Goal: Use online tool/utility: Utilize a website feature to perform a specific function

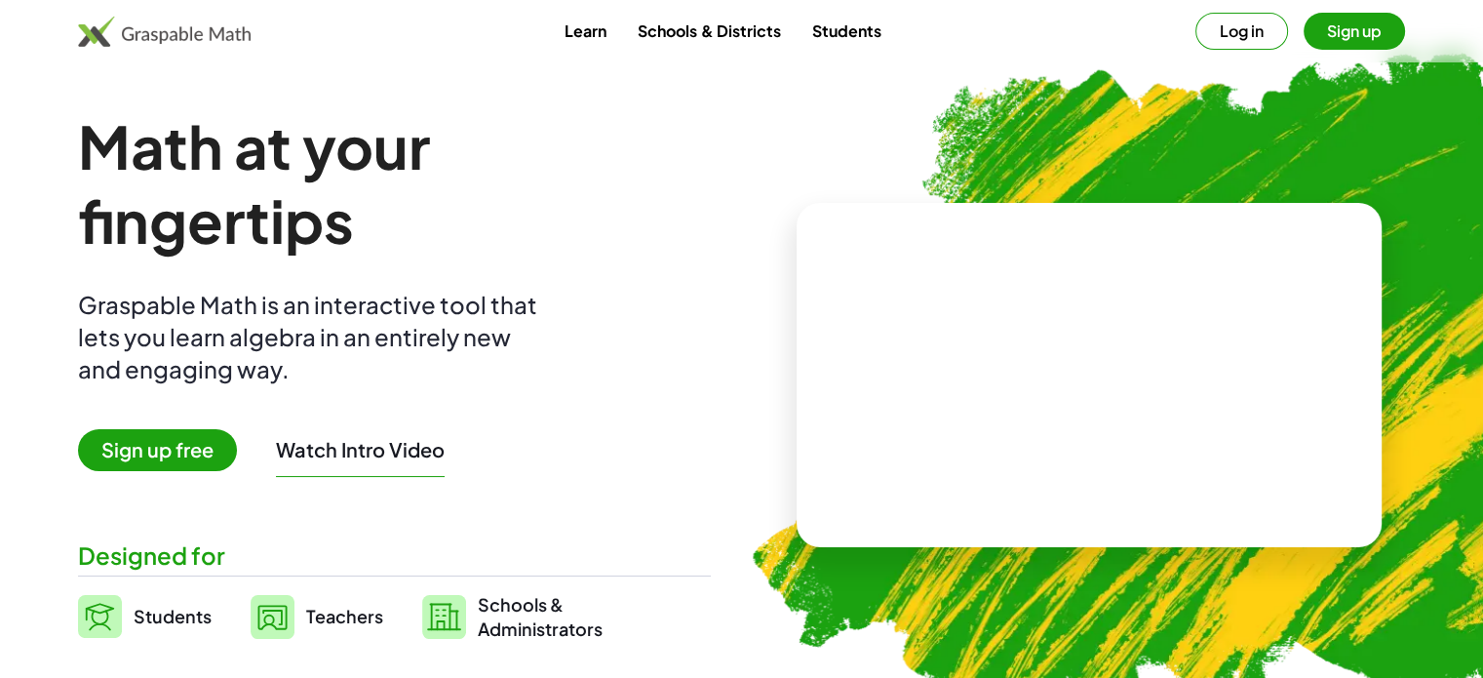
click at [190, 448] on span "Sign up free" at bounding box center [157, 450] width 159 height 42
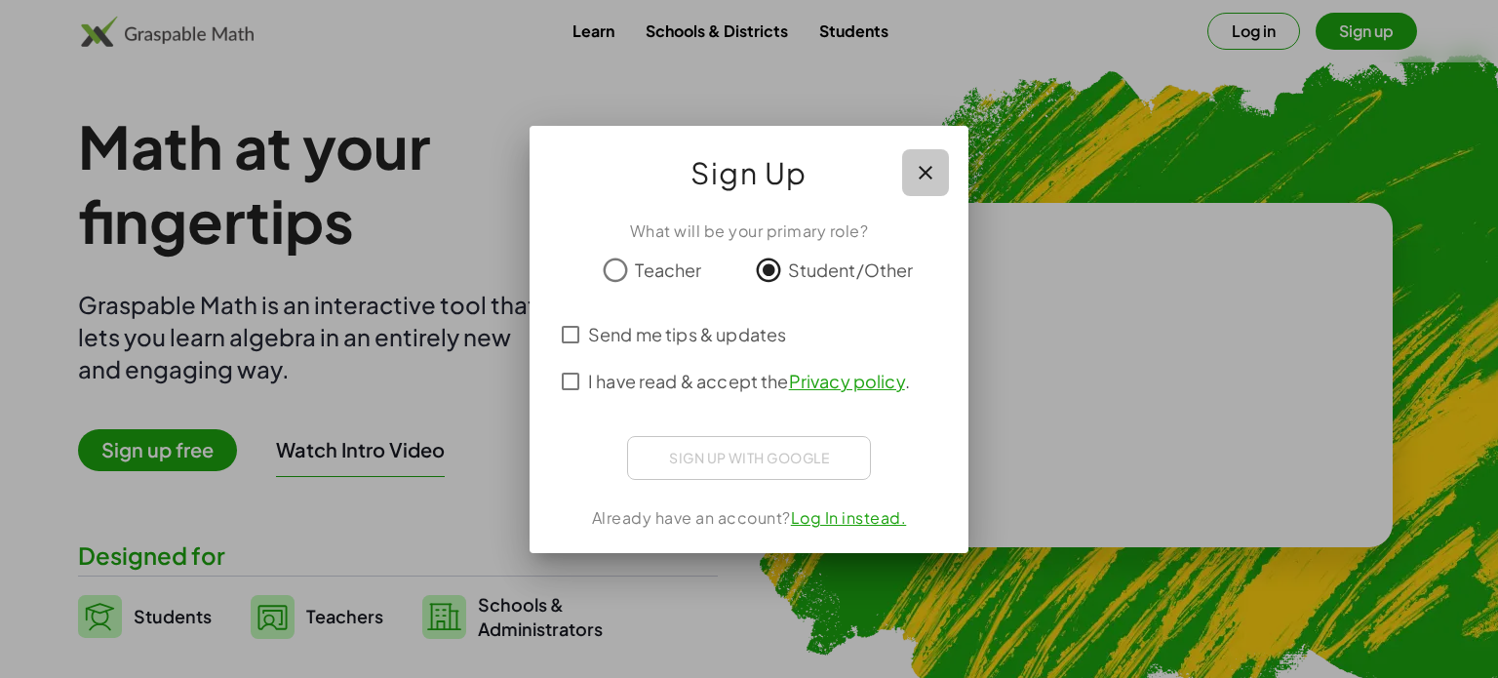
click at [923, 173] on icon "button" at bounding box center [925, 172] width 23 height 23
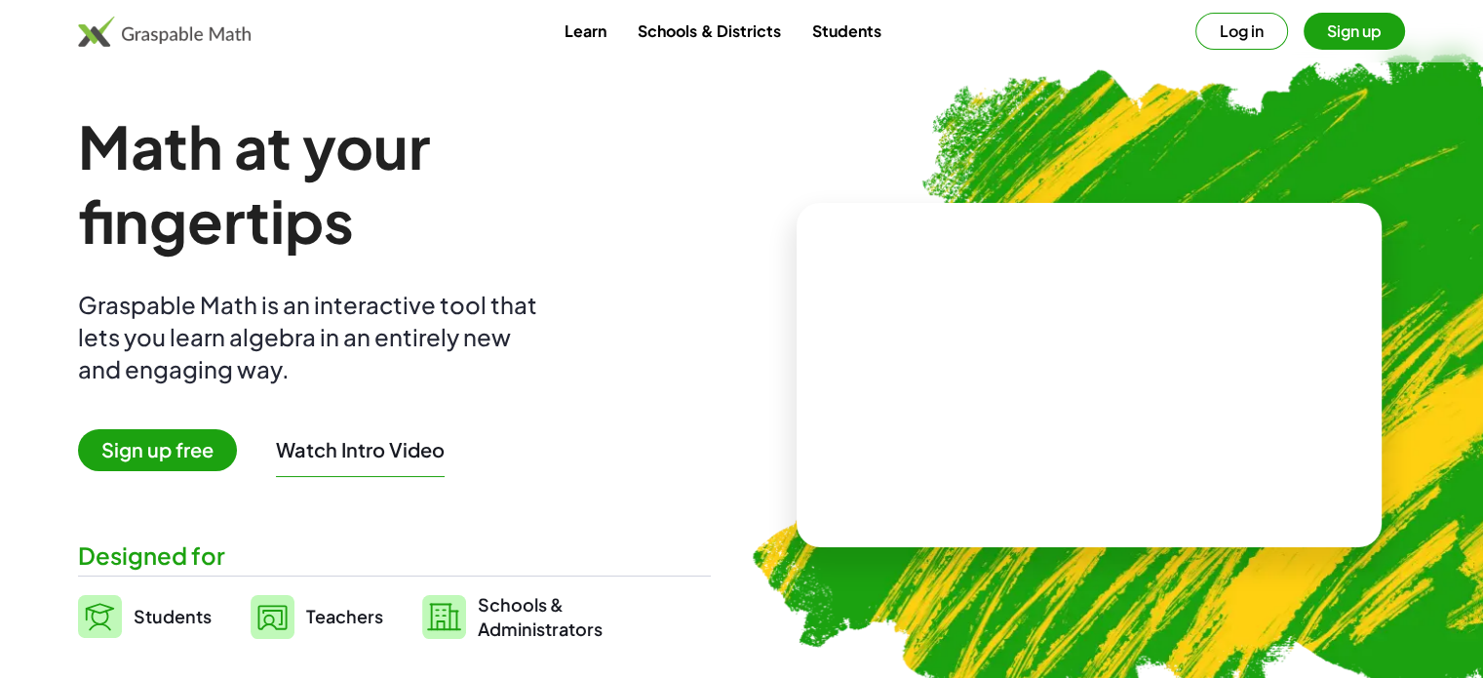
click at [1232, 26] on button "Log in" at bounding box center [1241, 31] width 93 height 37
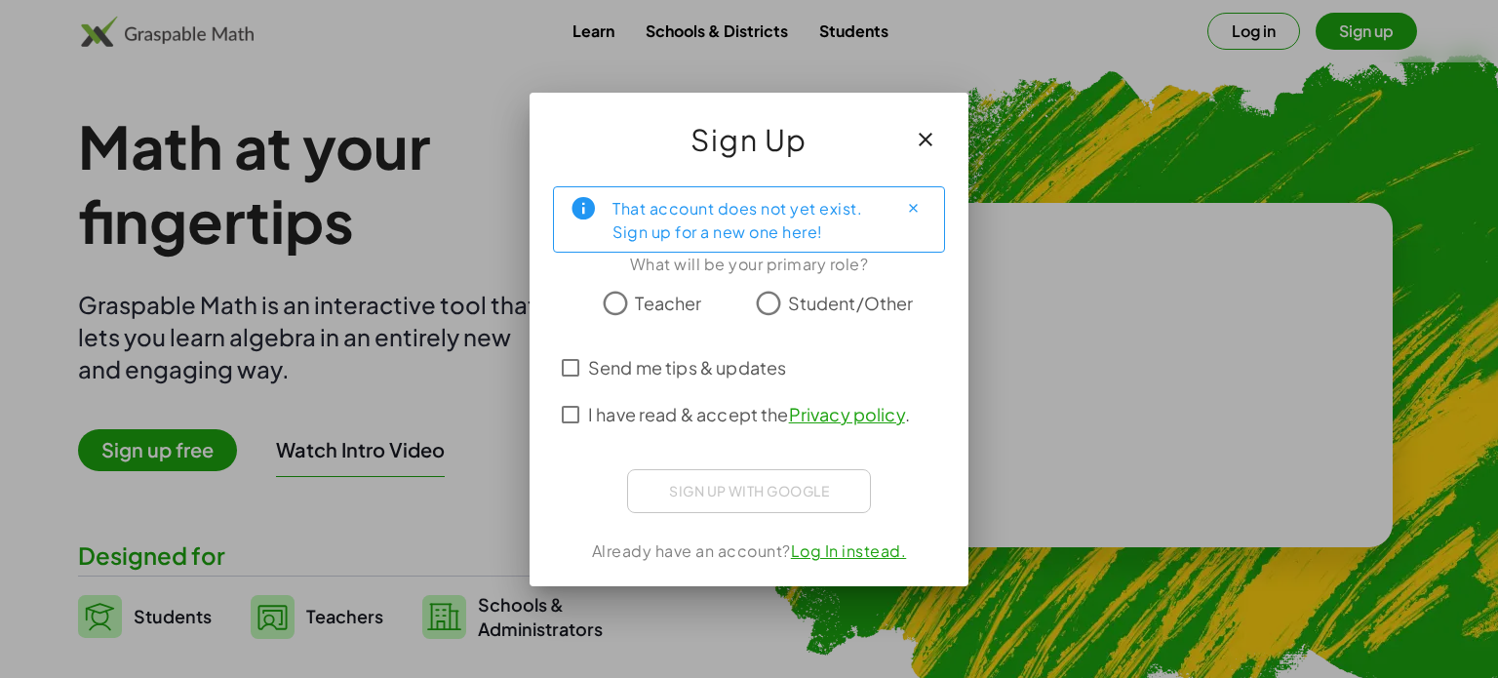
click at [726, 412] on span "I have read & accept the Privacy policy ." at bounding box center [749, 414] width 322 height 26
click at [824, 296] on span "Student/Other" at bounding box center [851, 303] width 126 height 26
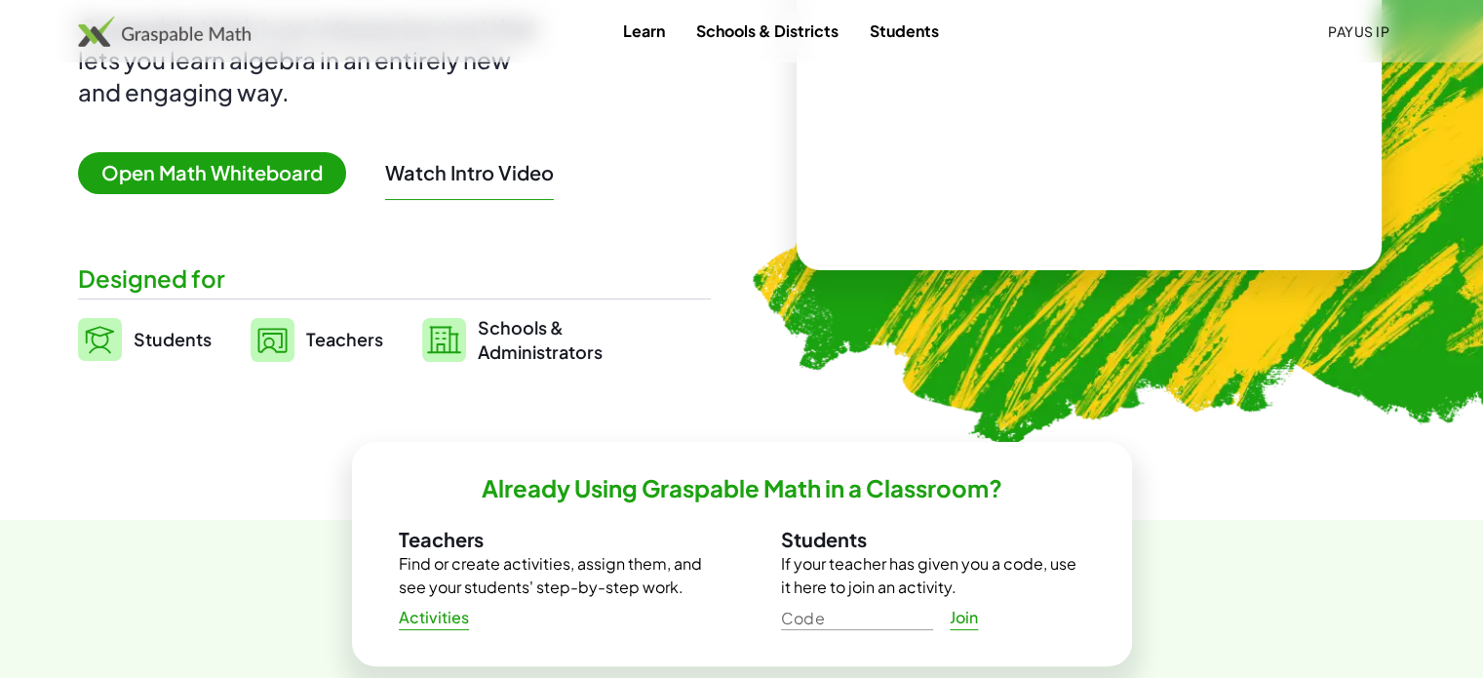
scroll to position [307, 0]
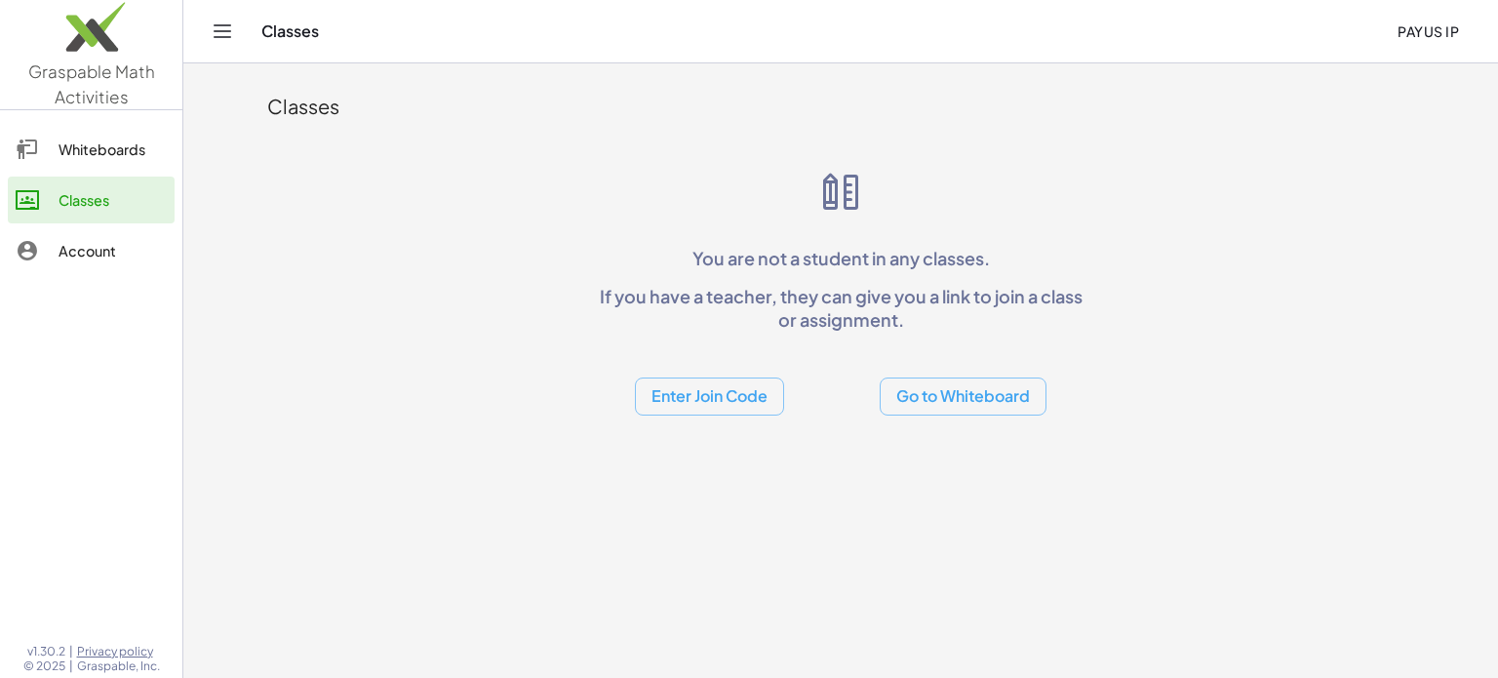
click at [960, 406] on button "Go to Whiteboard" at bounding box center [963, 396] width 167 height 38
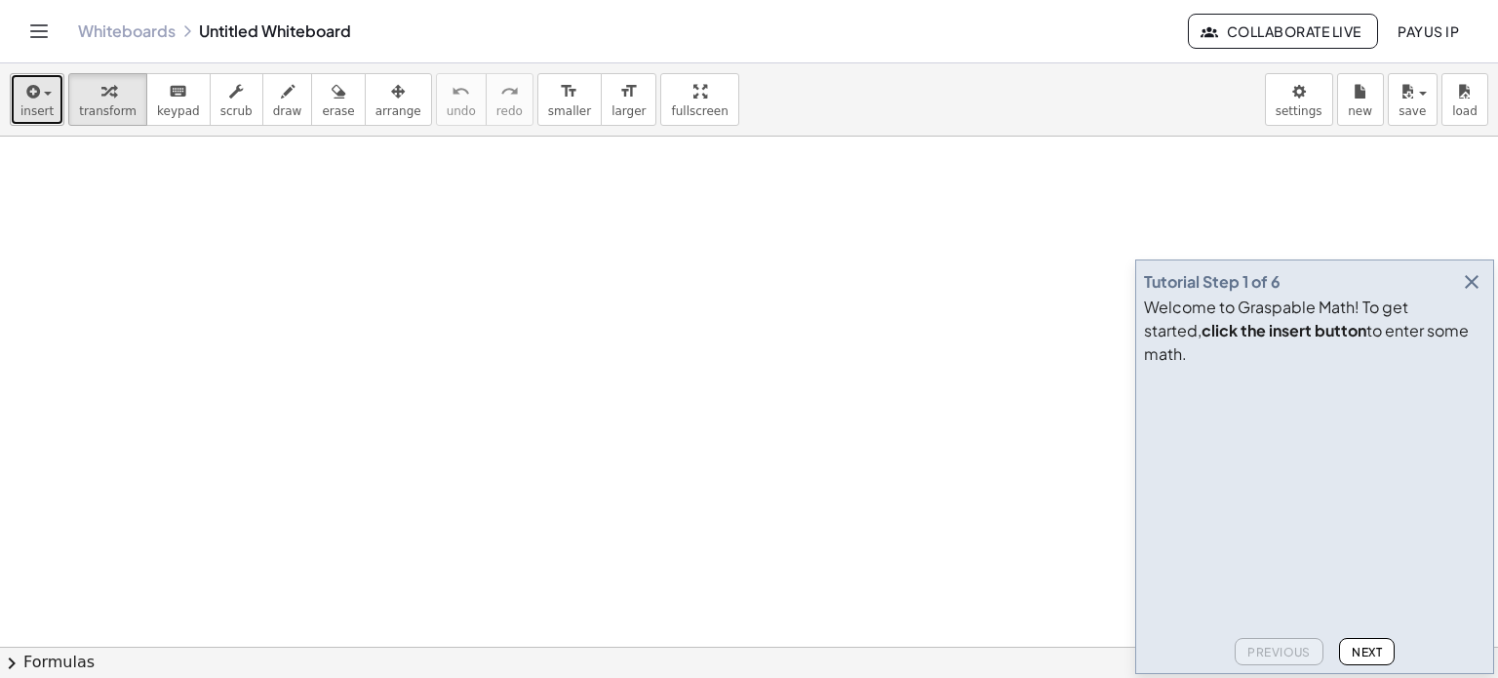
click at [40, 97] on span "button" at bounding box center [42, 94] width 4 height 14
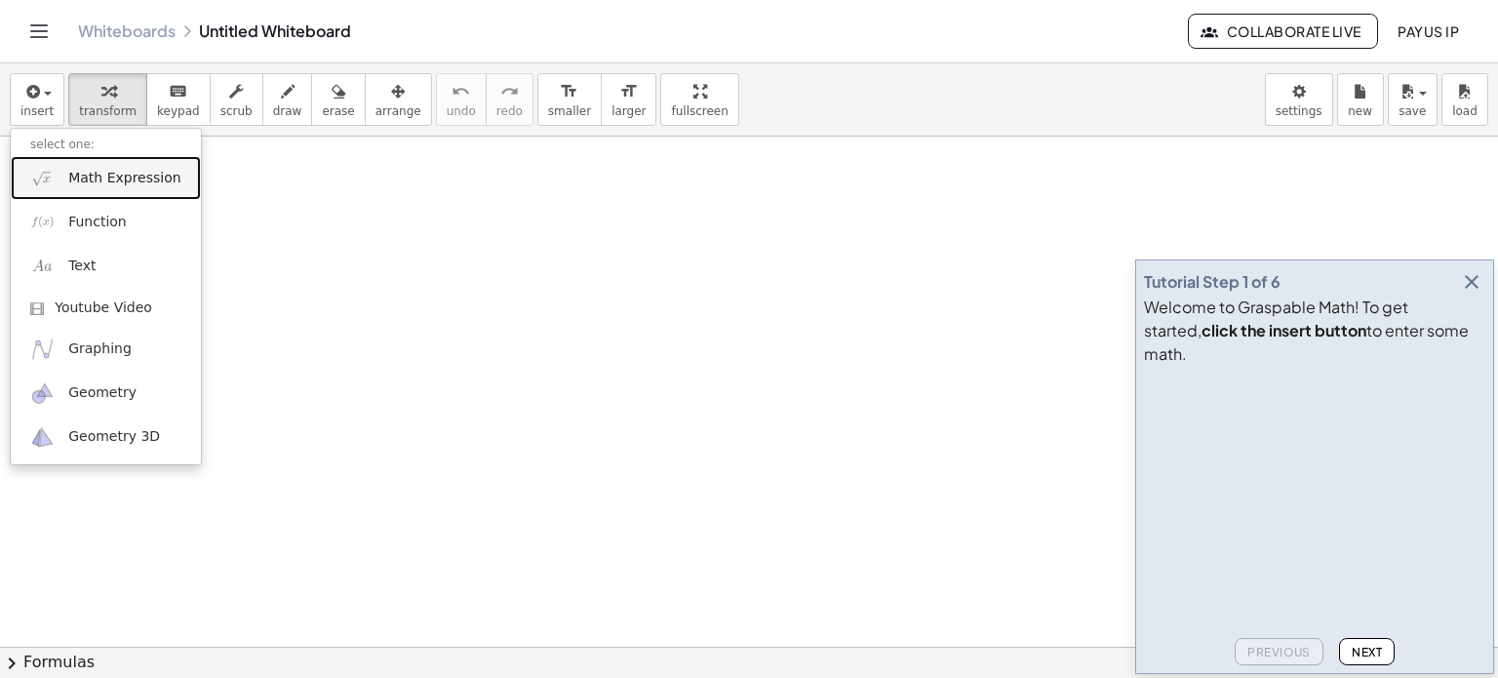
click at [109, 192] on link "Math Expression" at bounding box center [106, 178] width 190 height 44
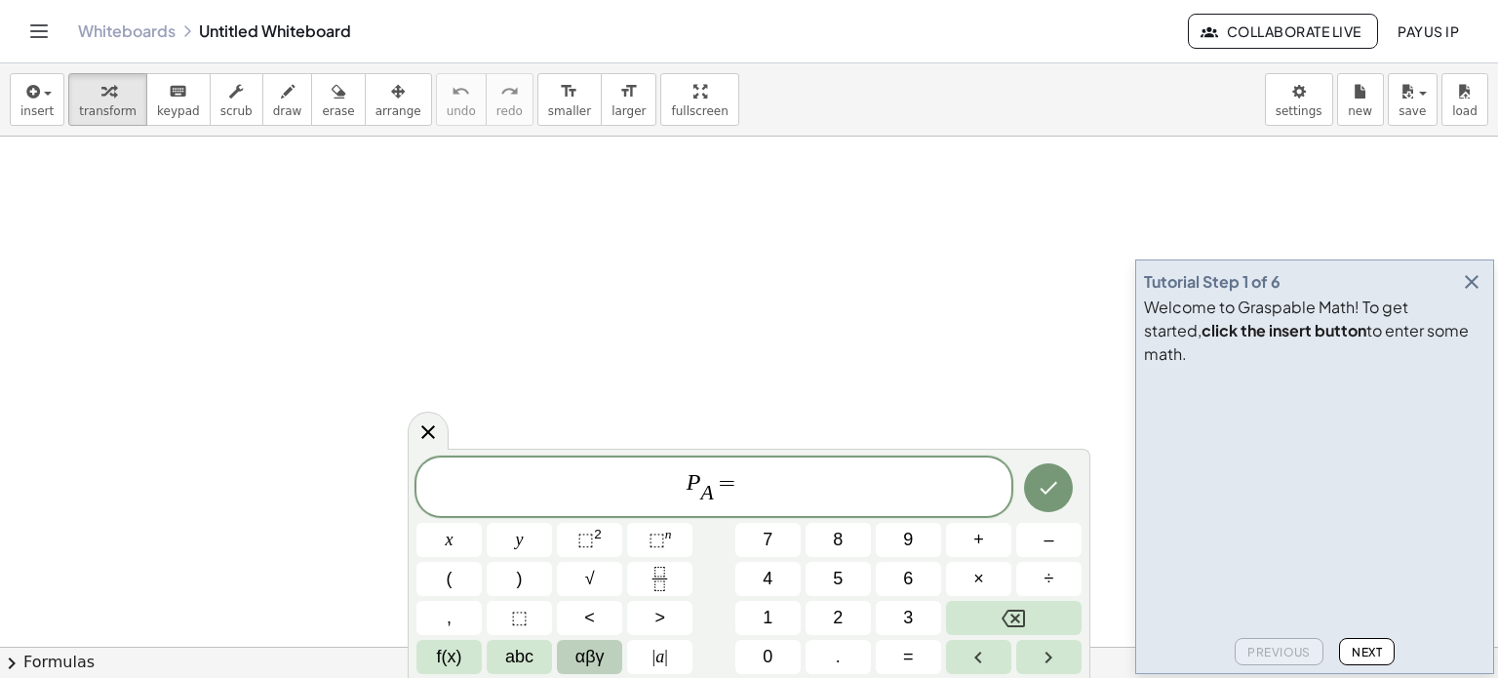
click at [577, 660] on span "αβγ" at bounding box center [589, 657] width 29 height 26
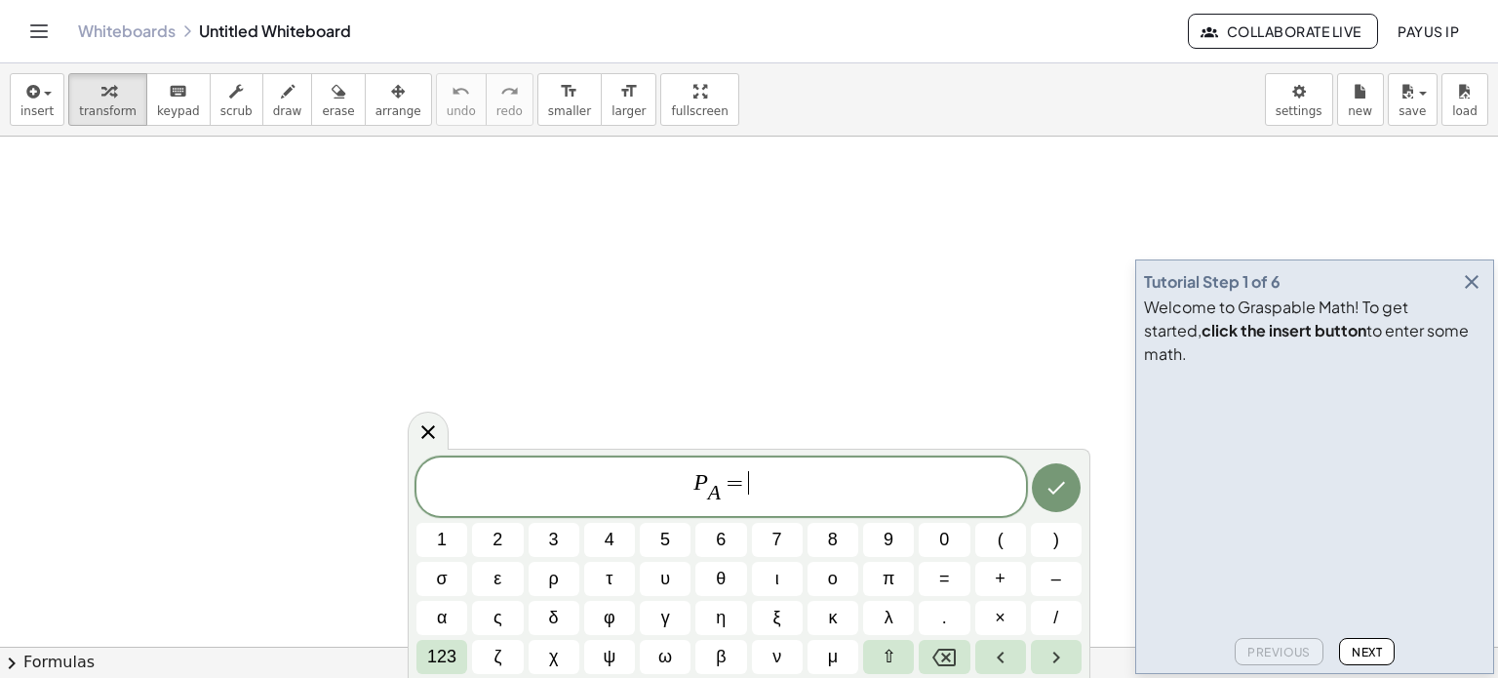
click at [1466, 292] on button "button" at bounding box center [1471, 281] width 27 height 27
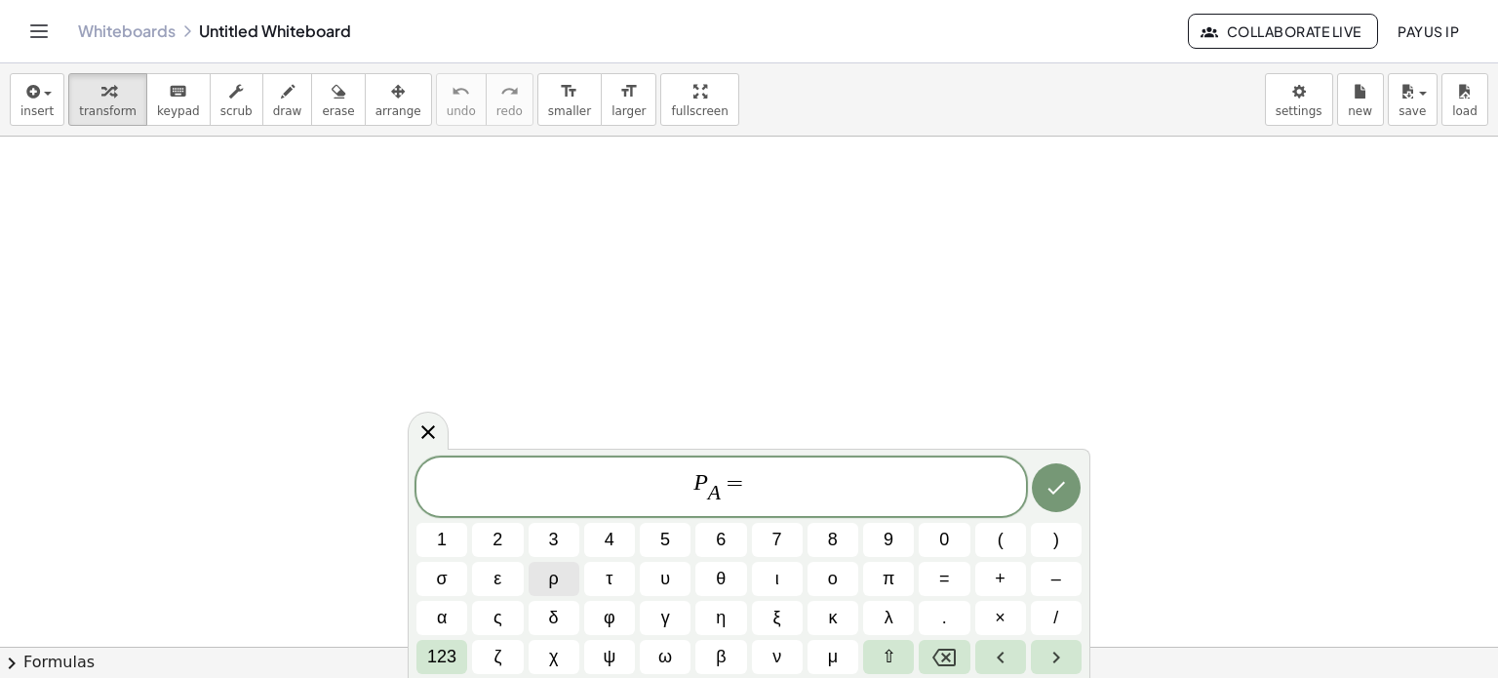
click at [541, 579] on button "ρ" at bounding box center [554, 579] width 51 height 34
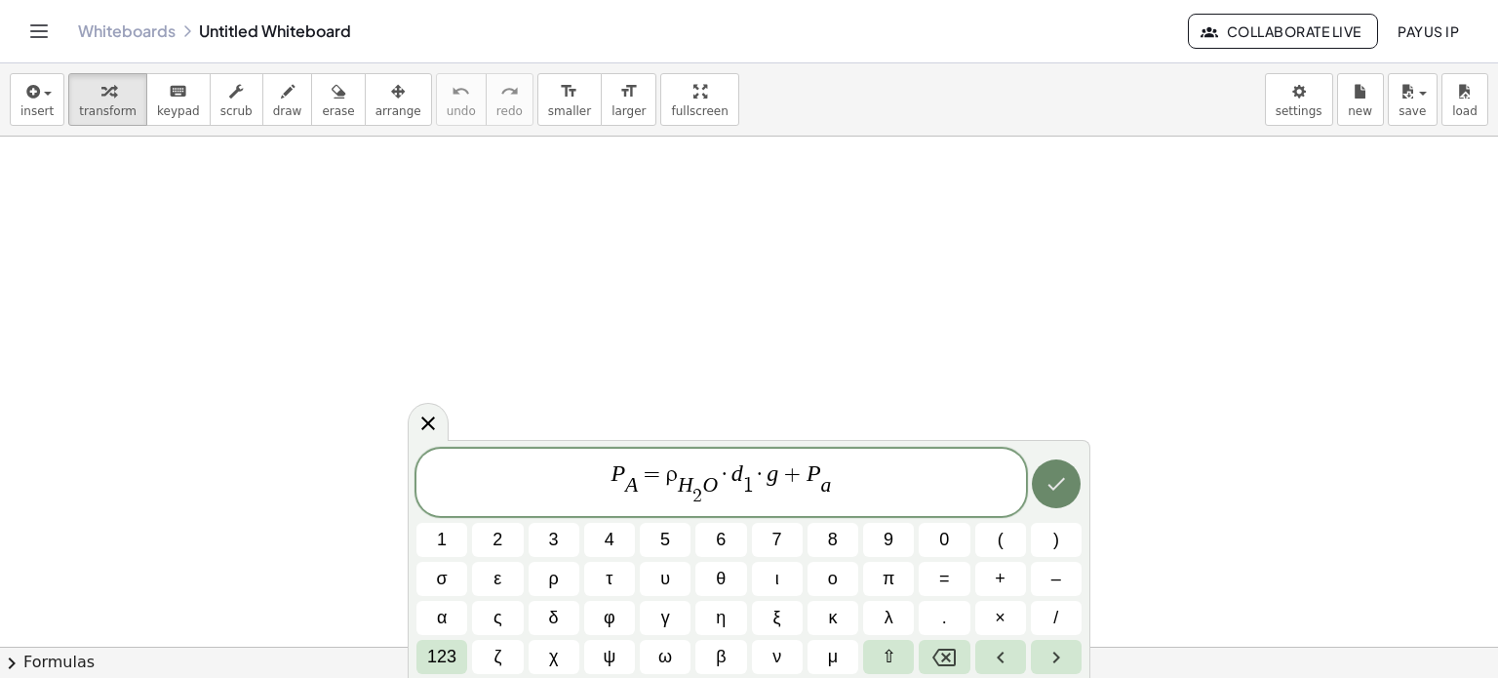
click at [1049, 482] on icon "Done" at bounding box center [1055, 483] width 23 height 23
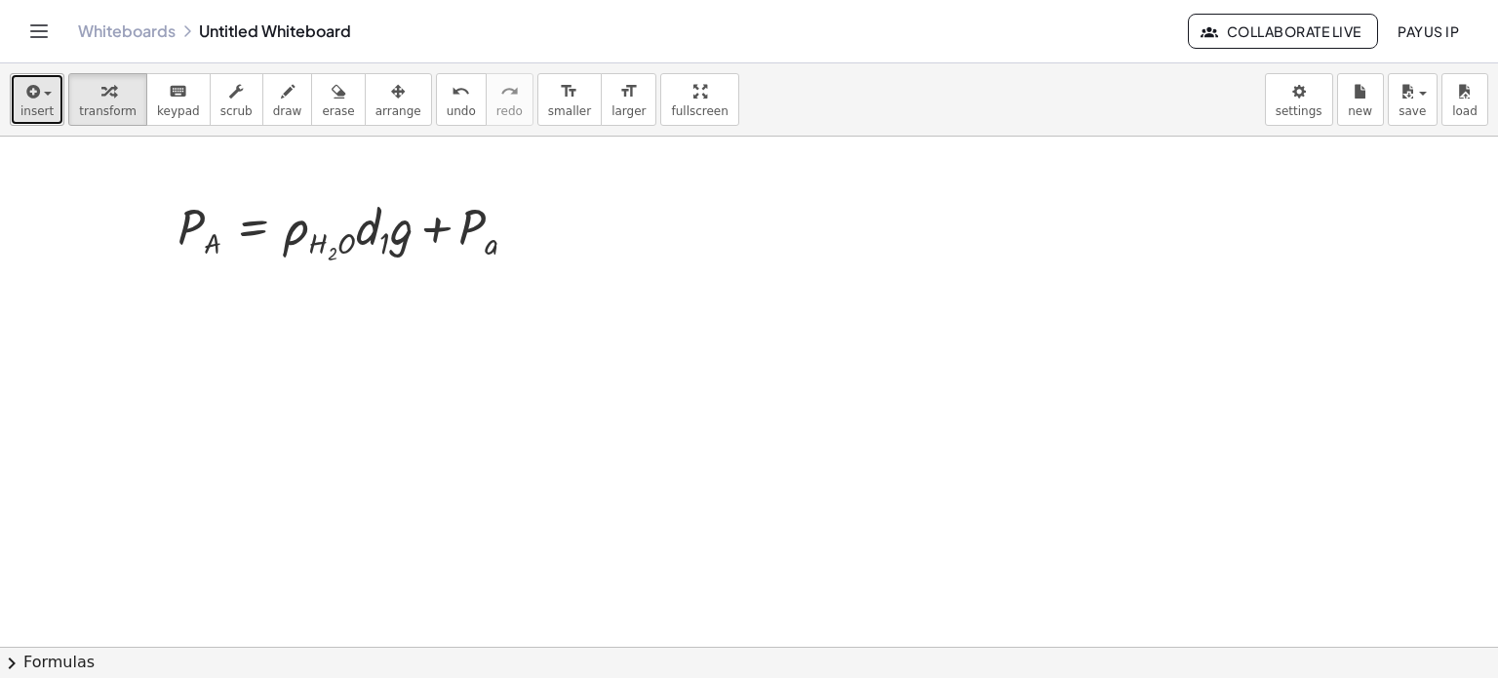
click at [51, 96] on button "insert" at bounding box center [37, 99] width 55 height 53
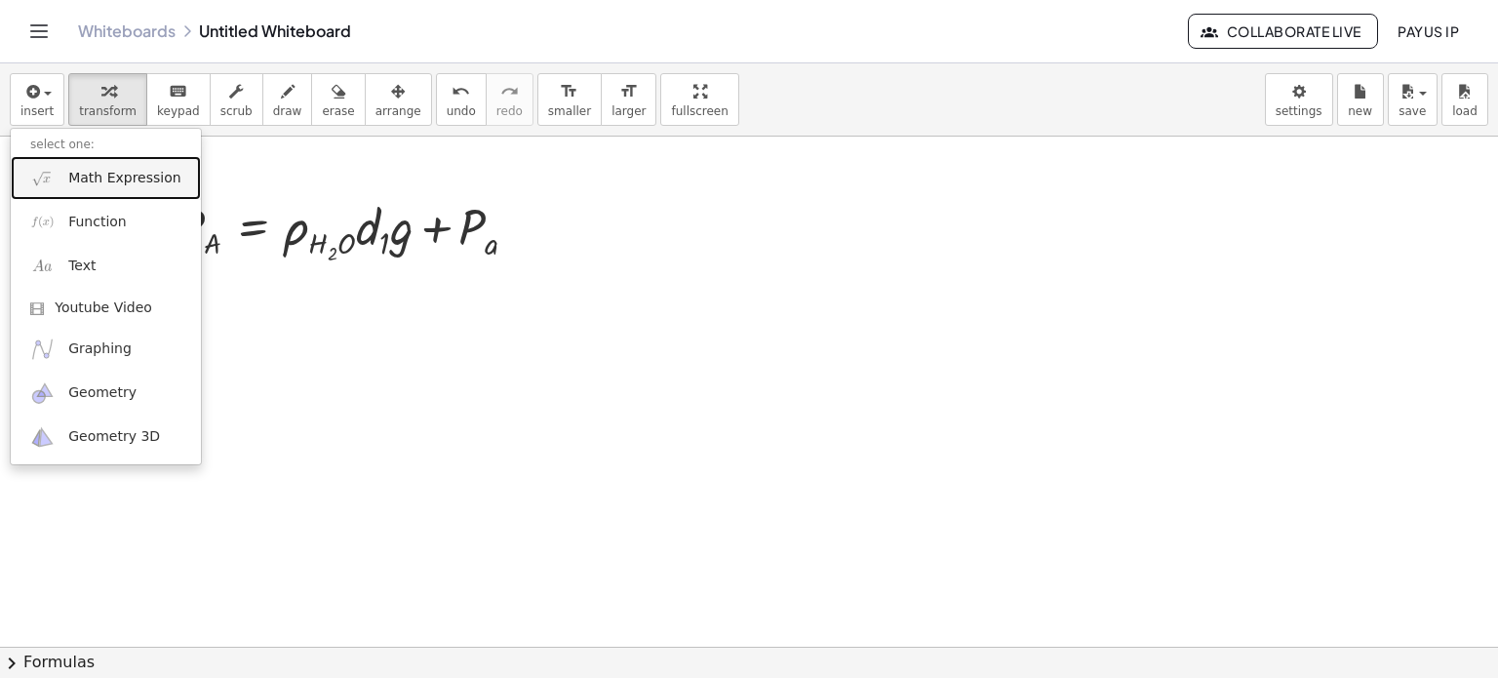
click at [105, 167] on link "Math Expression" at bounding box center [106, 178] width 190 height 44
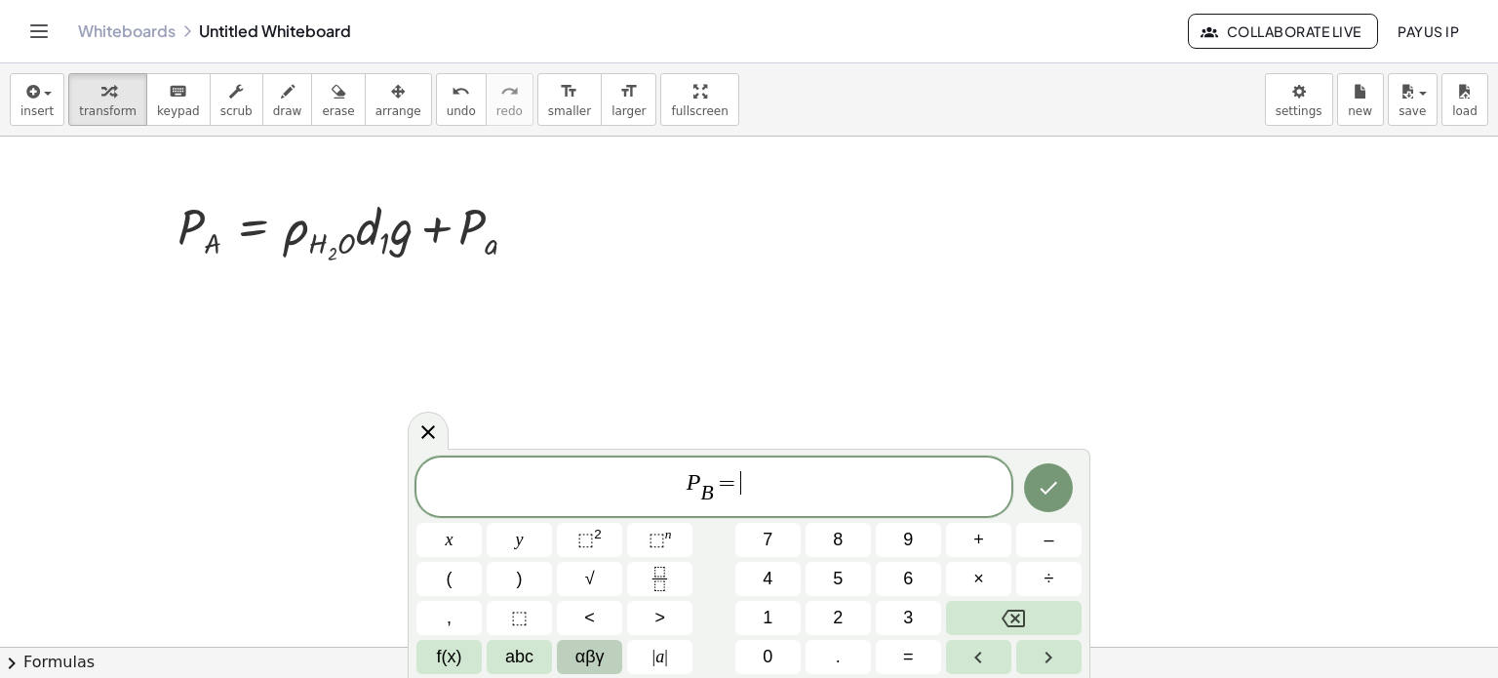
click at [598, 650] on span "αβγ" at bounding box center [589, 657] width 29 height 26
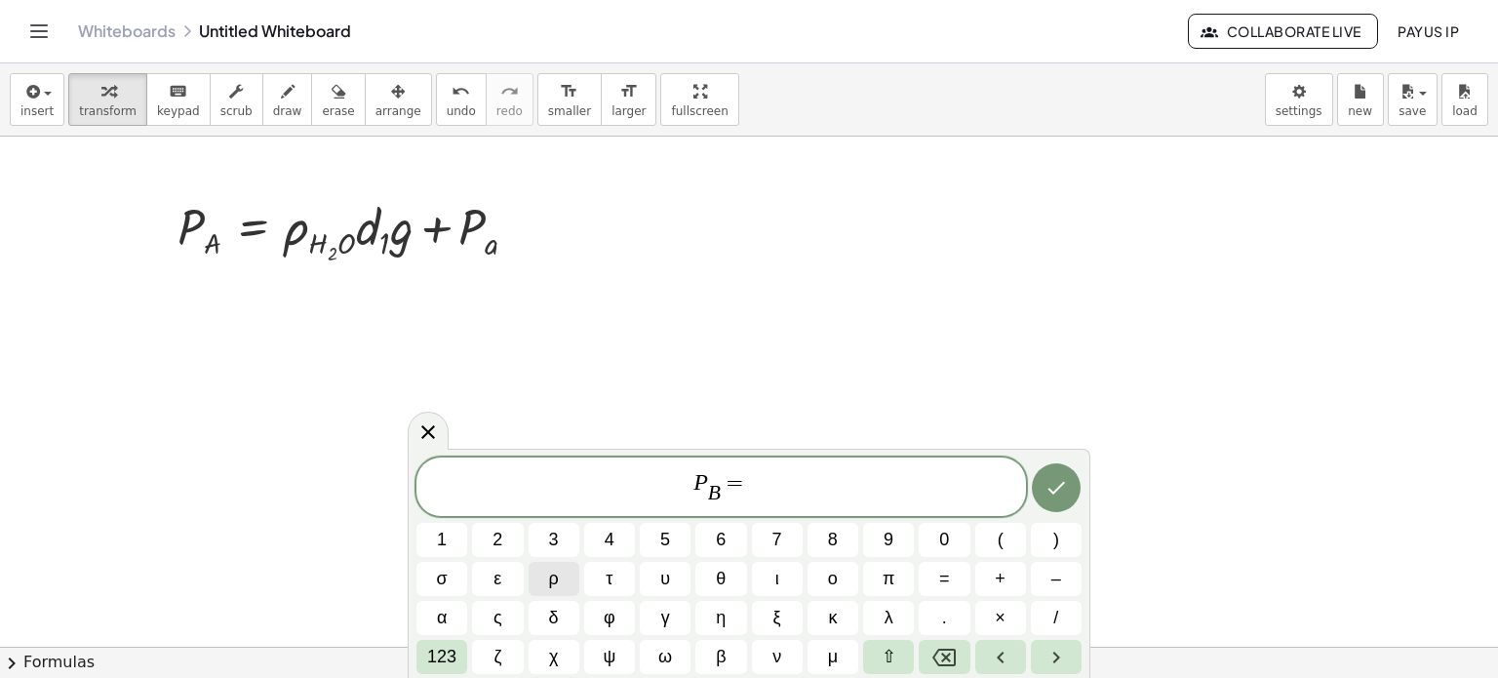
click at [549, 566] on span "ρ" at bounding box center [554, 579] width 10 height 26
click at [436, 662] on span "123" at bounding box center [441, 657] width 29 height 26
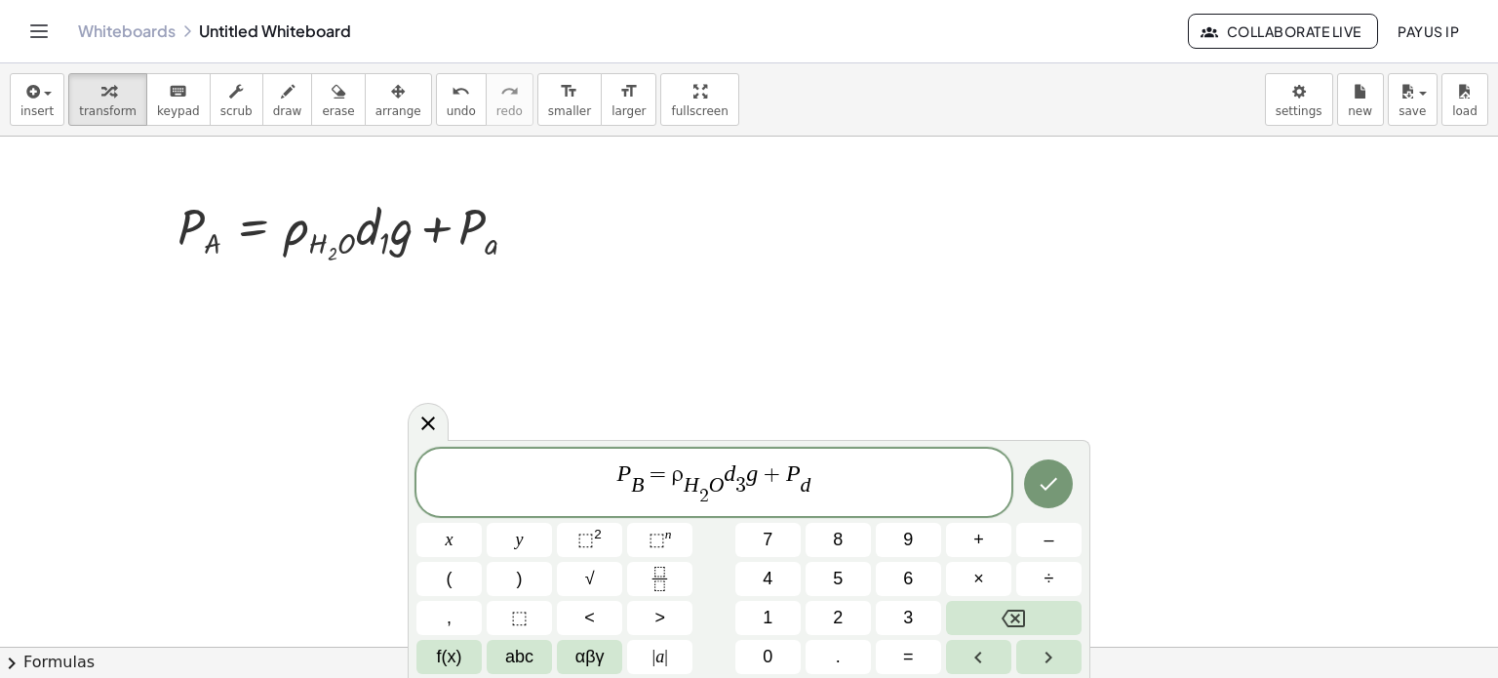
click at [482, 523] on div at bounding box center [448, 540] width 65 height 34
click at [1064, 471] on button "Done" at bounding box center [1048, 483] width 49 height 49
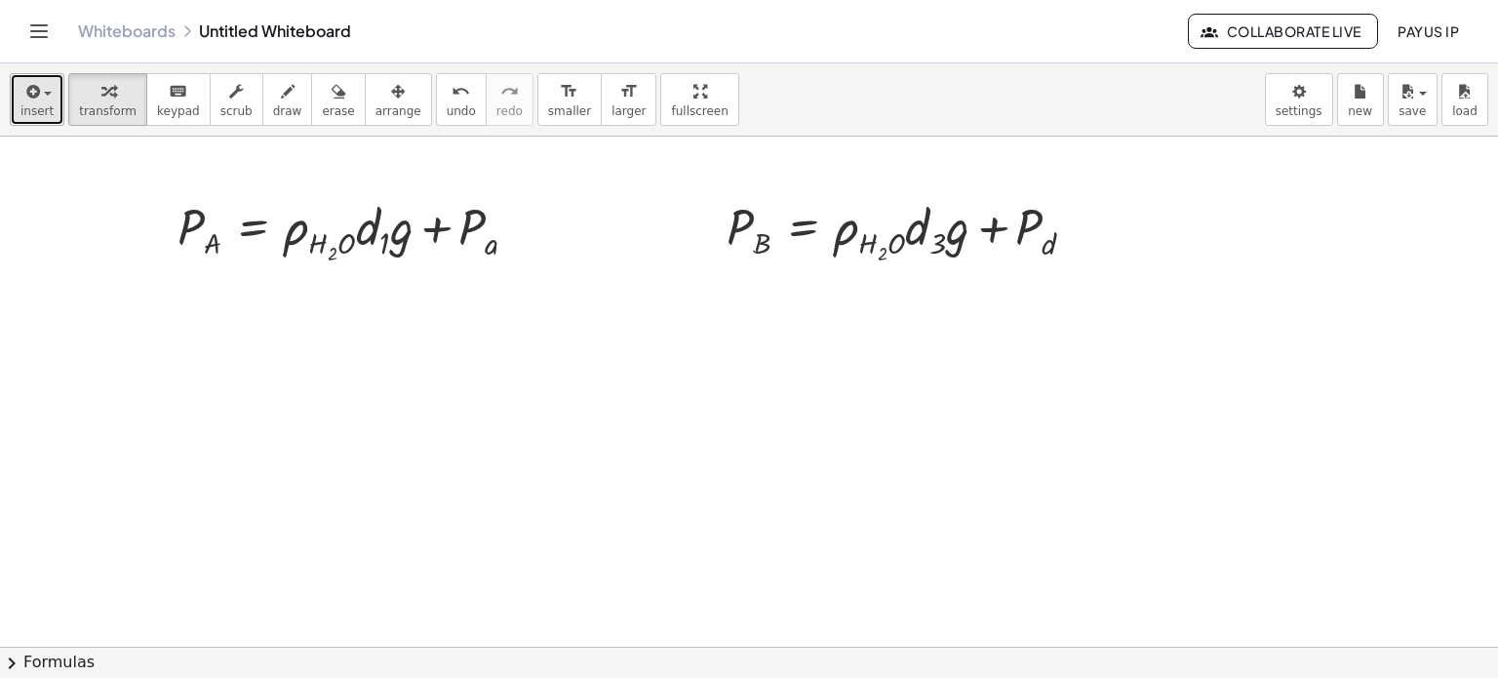
click at [32, 104] on span "insert" at bounding box center [36, 111] width 33 height 14
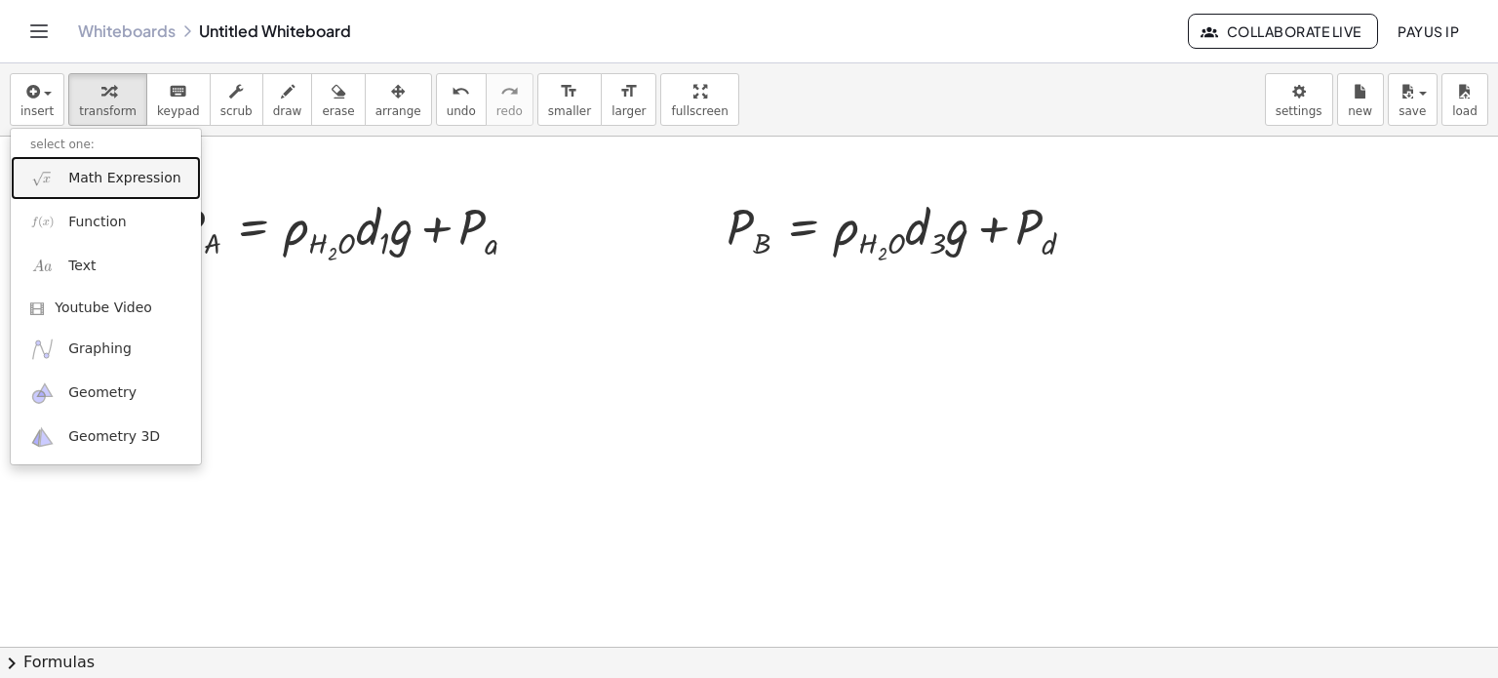
click at [128, 163] on link "Math Expression" at bounding box center [106, 178] width 190 height 44
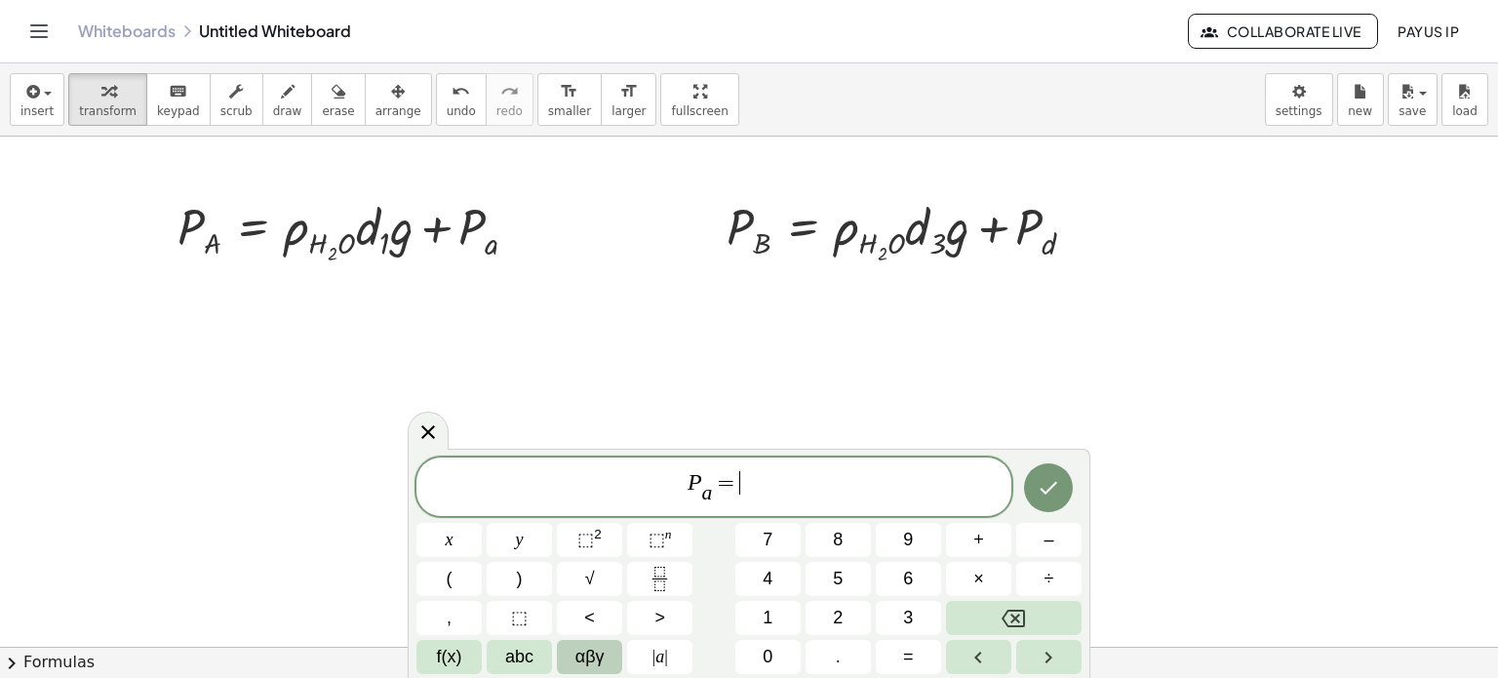
click at [588, 653] on span "αβγ" at bounding box center [589, 657] width 29 height 26
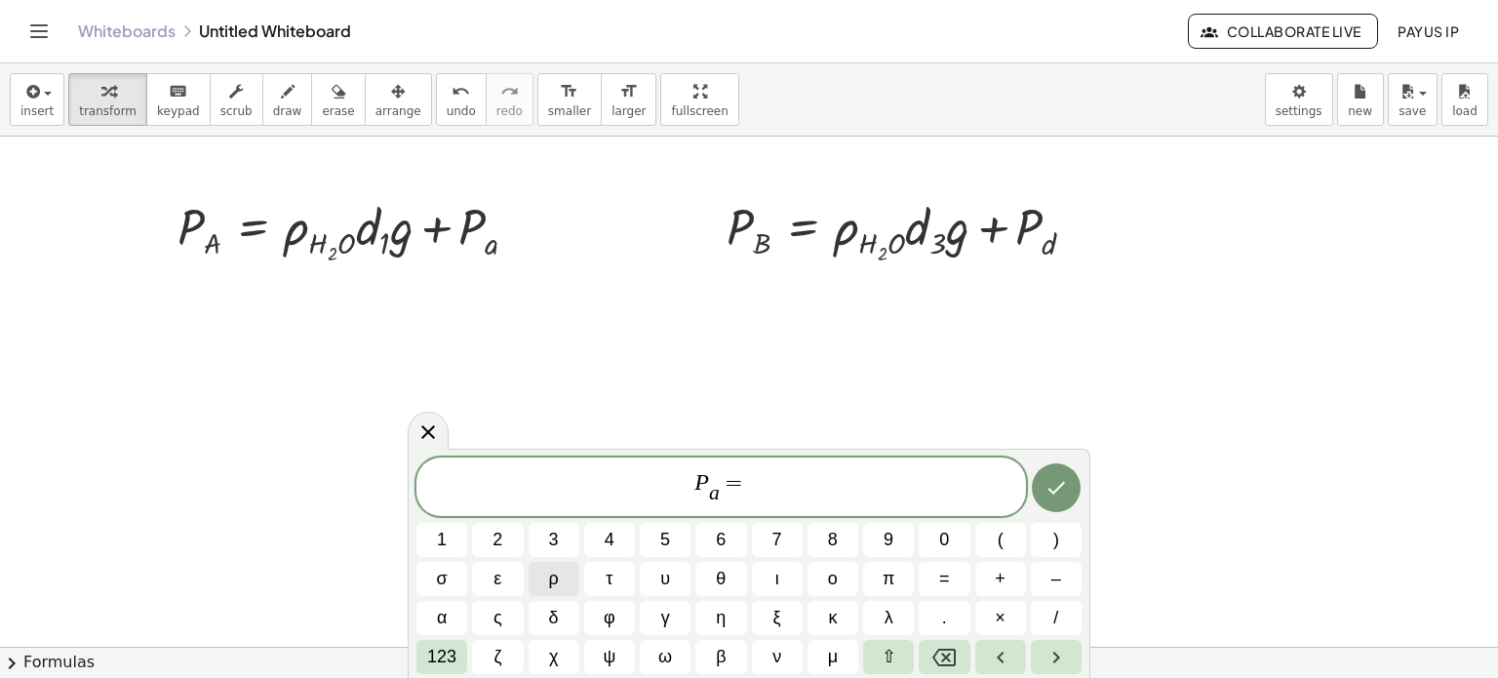
click at [554, 568] on span "ρ" at bounding box center [554, 579] width 10 height 26
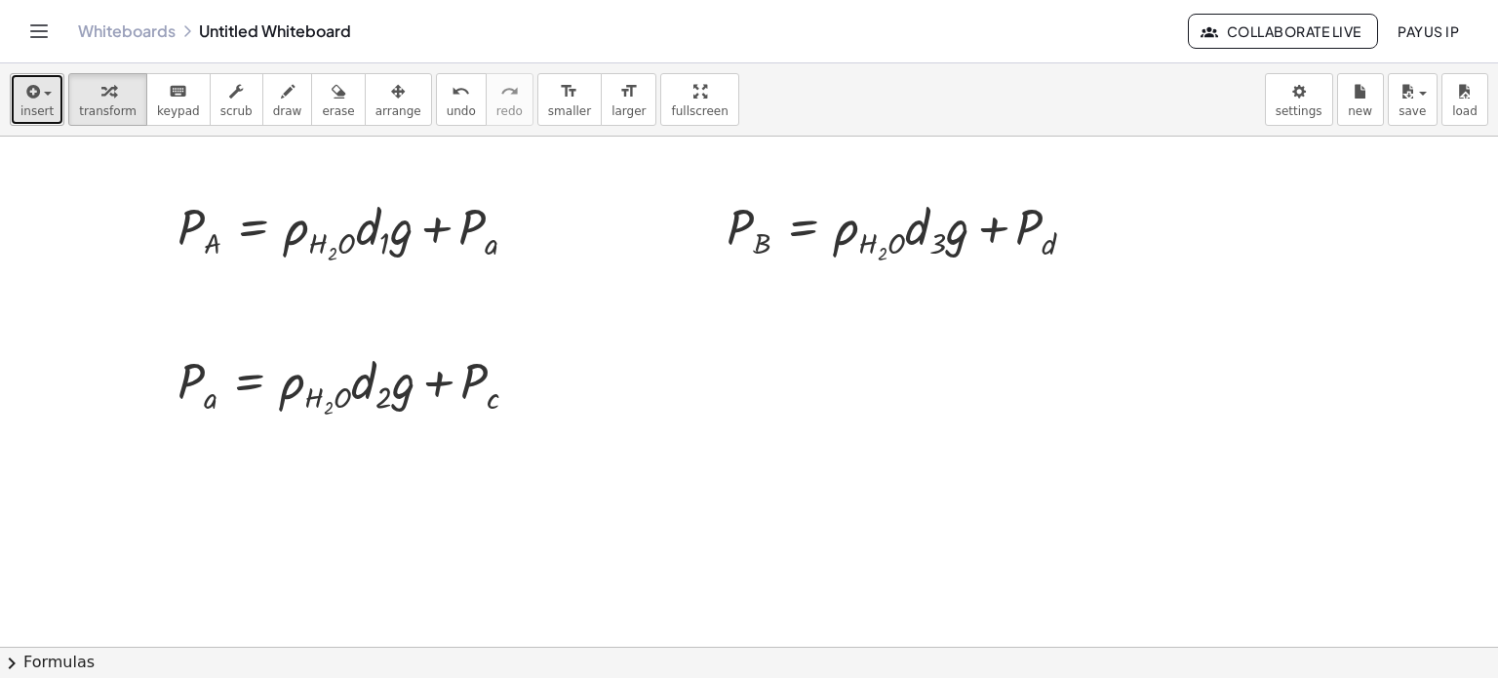
click at [36, 100] on icon "button" at bounding box center [31, 91] width 18 height 23
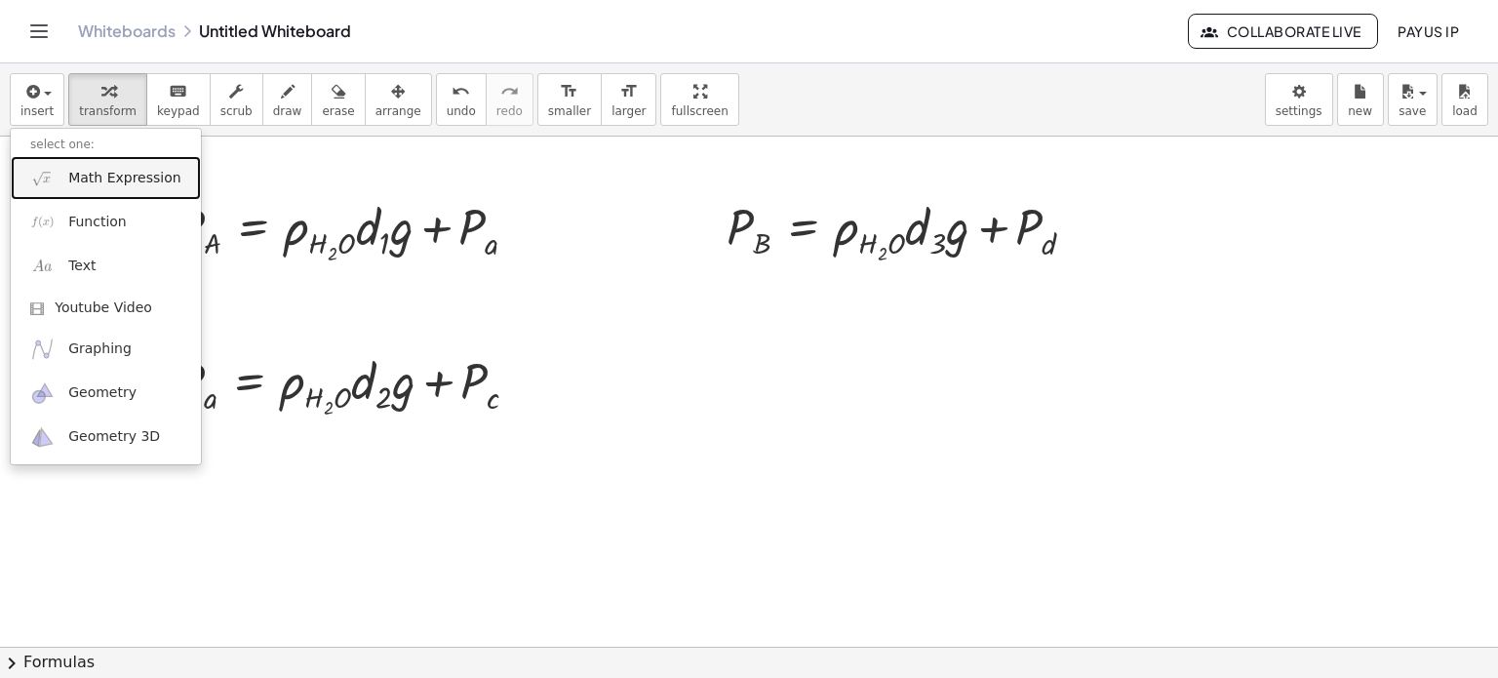
click at [88, 176] on span "Math Expression" at bounding box center [124, 179] width 112 height 20
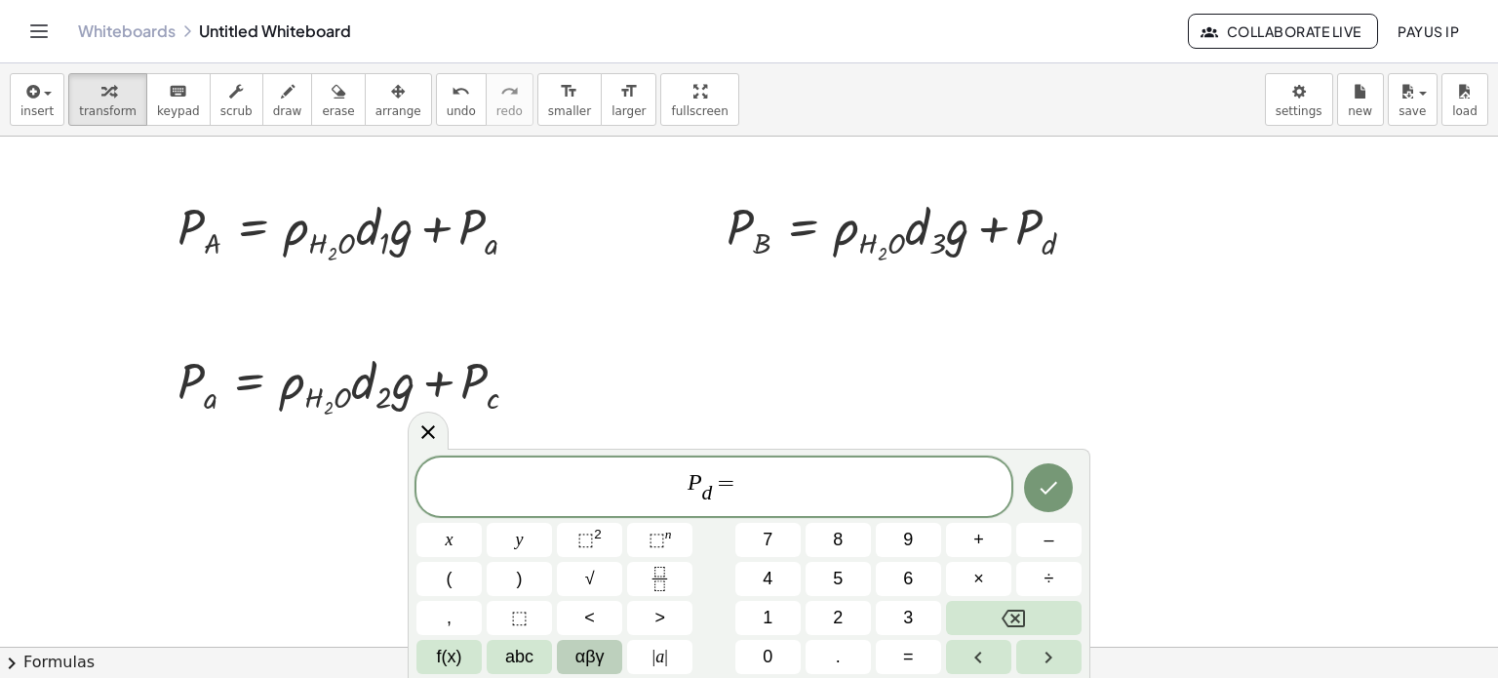
click at [577, 648] on span "αβγ" at bounding box center [589, 657] width 29 height 26
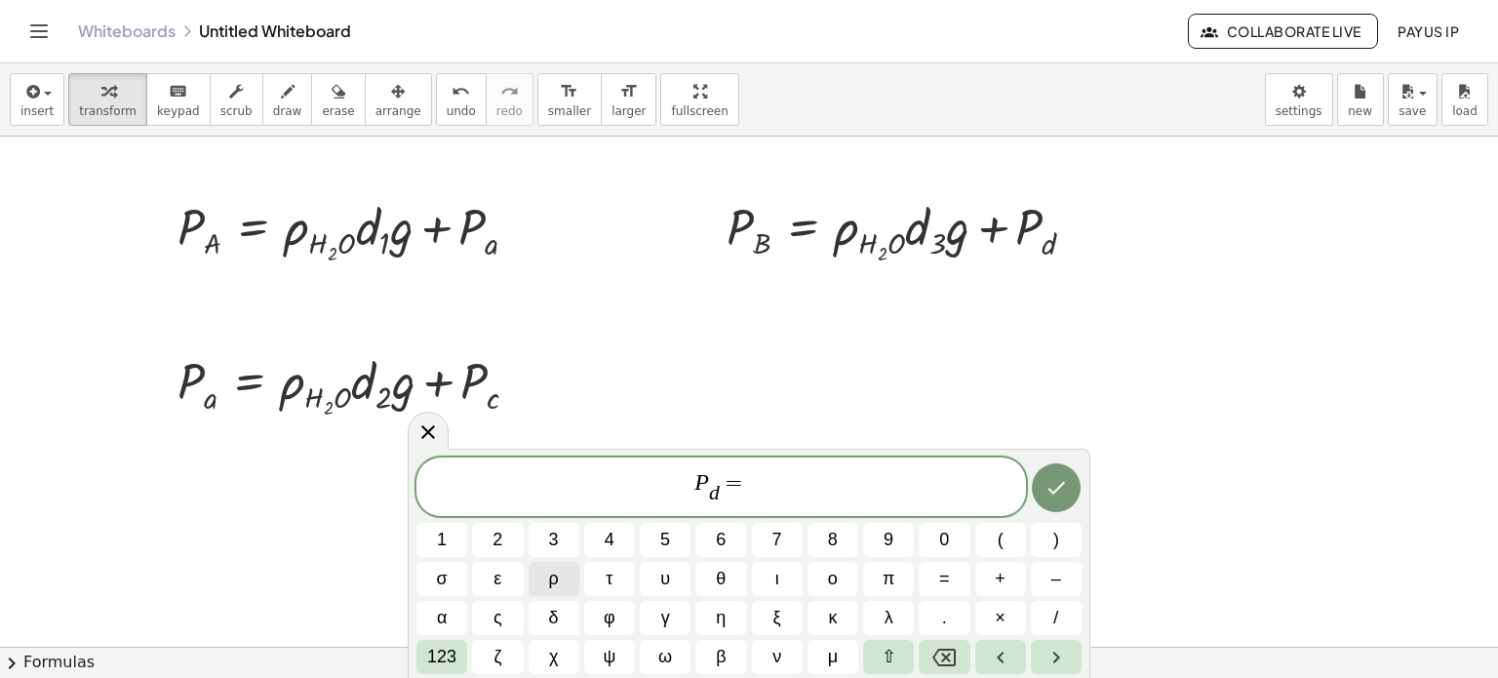
click at [568, 590] on button "ρ" at bounding box center [554, 579] width 51 height 34
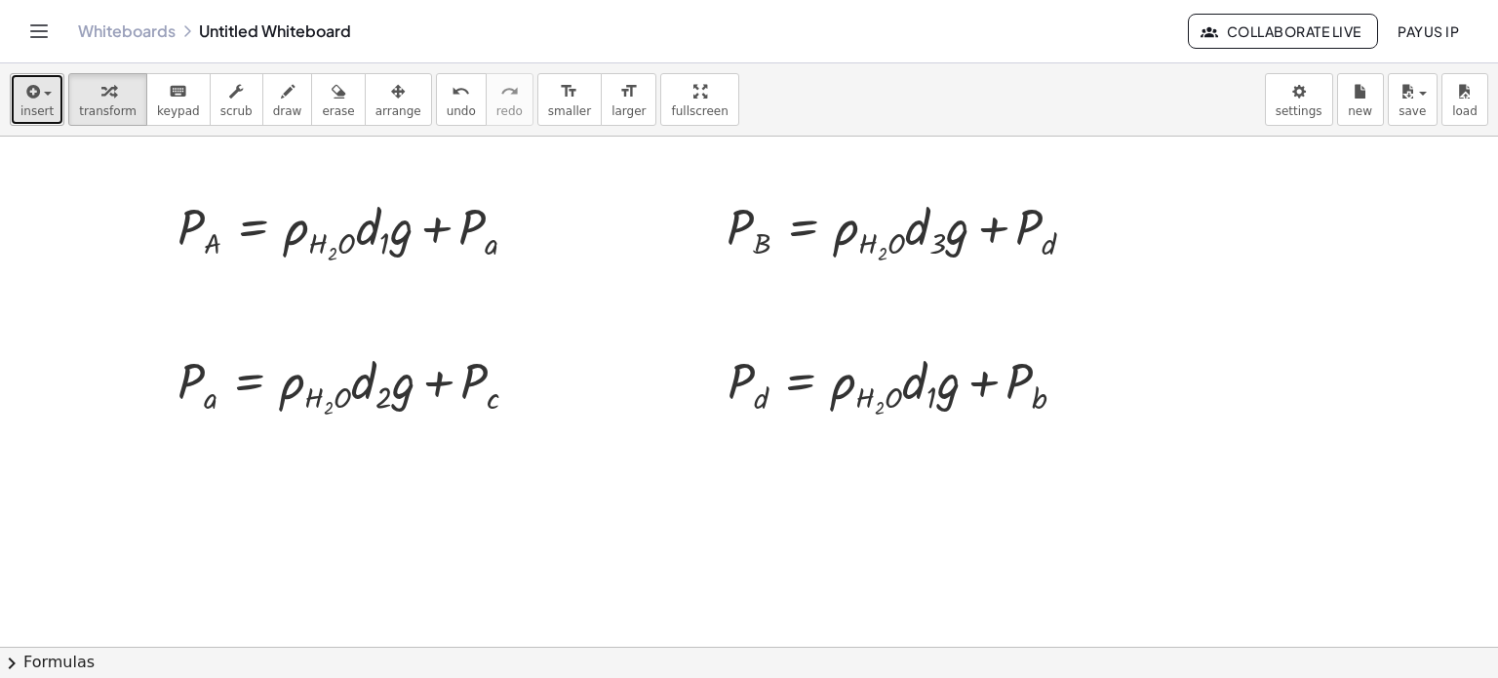
click at [23, 109] on span "insert" at bounding box center [36, 111] width 33 height 14
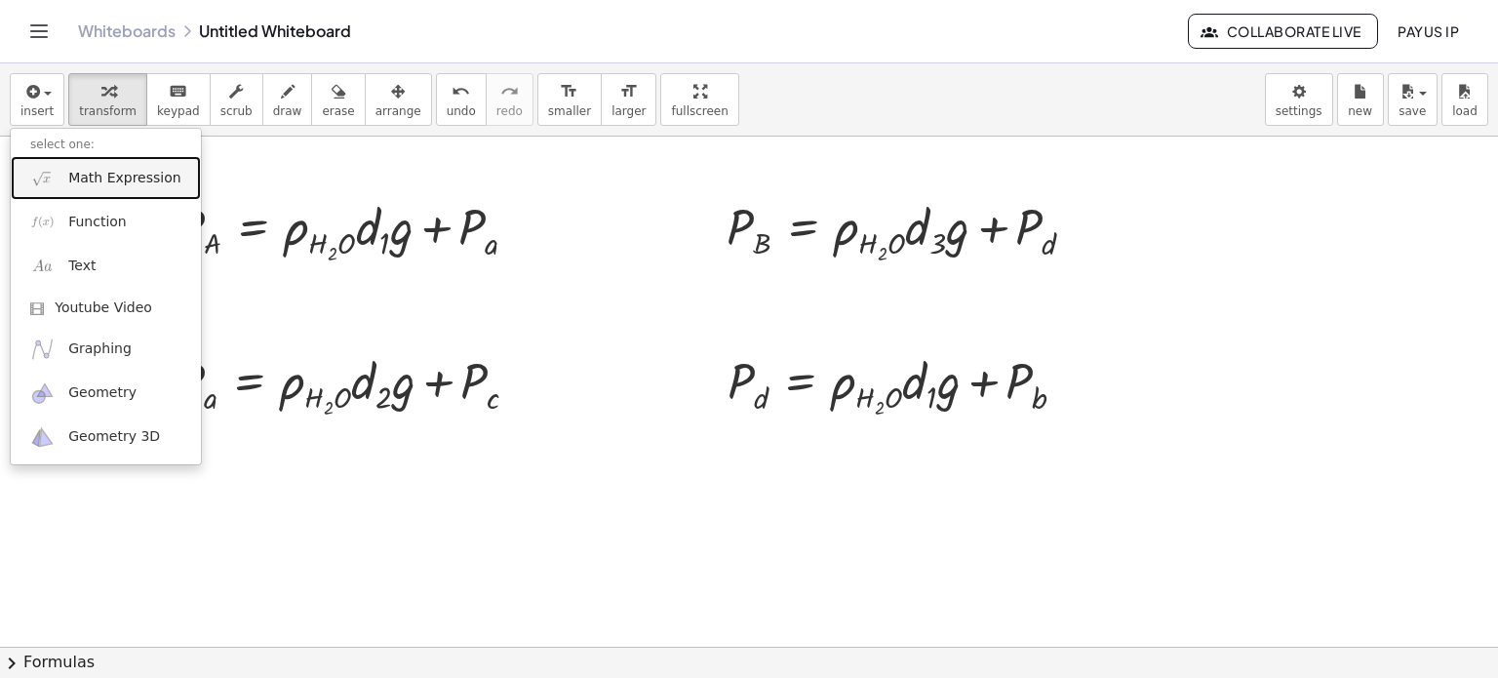
click at [86, 163] on link "Math Expression" at bounding box center [106, 178] width 190 height 44
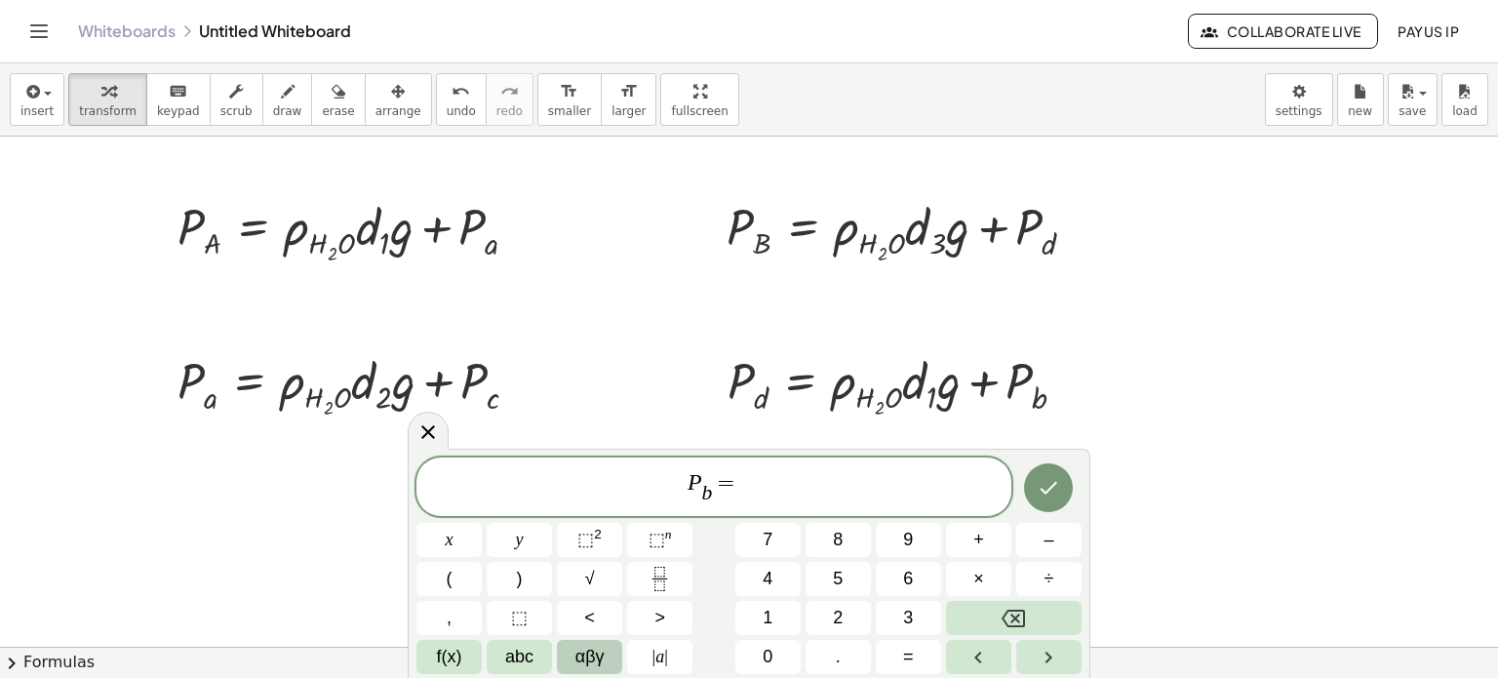
click at [588, 640] on button "αβγ" at bounding box center [589, 657] width 65 height 34
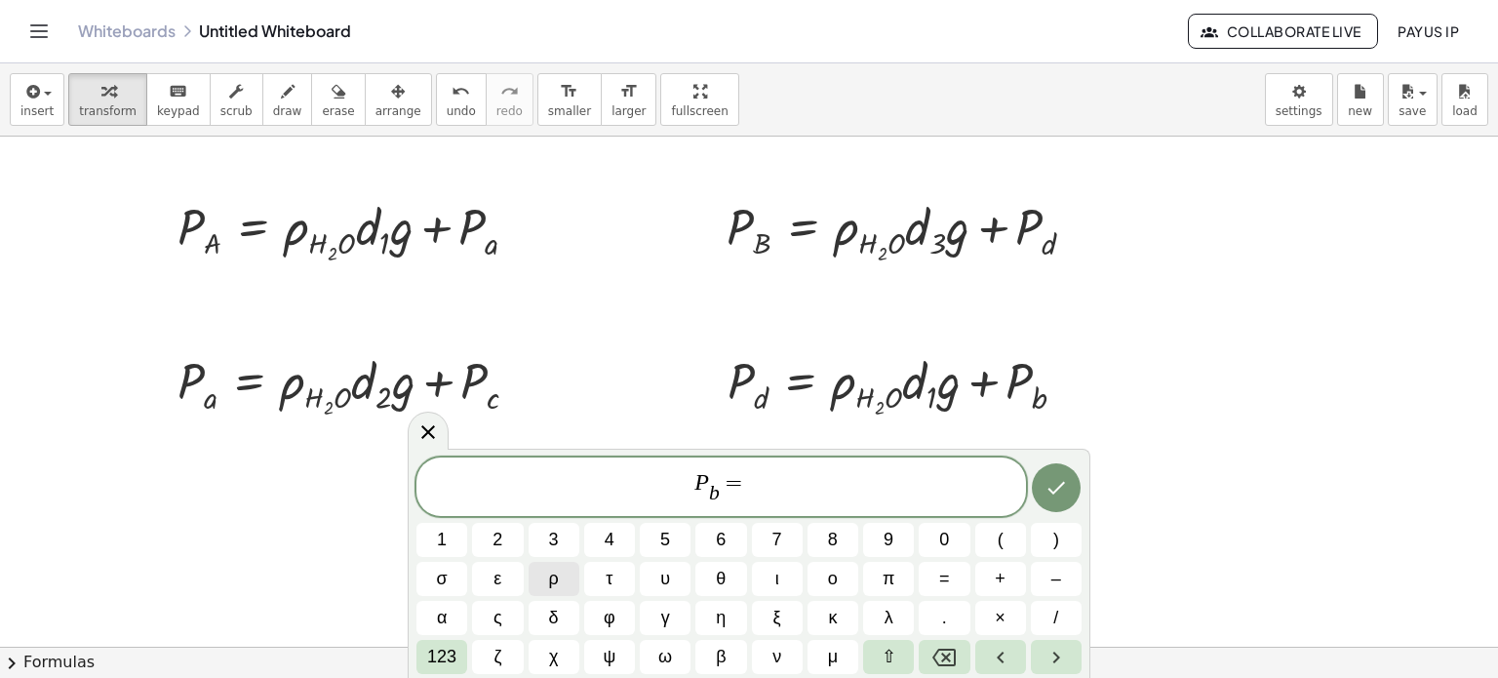
click at [554, 579] on span "ρ" at bounding box center [554, 579] width 10 height 26
click at [897, 655] on button "⇧" at bounding box center [888, 657] width 51 height 34
click at [449, 655] on span "123" at bounding box center [441, 657] width 29 height 26
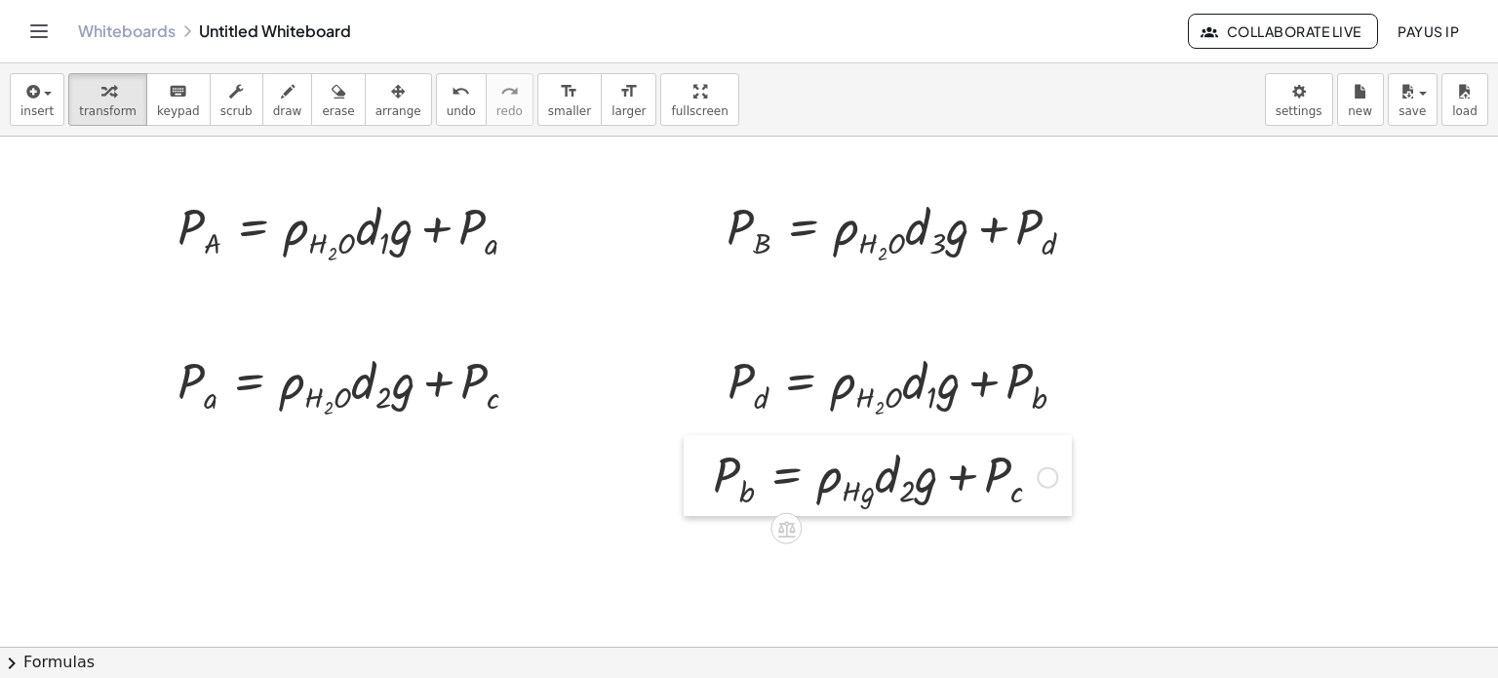
drag, startPoint x: 167, startPoint y: 535, endPoint x: 702, endPoint y: 478, distance: 538.4
click at [702, 478] on div at bounding box center [698, 475] width 29 height 81
drag, startPoint x: 203, startPoint y: 376, endPoint x: 475, endPoint y: 218, distance: 314.6
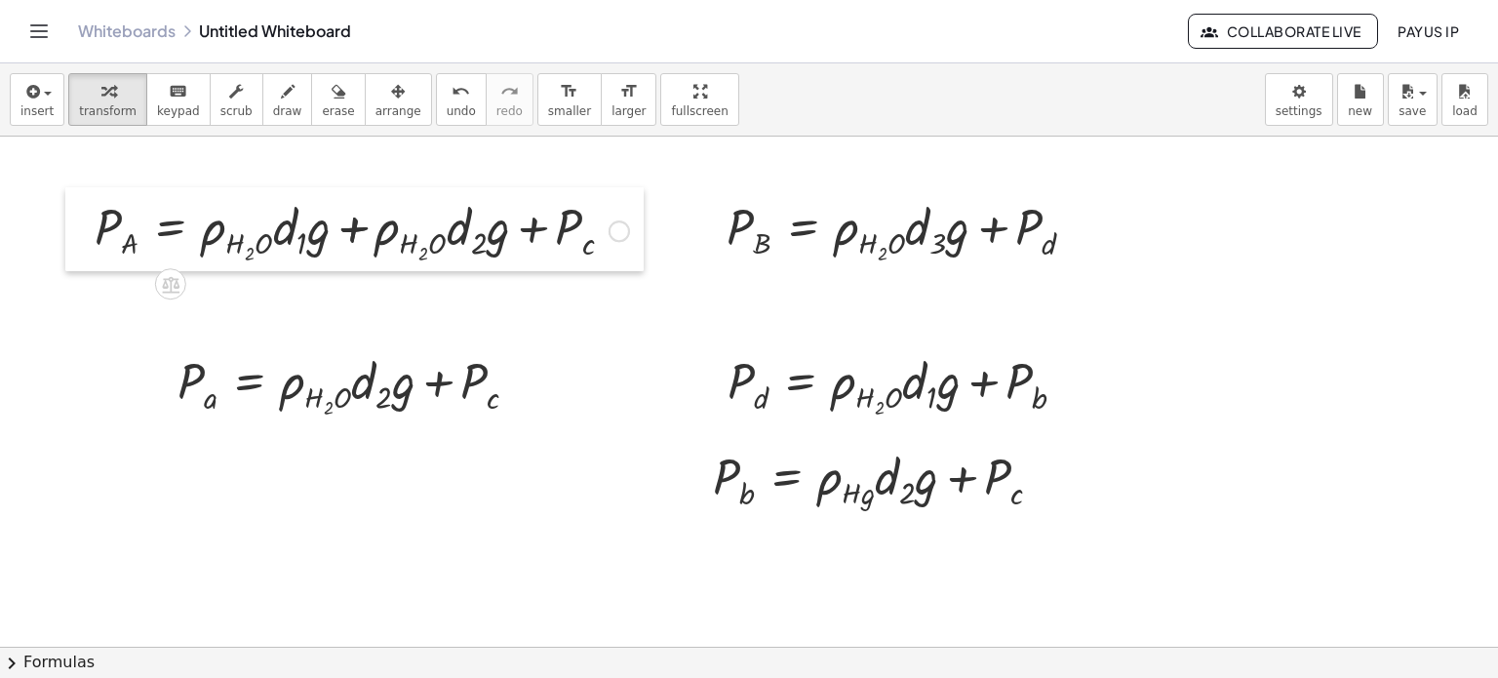
drag, startPoint x: 172, startPoint y: 229, endPoint x: 89, endPoint y: 229, distance: 82.9
click at [89, 229] on div at bounding box center [79, 229] width 29 height 84
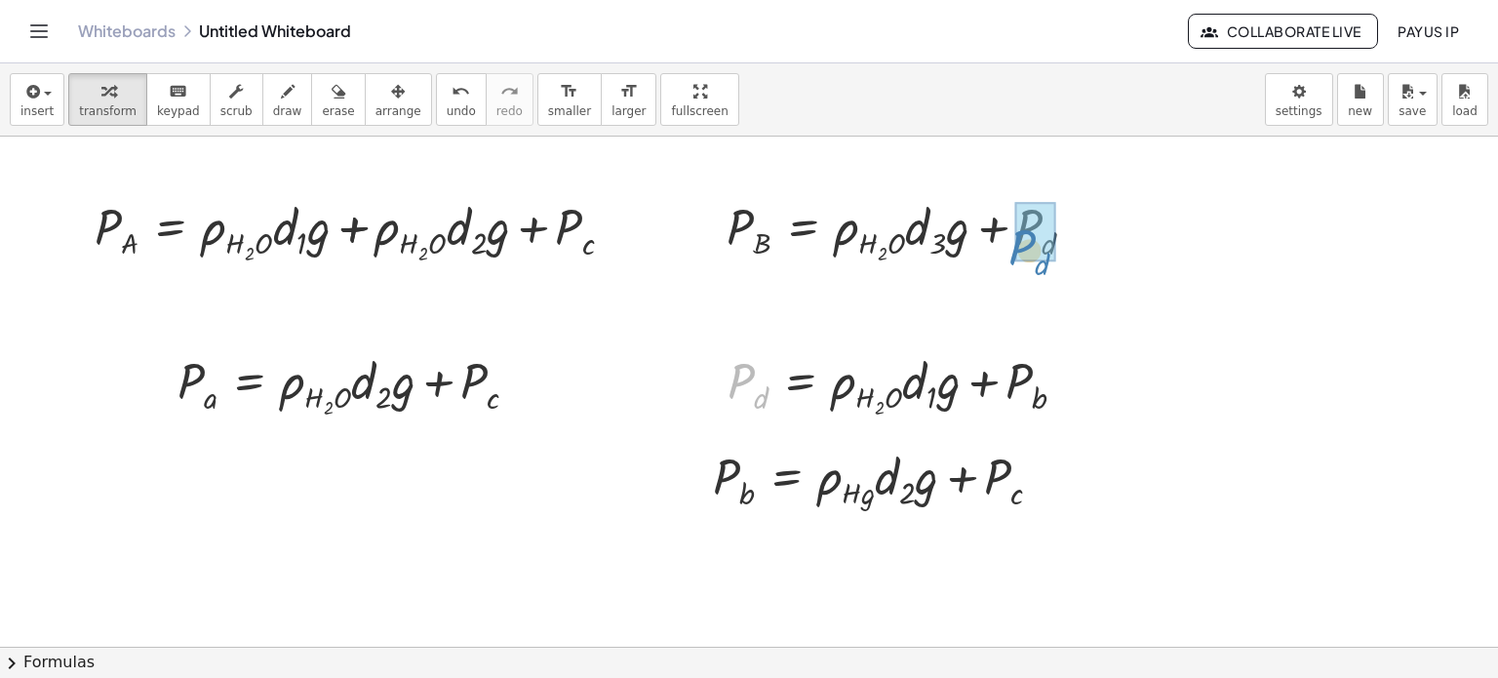
drag, startPoint x: 749, startPoint y: 381, endPoint x: 1011, endPoint y: 255, distance: 290.9
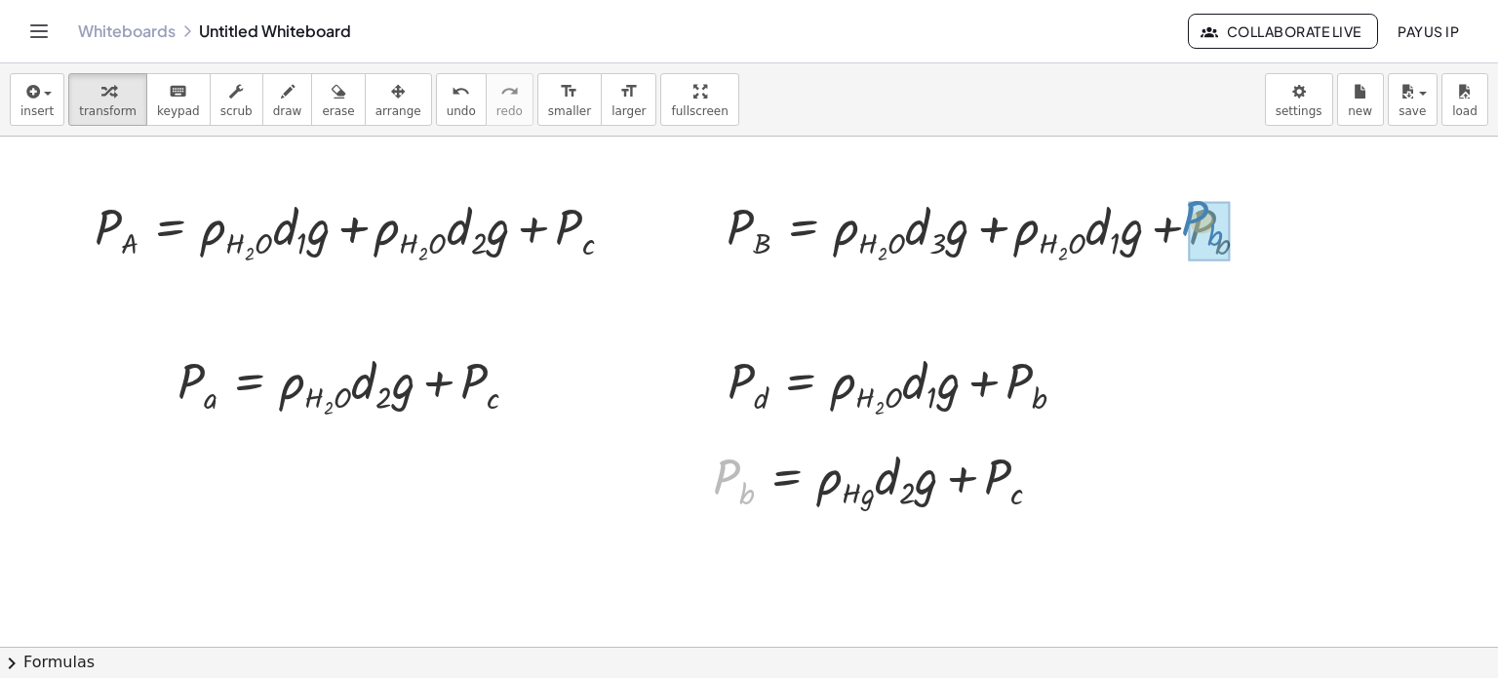
drag, startPoint x: 726, startPoint y: 473, endPoint x: 1195, endPoint y: 215, distance: 535.5
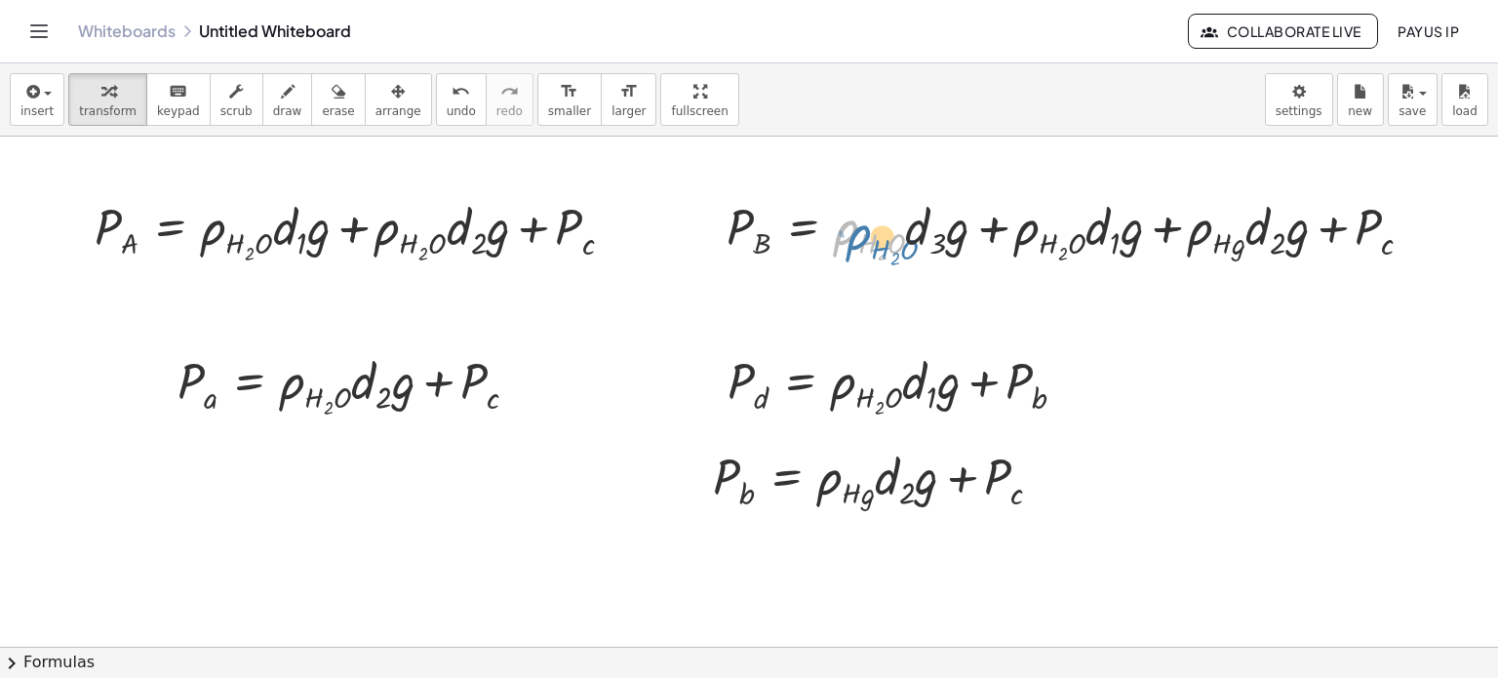
drag, startPoint x: 869, startPoint y: 237, endPoint x: 850, endPoint y: 244, distance: 19.7
click at [850, 244] on div at bounding box center [1078, 229] width 722 height 74
drag, startPoint x: 956, startPoint y: 235, endPoint x: 1136, endPoint y: 244, distance: 180.6
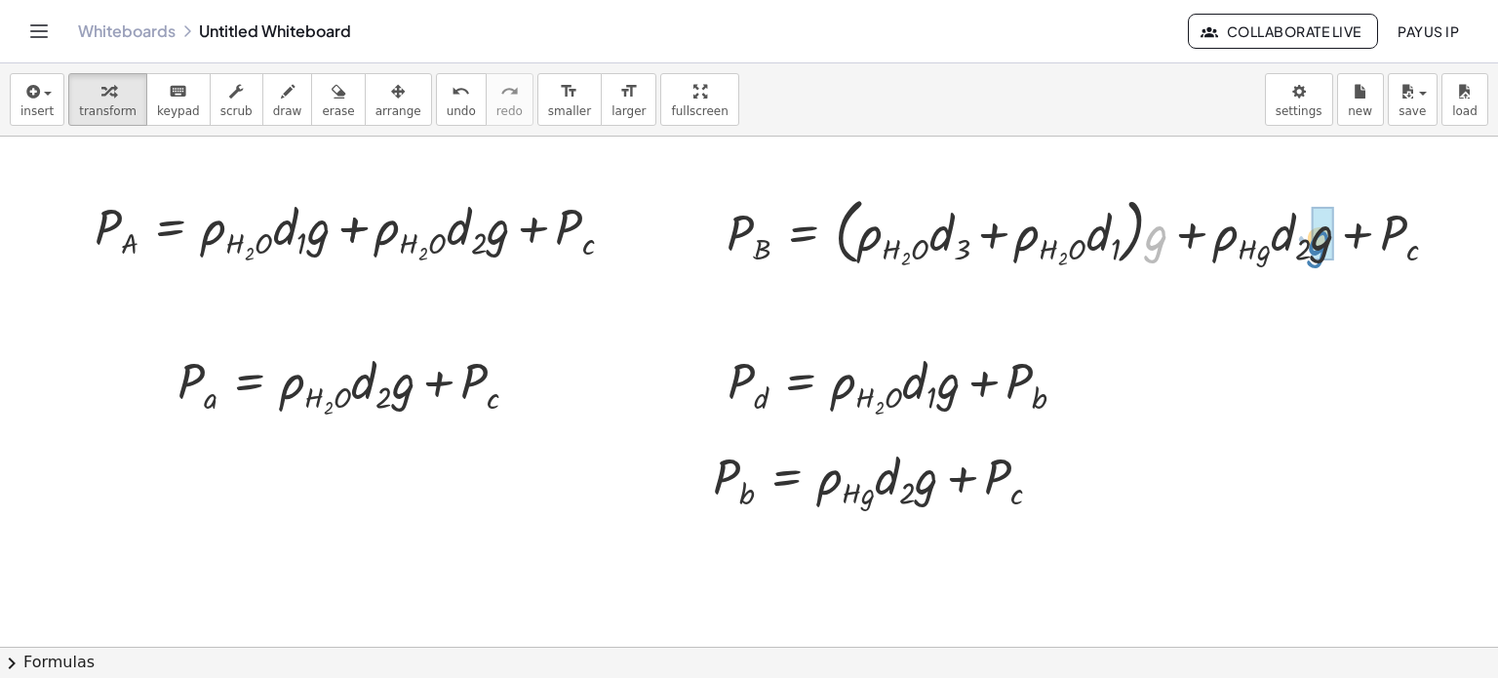
drag, startPoint x: 1157, startPoint y: 244, endPoint x: 1309, endPoint y: 247, distance: 151.2
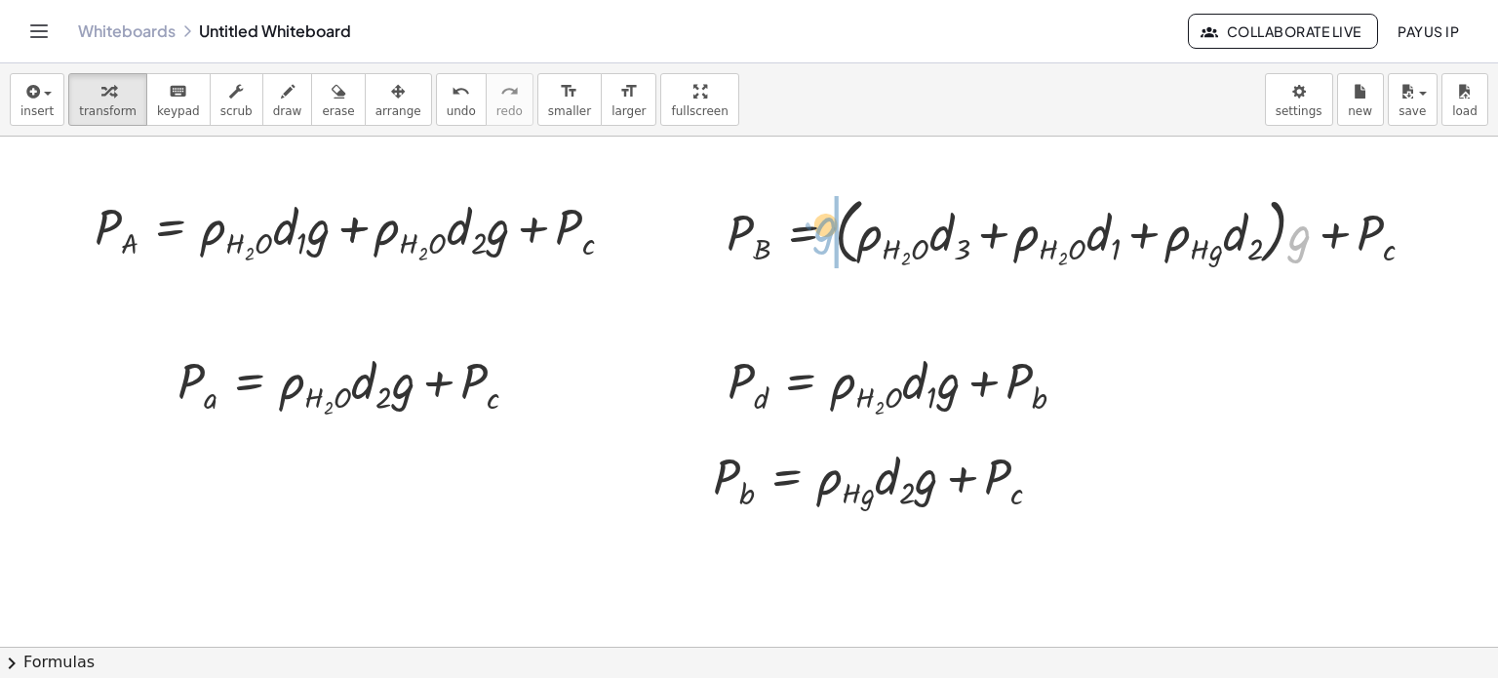
drag, startPoint x: 1303, startPoint y: 244, endPoint x: 831, endPoint y: 236, distance: 472.0
click at [831, 236] on div at bounding box center [1078, 230] width 723 height 82
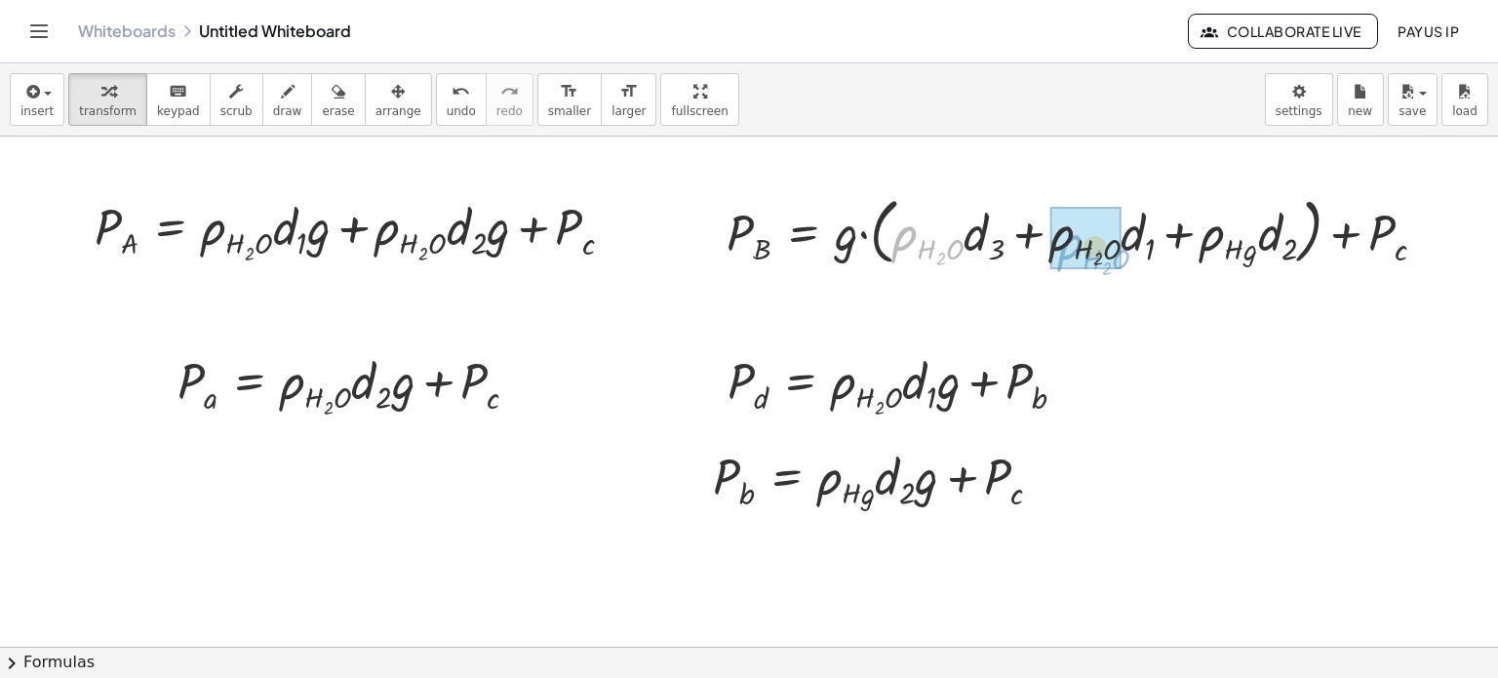
drag, startPoint x: 915, startPoint y: 241, endPoint x: 1080, endPoint y: 250, distance: 166.0
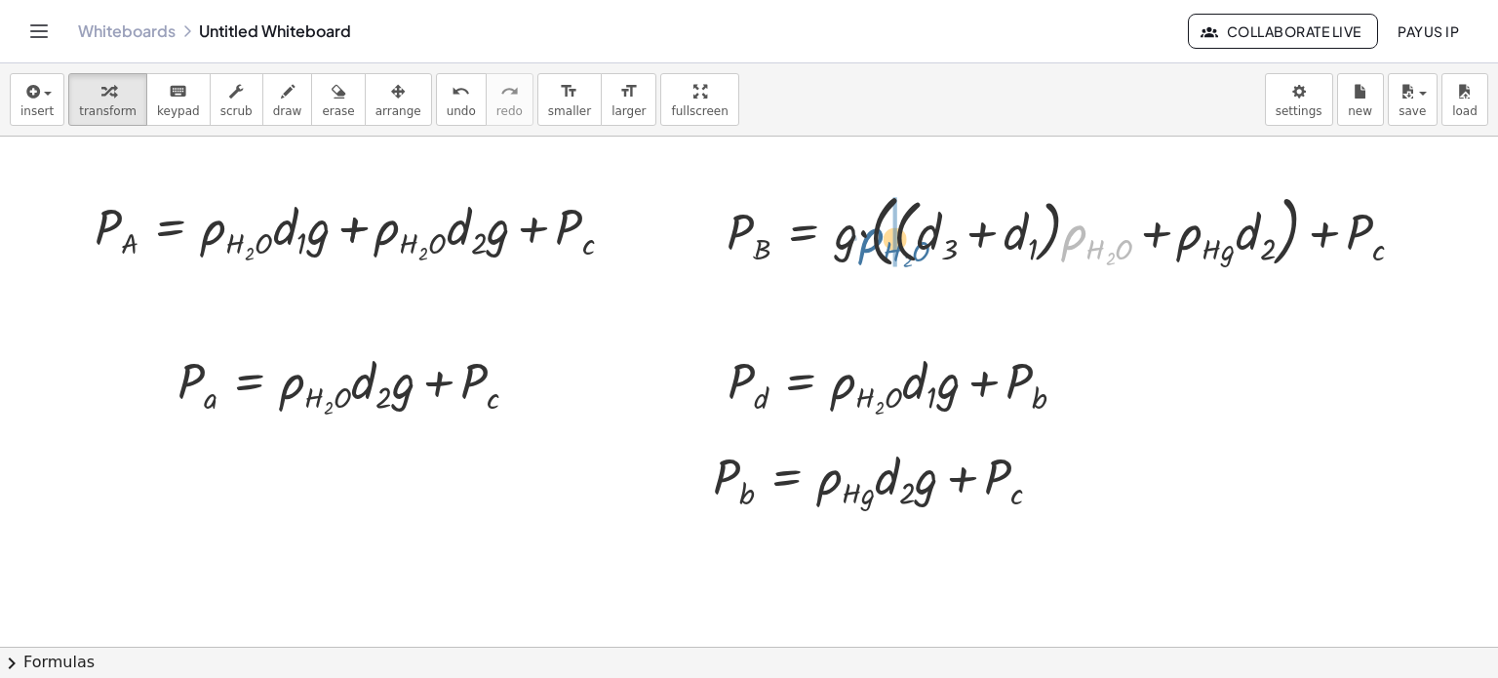
drag, startPoint x: 1078, startPoint y: 234, endPoint x: 892, endPoint y: 240, distance: 186.3
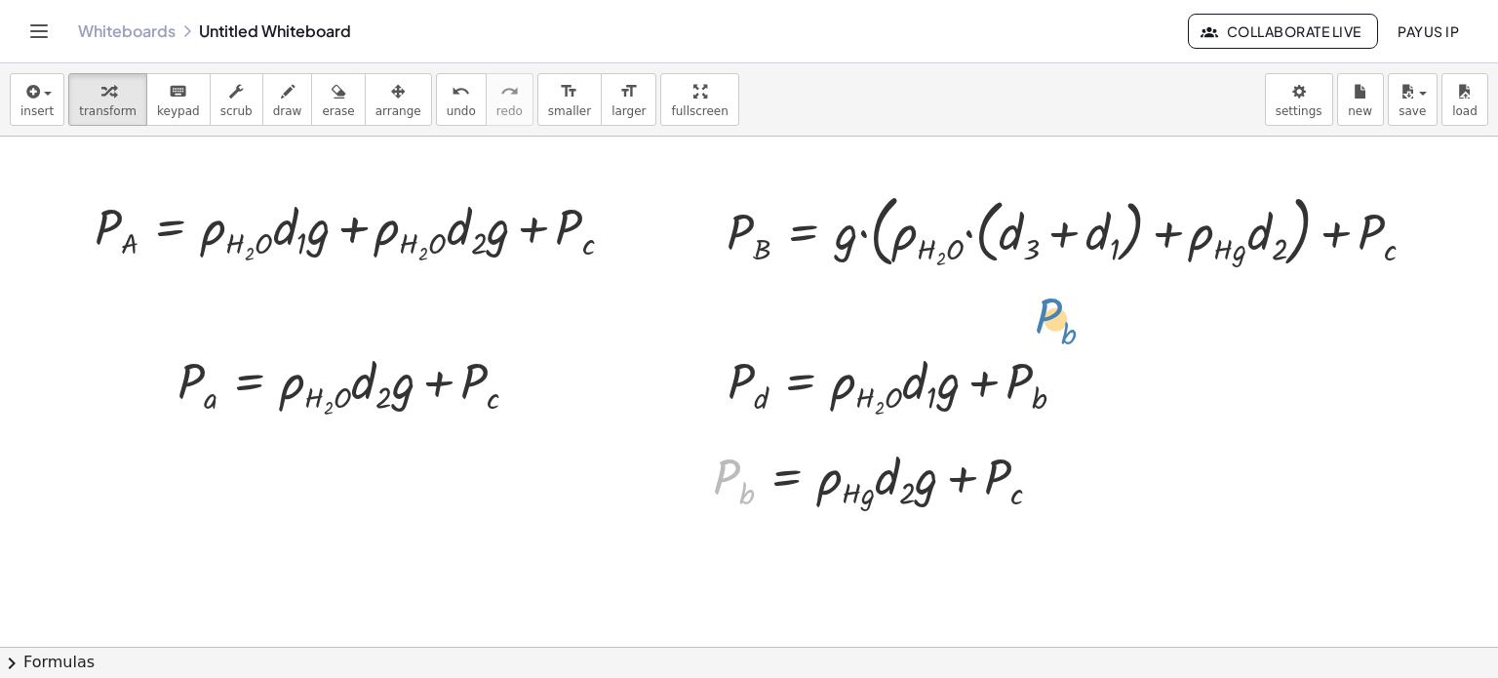
drag, startPoint x: 724, startPoint y: 475, endPoint x: 1044, endPoint y: 312, distance: 359.8
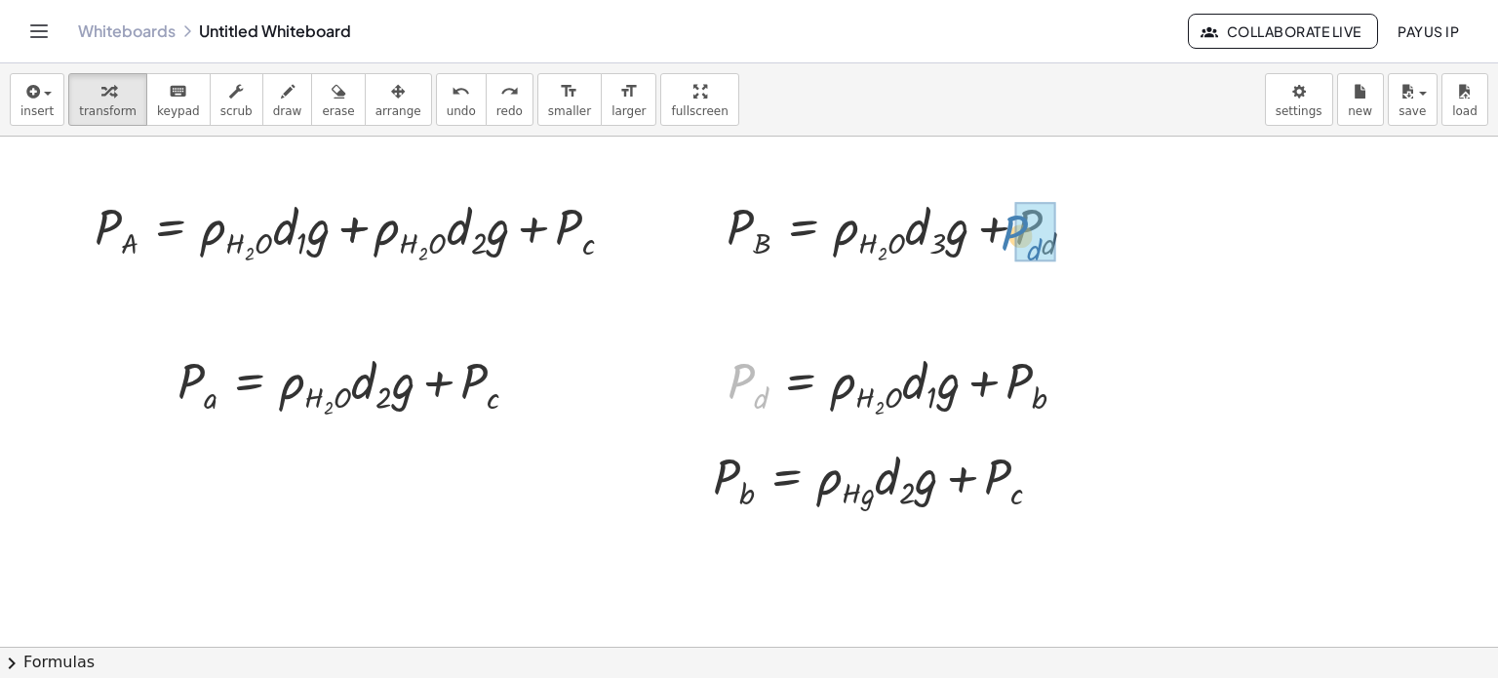
drag, startPoint x: 749, startPoint y: 402, endPoint x: 1022, endPoint y: 254, distance: 310.7
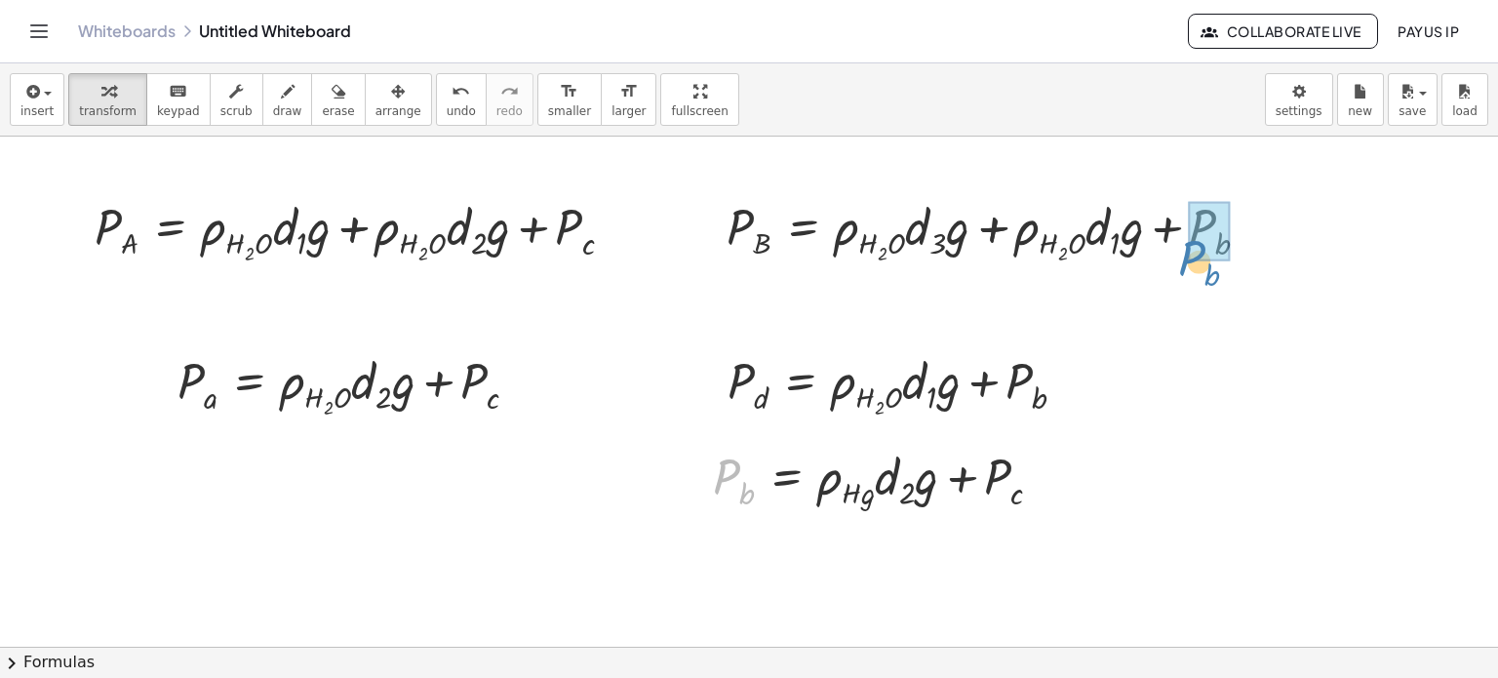
drag, startPoint x: 733, startPoint y: 475, endPoint x: 1201, endPoint y: 250, distance: 519.4
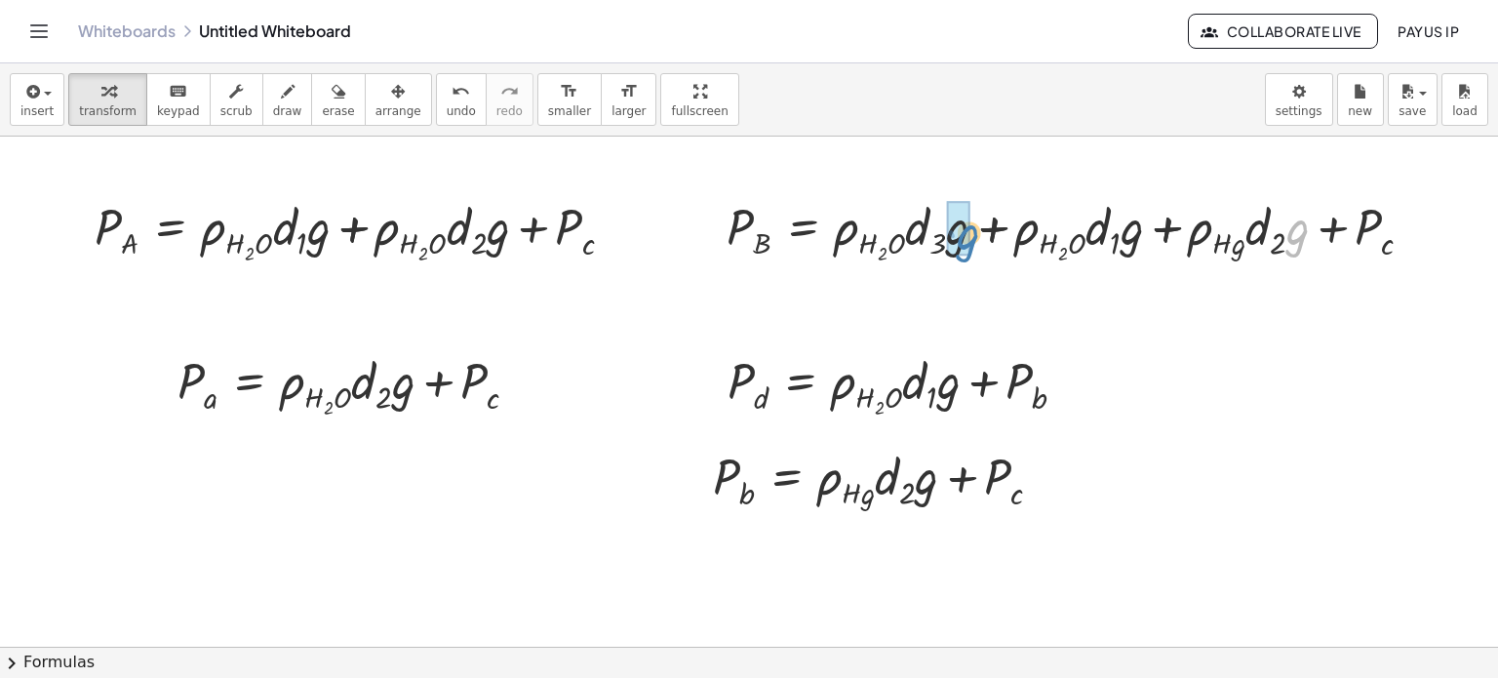
drag, startPoint x: 1289, startPoint y: 241, endPoint x: 959, endPoint y: 245, distance: 330.6
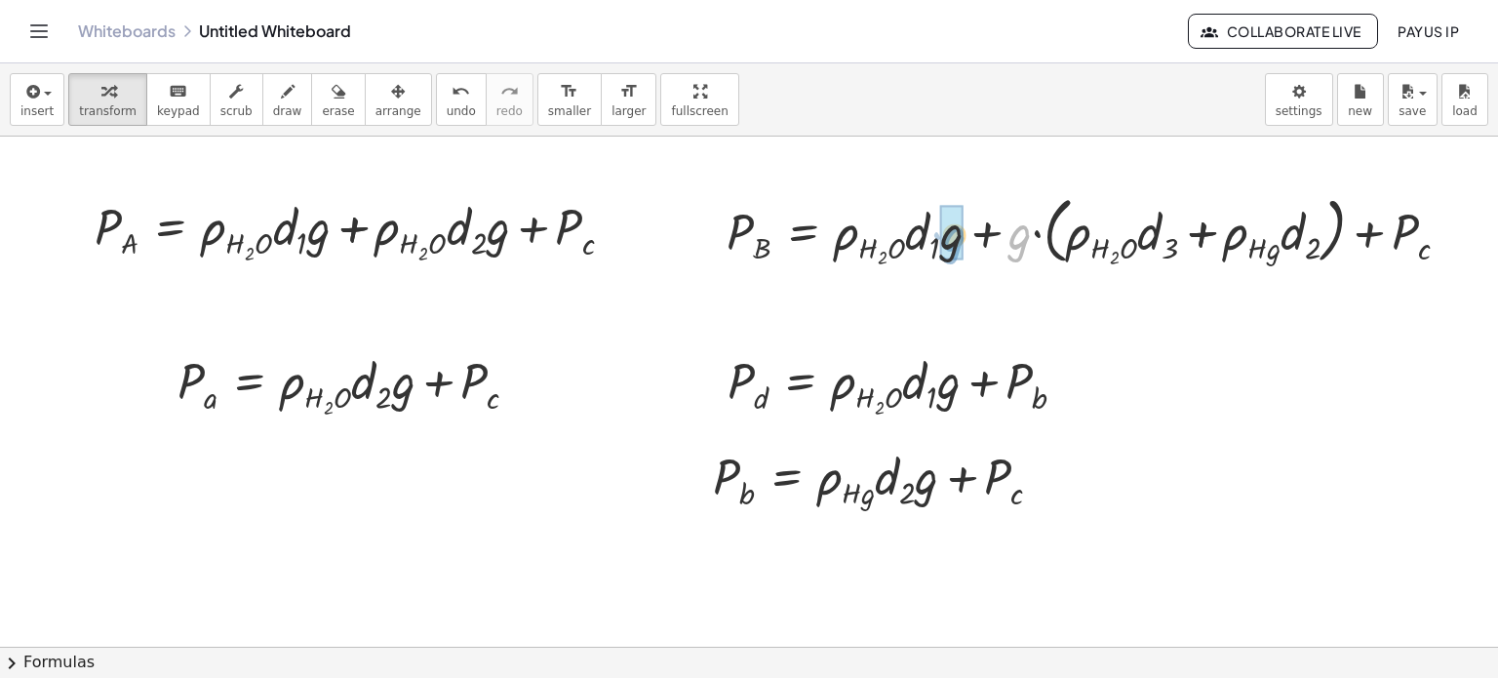
drag, startPoint x: 1024, startPoint y: 247, endPoint x: 960, endPoint y: 250, distance: 64.4
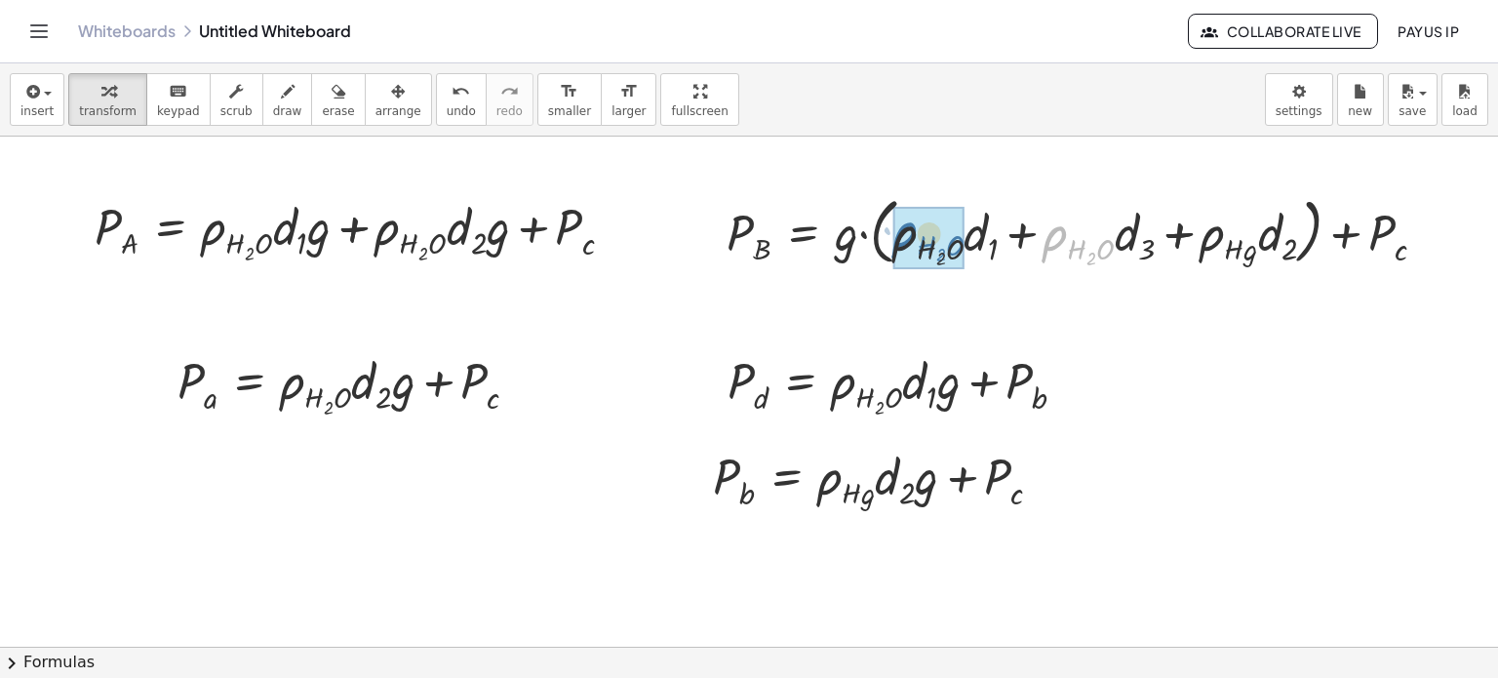
drag, startPoint x: 1069, startPoint y: 249, endPoint x: 920, endPoint y: 245, distance: 148.3
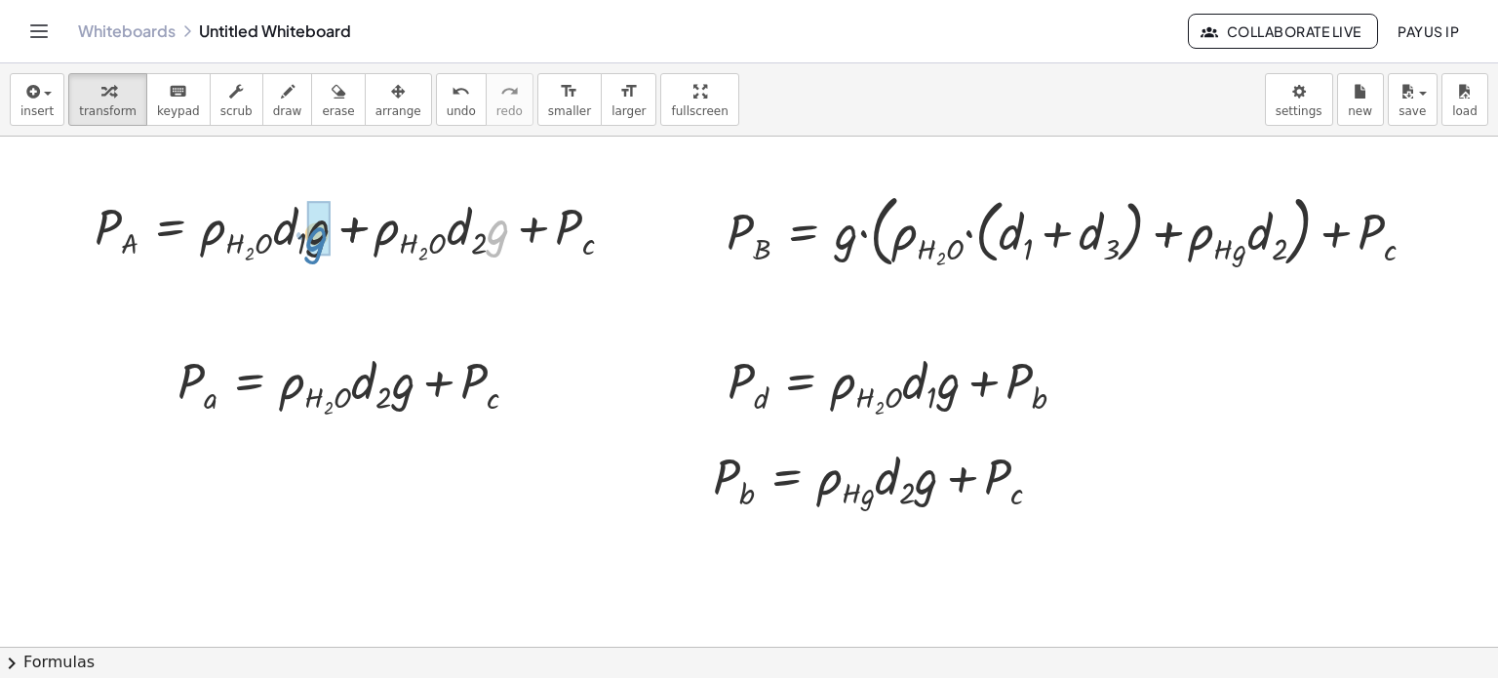
drag, startPoint x: 499, startPoint y: 234, endPoint x: 318, endPoint y: 241, distance: 181.5
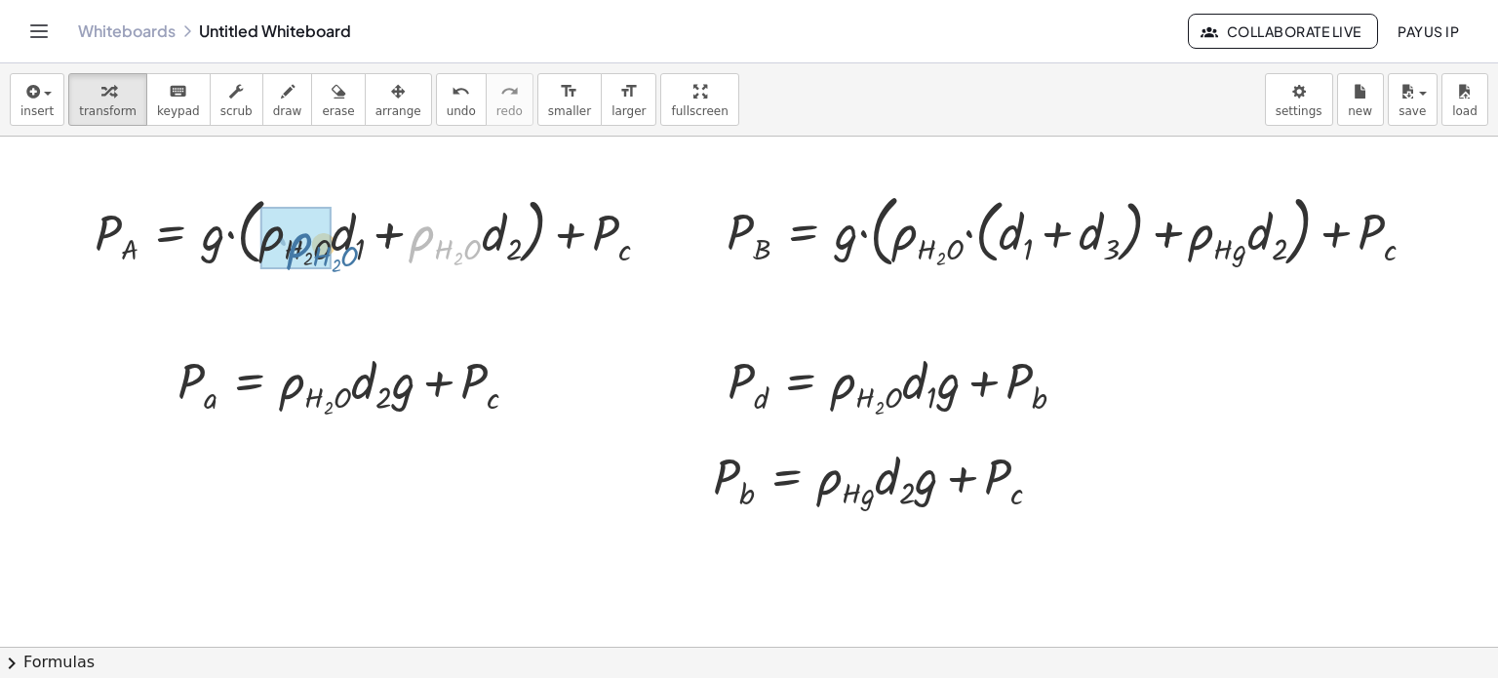
drag, startPoint x: 423, startPoint y: 239, endPoint x: 301, endPoint y: 245, distance: 122.0
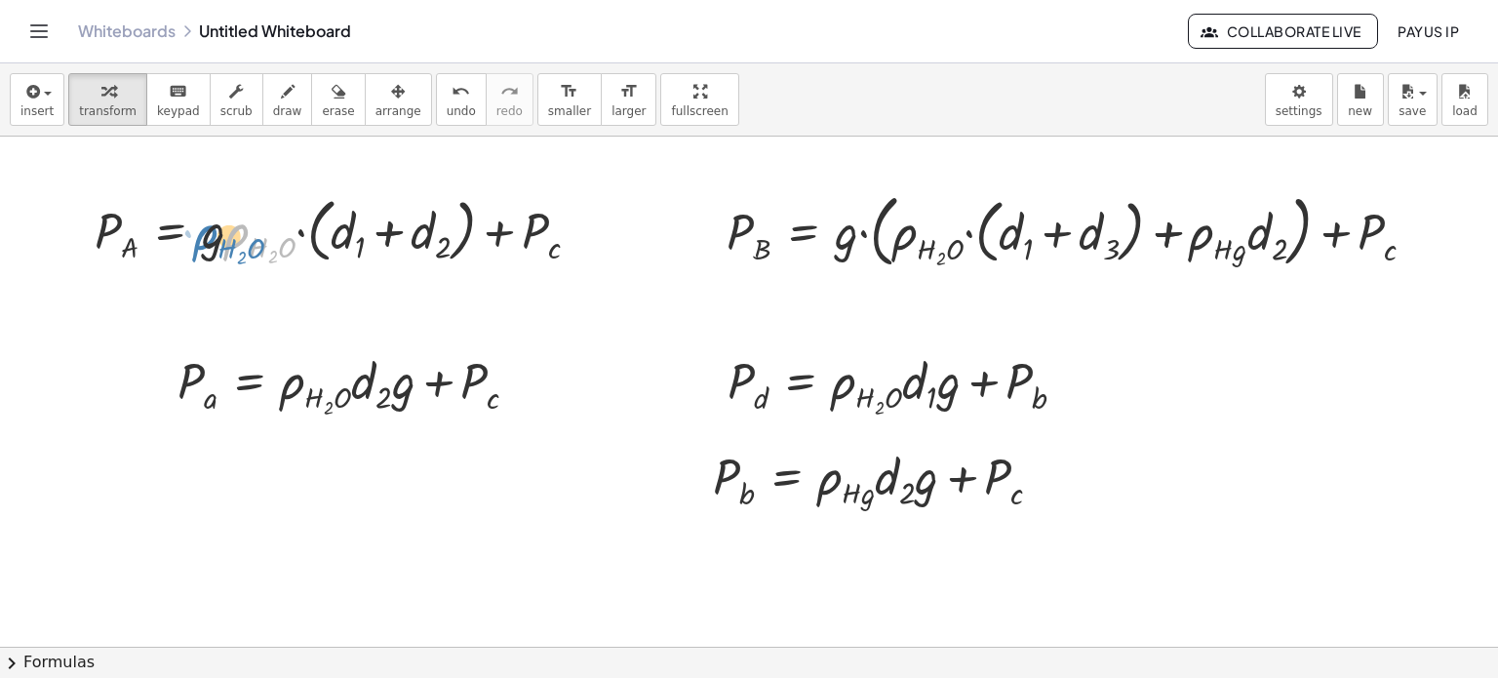
drag, startPoint x: 274, startPoint y: 243, endPoint x: 244, endPoint y: 244, distance: 30.2
click at [244, 244] on div at bounding box center [345, 229] width 520 height 81
drag, startPoint x: 472, startPoint y: 234, endPoint x: 489, endPoint y: 250, distance: 22.8
click at [489, 250] on div at bounding box center [345, 229] width 520 height 81
drag, startPoint x: 533, startPoint y: 230, endPoint x: 154, endPoint y: 231, distance: 379.3
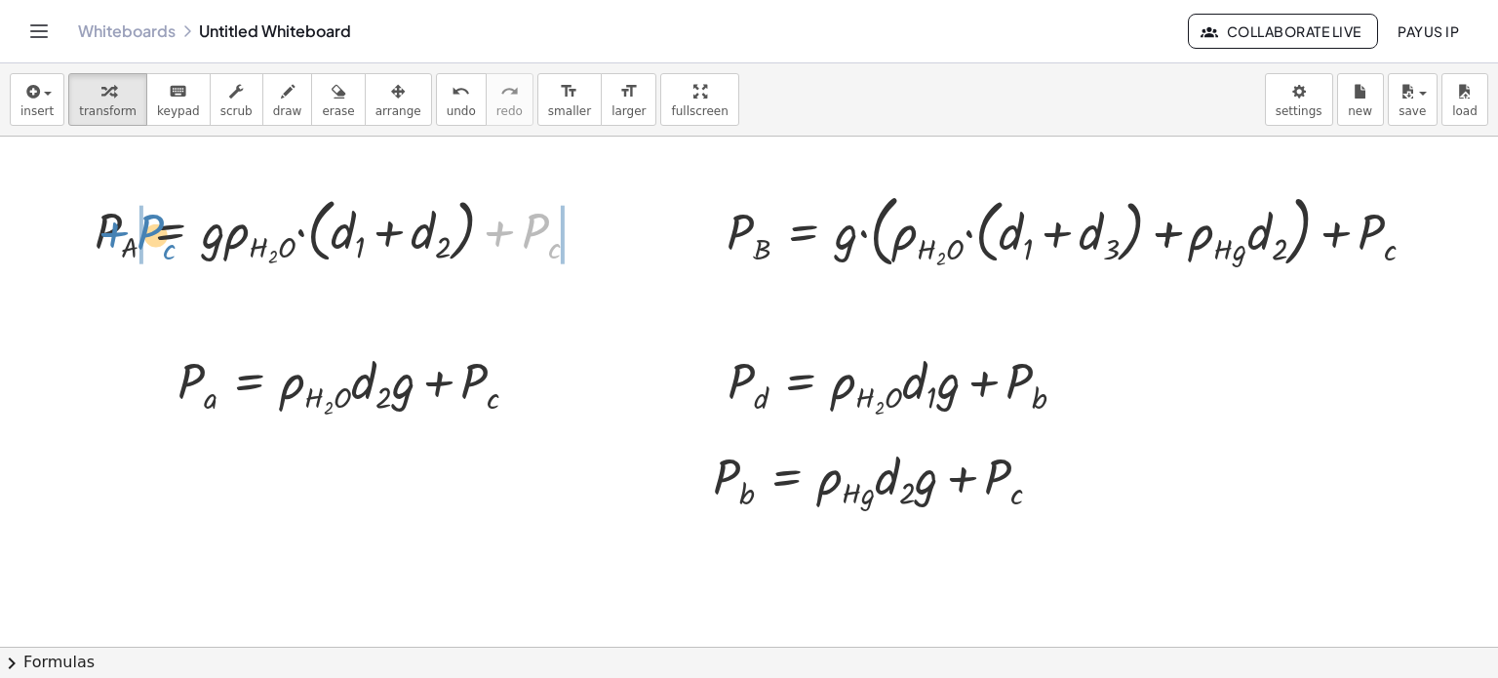
click at [154, 231] on div at bounding box center [345, 229] width 520 height 81
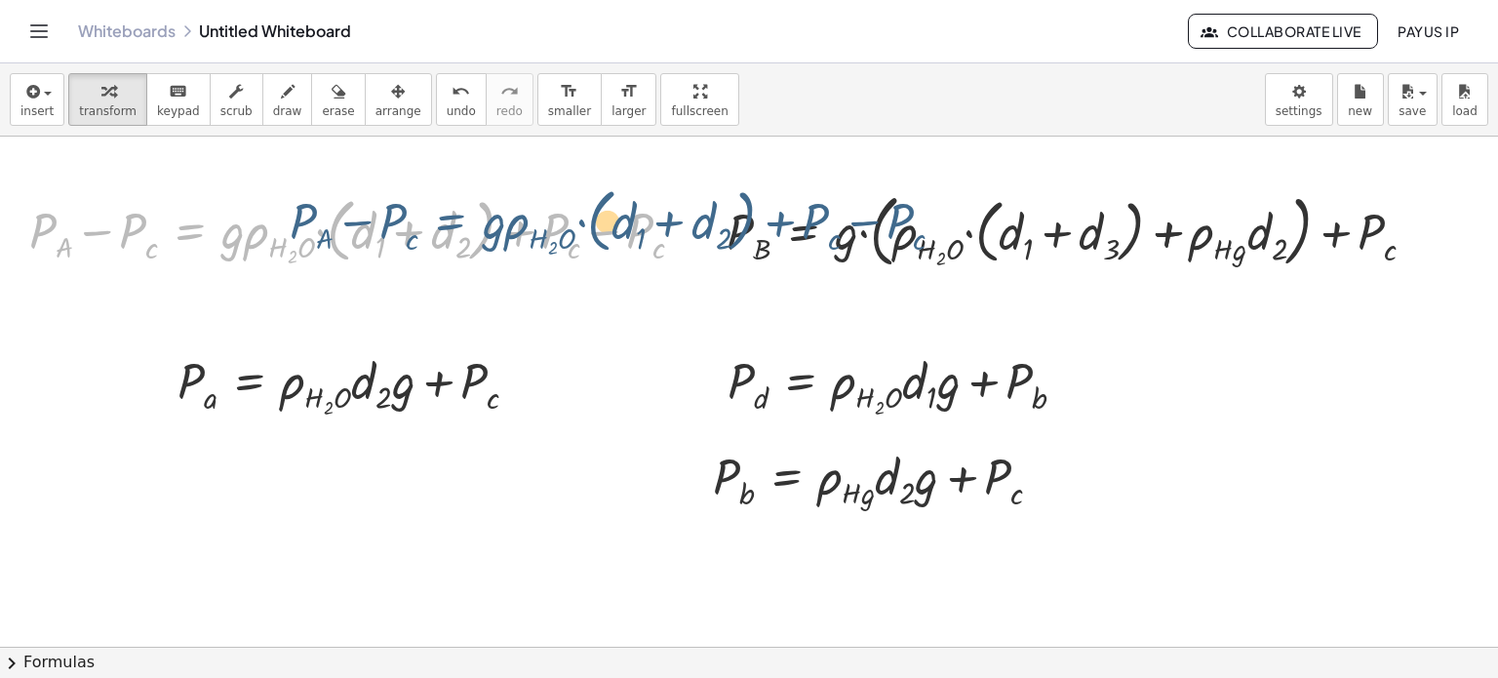
drag, startPoint x: 364, startPoint y: 245, endPoint x: 454, endPoint y: 231, distance: 91.7
click at [454, 231] on div at bounding box center [365, 229] width 690 height 81
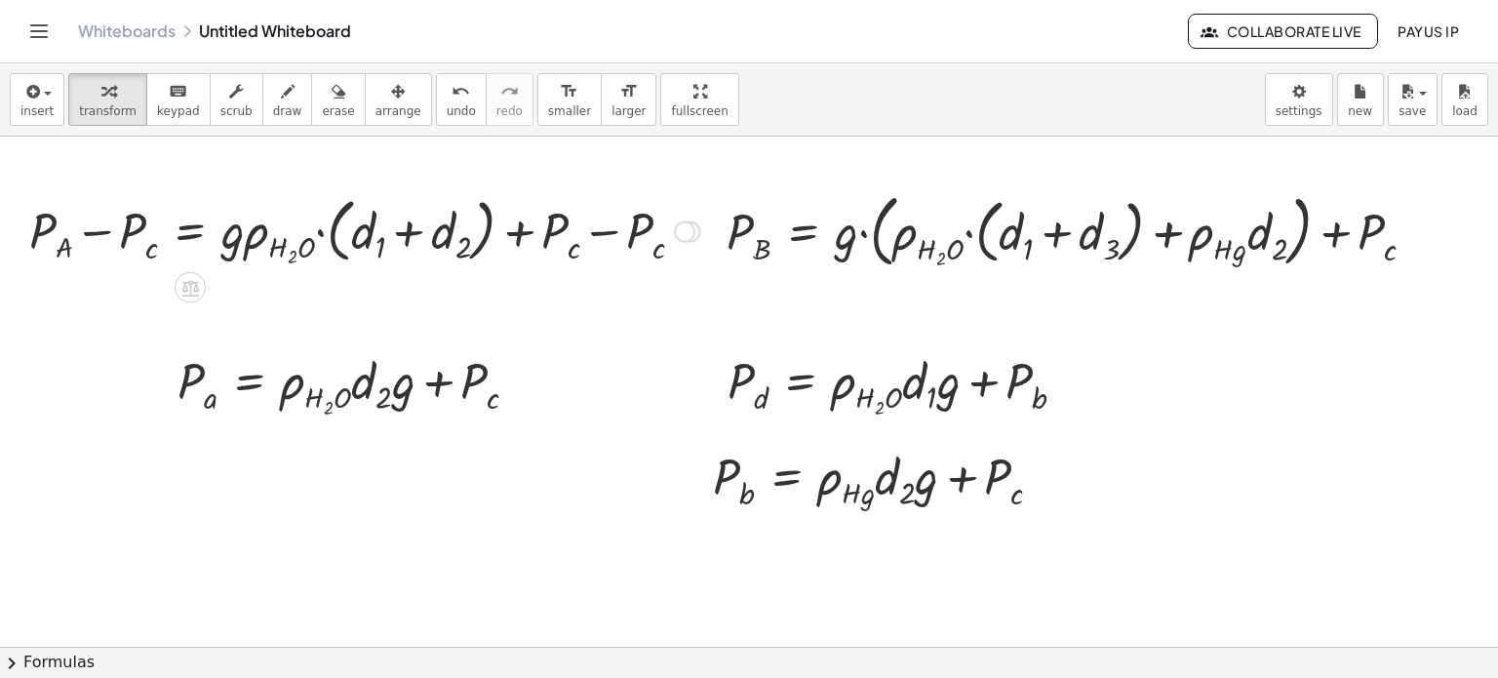
click at [596, 225] on div at bounding box center [365, 229] width 690 height 81
drag, startPoint x: 51, startPoint y: 245, endPoint x: 502, endPoint y: 269, distance: 452.1
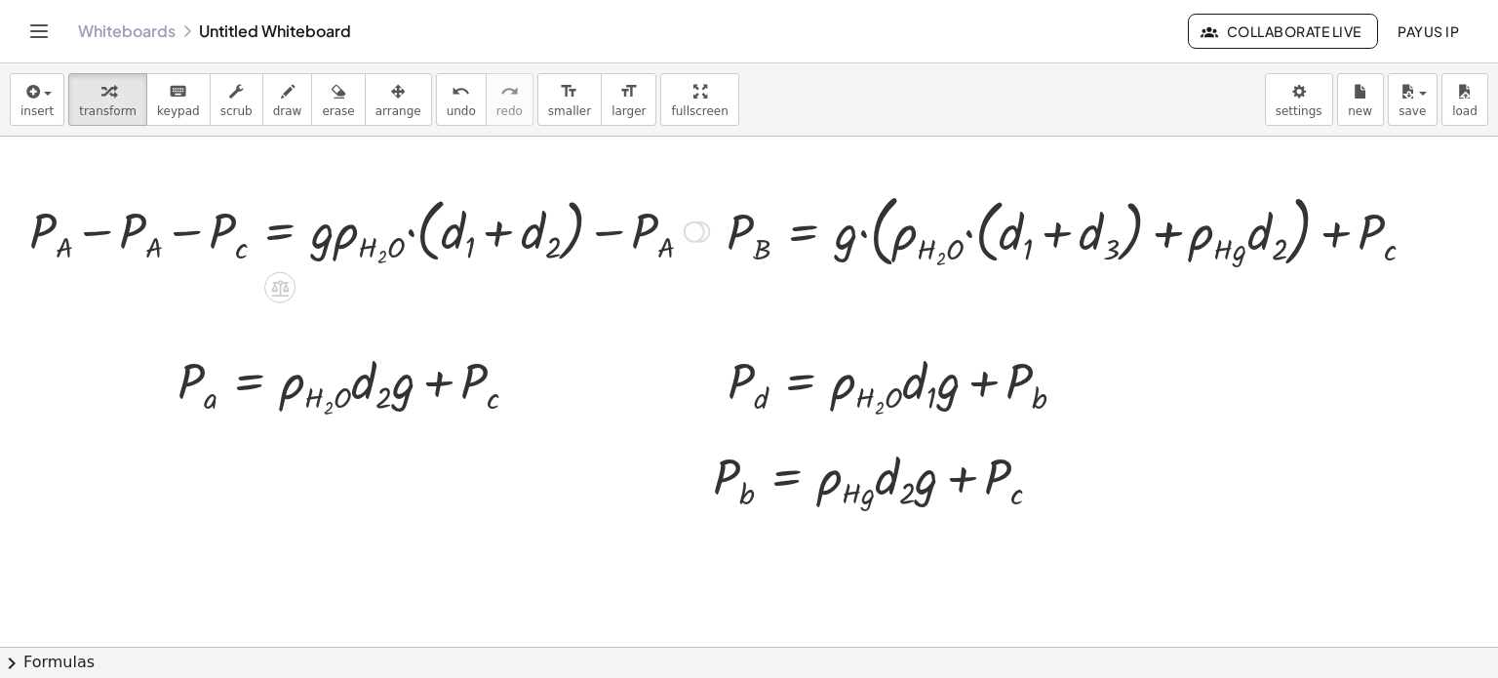
click at [121, 233] on div at bounding box center [369, 229] width 699 height 81
drag, startPoint x: 189, startPoint y: 236, endPoint x: 352, endPoint y: 240, distance: 162.9
click at [352, 240] on div at bounding box center [447, 229] width 542 height 81
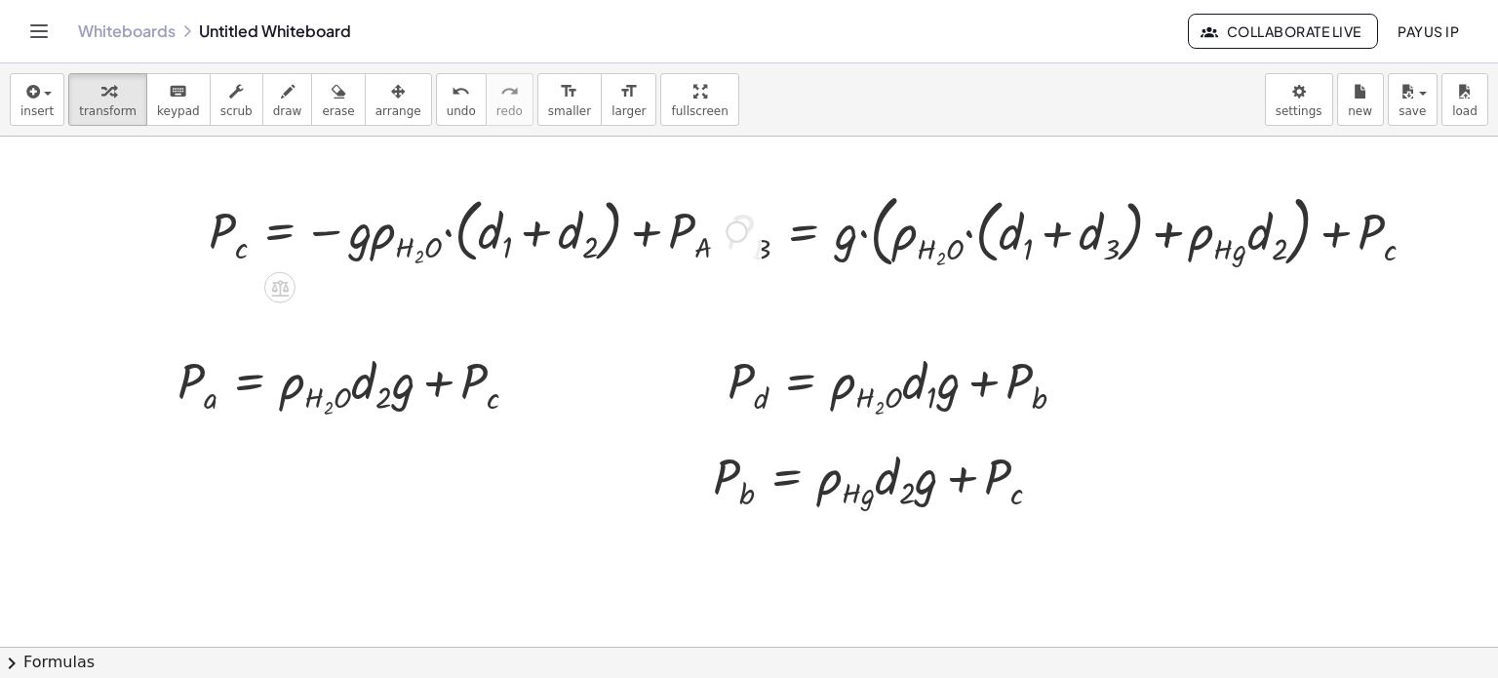
click at [326, 233] on div at bounding box center [478, 229] width 558 height 81
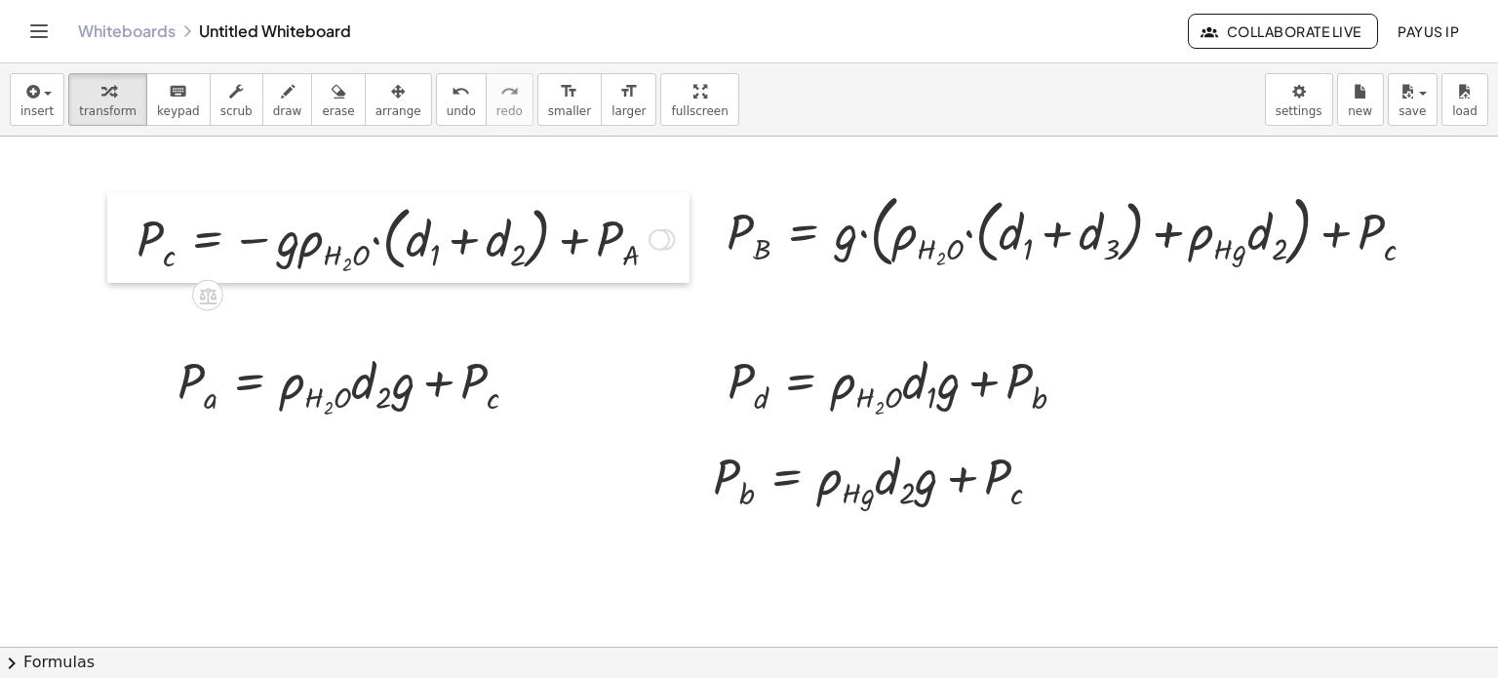
drag, startPoint x: 195, startPoint y: 210, endPoint x: 125, endPoint y: 217, distance: 70.6
click at [125, 217] on div at bounding box center [121, 237] width 29 height 91
drag, startPoint x: 150, startPoint y: 246, endPoint x: 1383, endPoint y: 240, distance: 1232.5
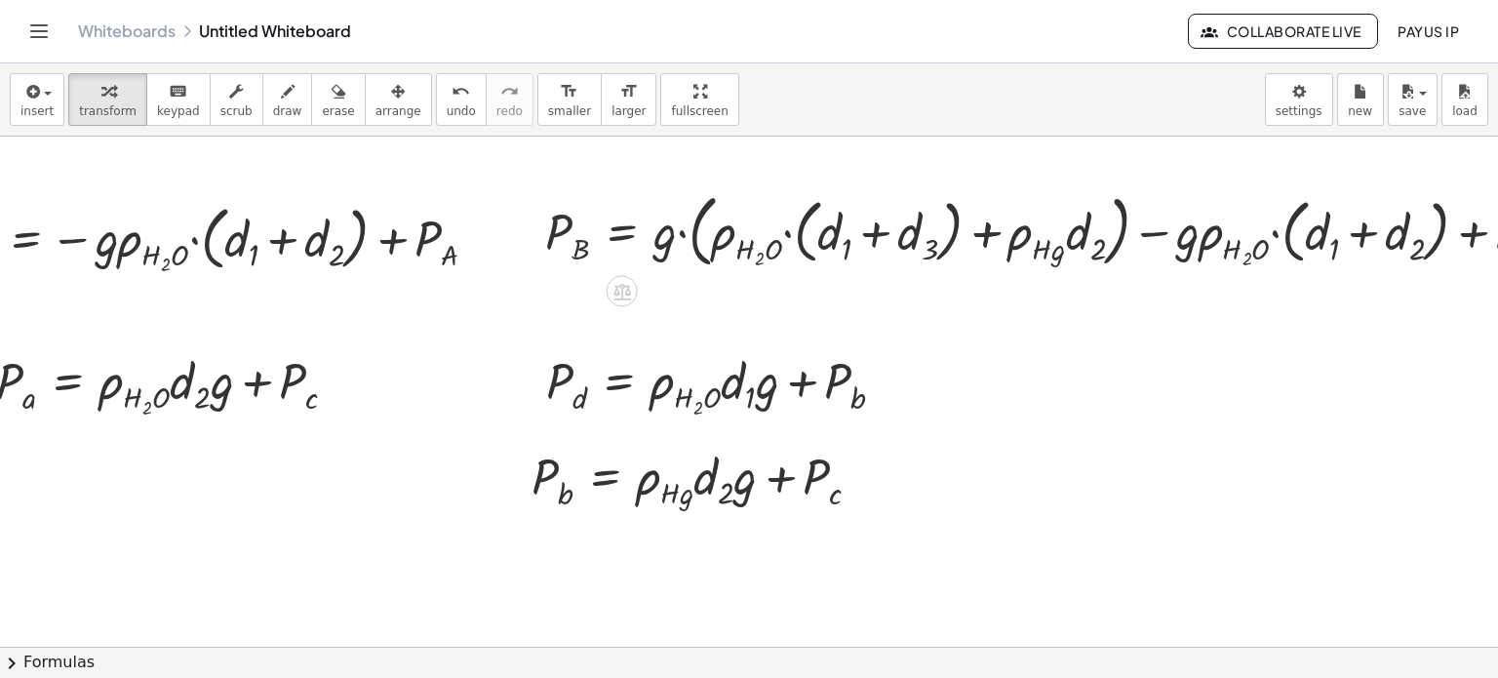
scroll to position [0, 291]
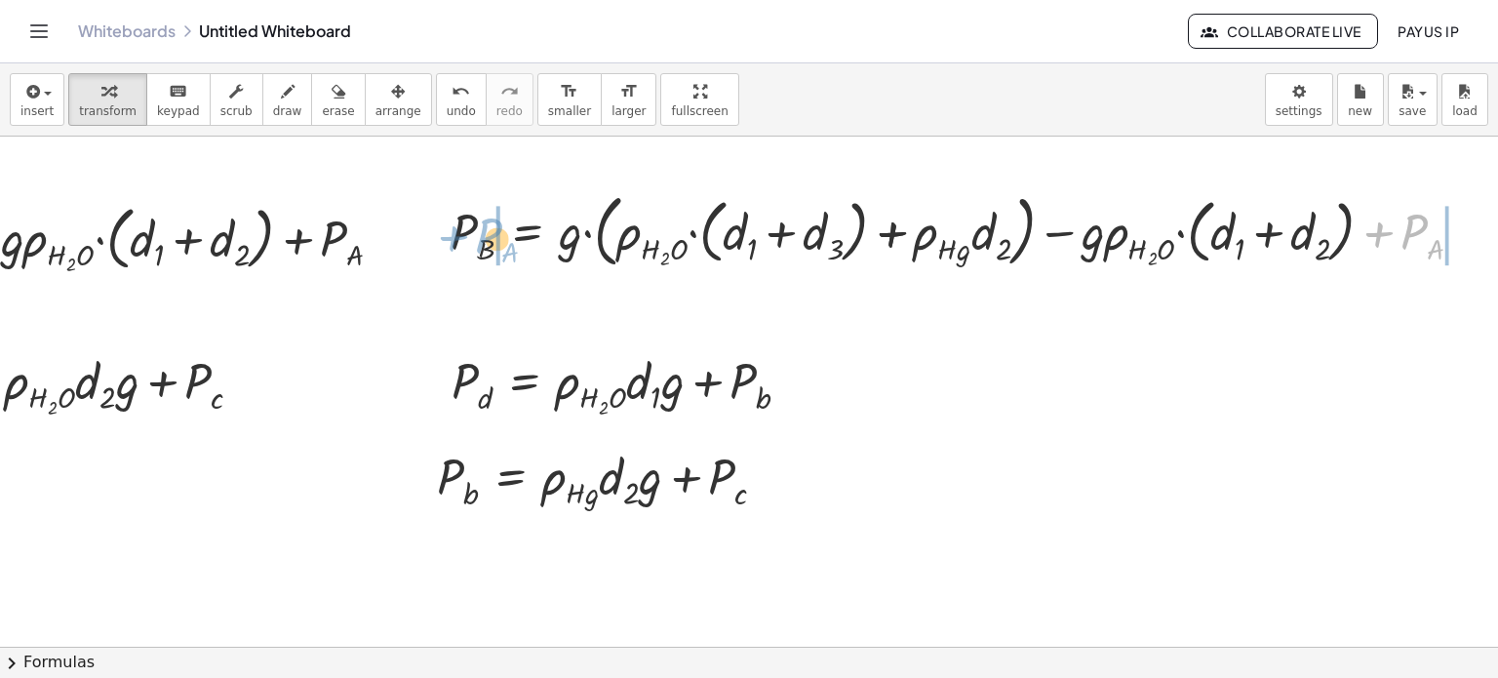
drag, startPoint x: 1400, startPoint y: 237, endPoint x: 476, endPoint y: 241, distance: 924.4
click at [476, 241] on div at bounding box center [965, 229] width 1048 height 89
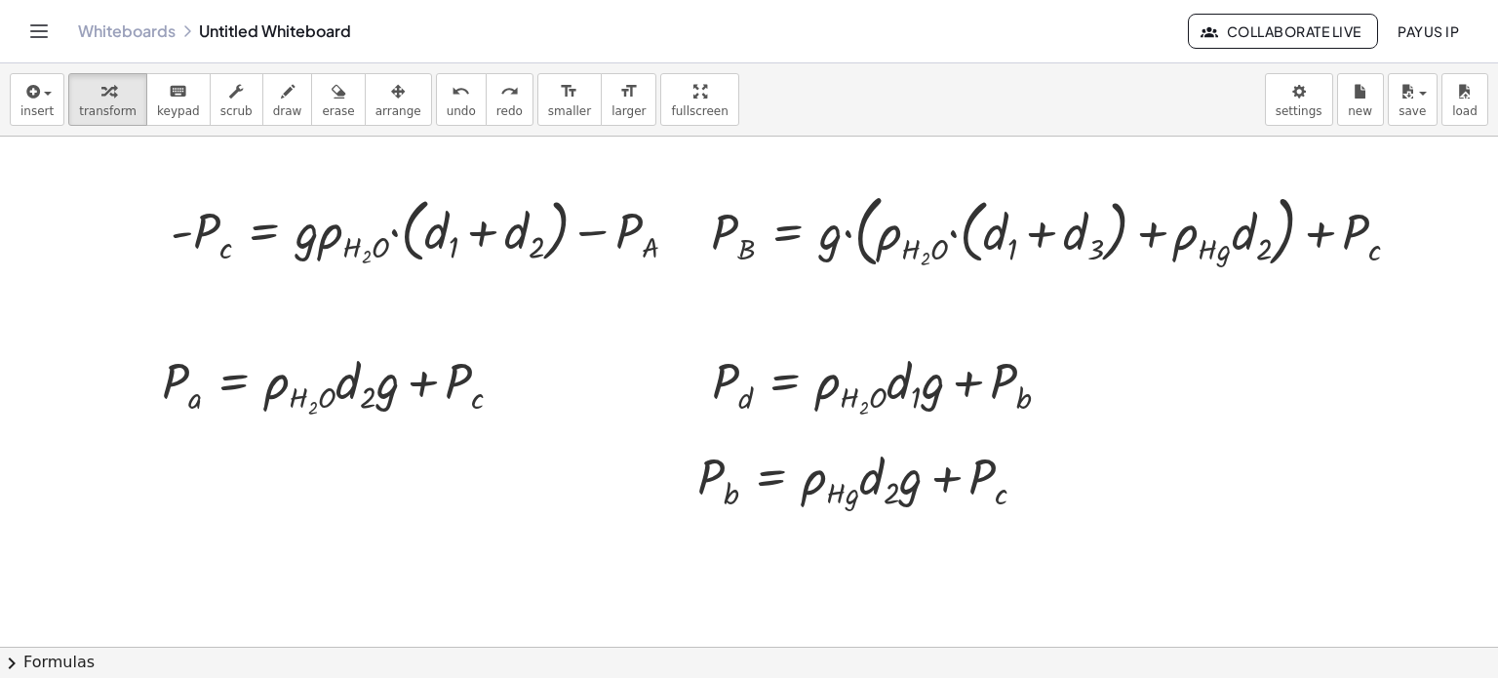
scroll to position [0, 0]
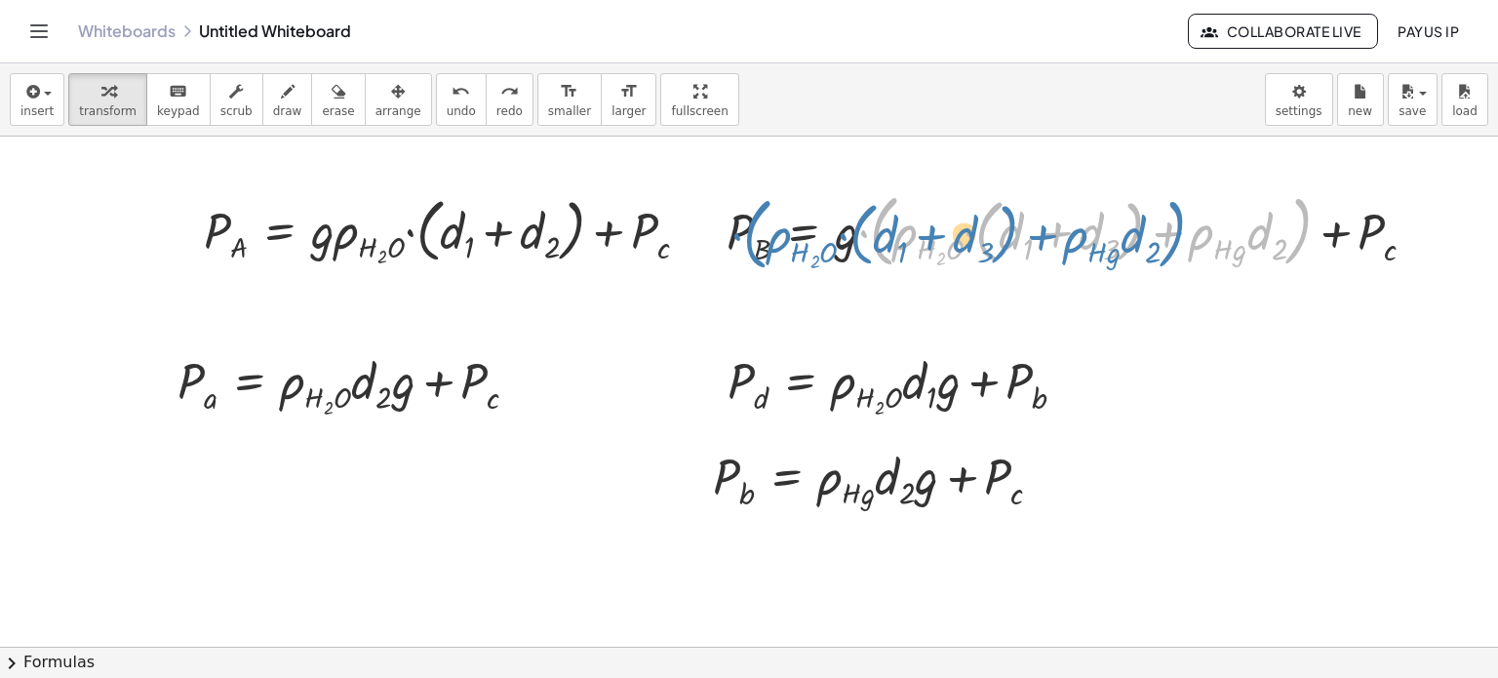
drag, startPoint x: 866, startPoint y: 235, endPoint x: 745, endPoint y: 237, distance: 120.9
click at [745, 237] on div at bounding box center [1079, 229] width 724 height 89
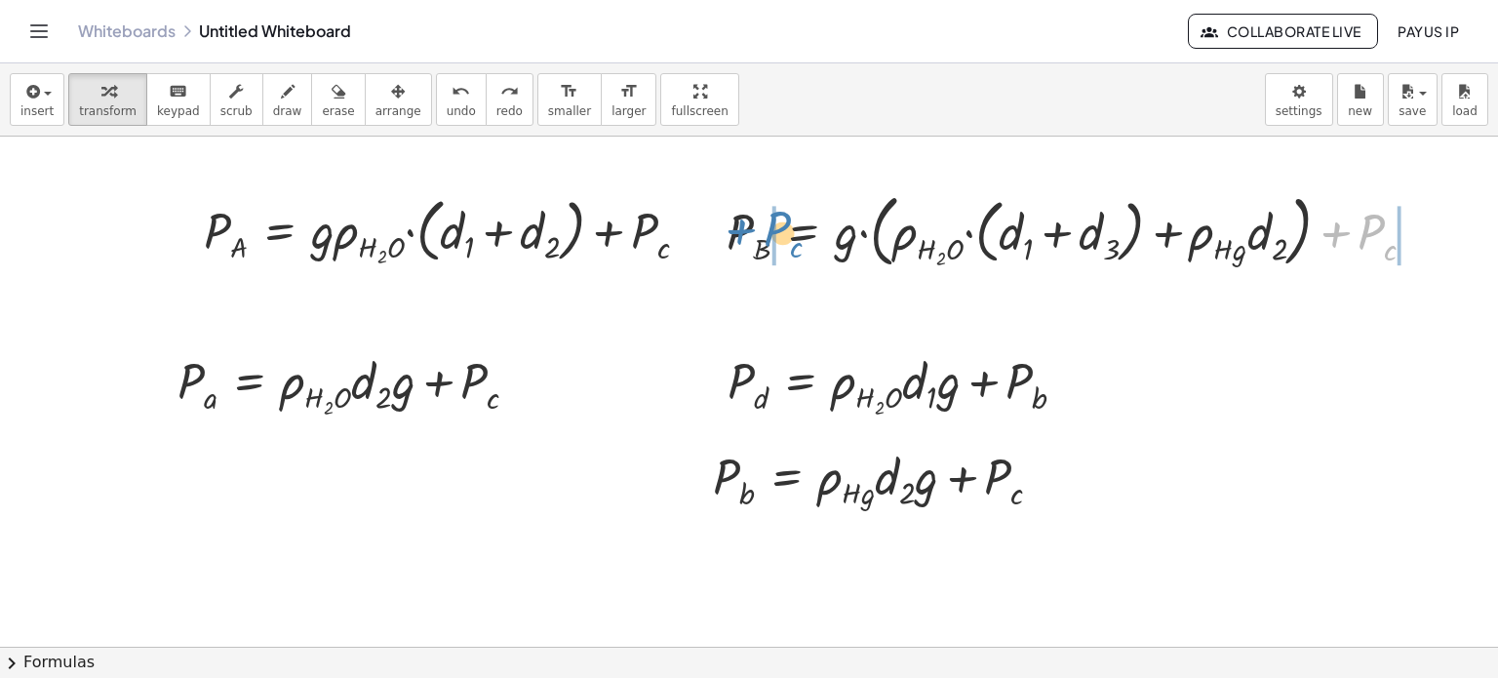
drag, startPoint x: 1364, startPoint y: 237, endPoint x: 769, endPoint y: 234, distance: 594.8
click at [769, 234] on div at bounding box center [1079, 229] width 724 height 89
click at [741, 233] on div at bounding box center [1079, 229] width 894 height 89
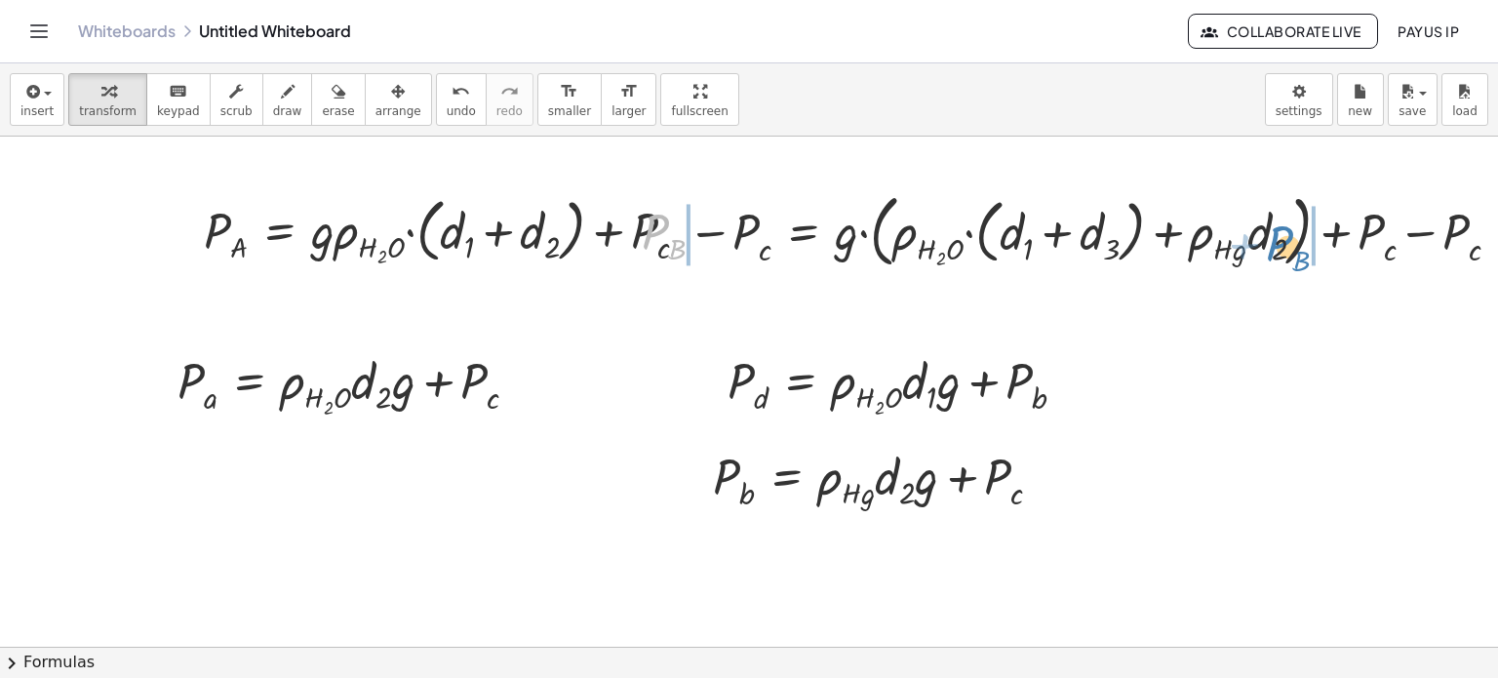
drag, startPoint x: 669, startPoint y: 233, endPoint x: 1293, endPoint y: 245, distance: 624.2
click at [1293, 245] on div at bounding box center [1079, 229] width 894 height 89
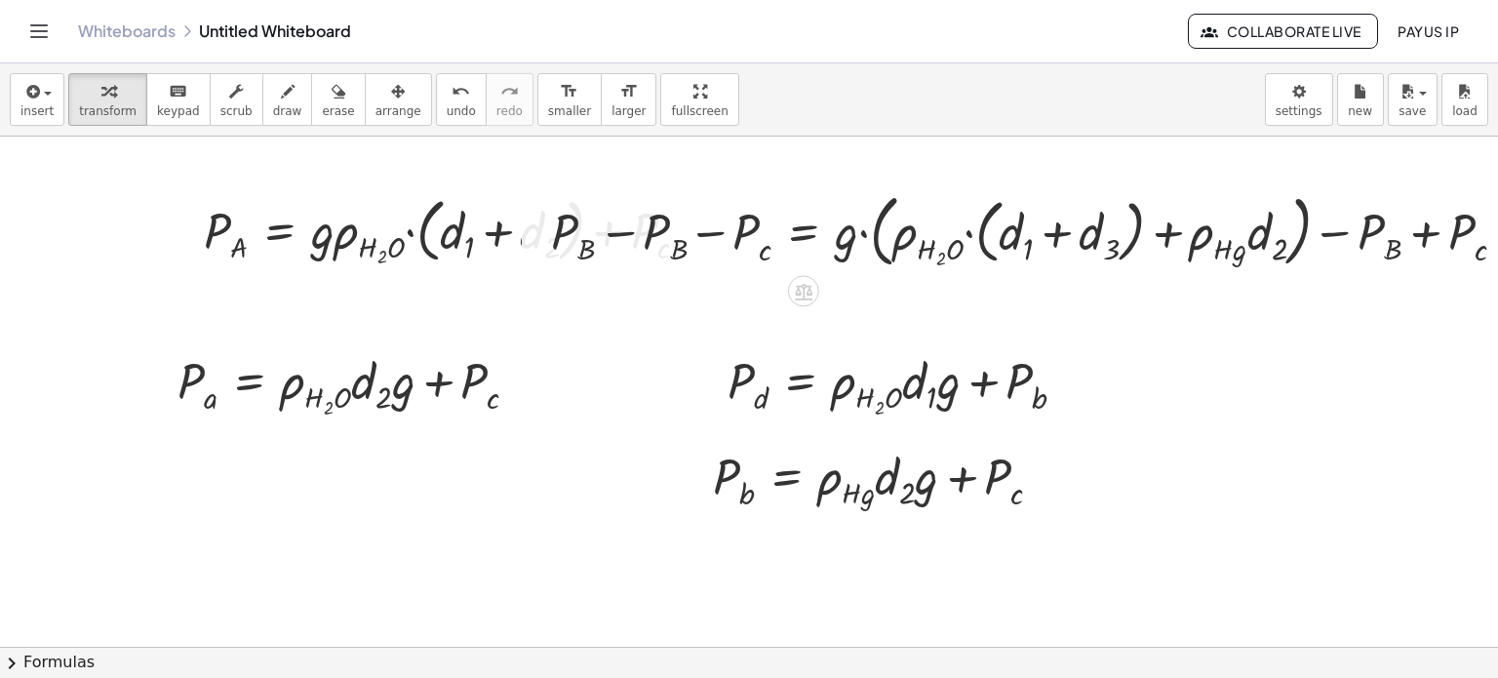
click at [1402, 239] on div at bounding box center [1079, 229] width 1076 height 89
click at [1457, 237] on div at bounding box center [1079, 229] width 1076 height 89
click at [1465, 233] on div at bounding box center [1079, 229] width 1076 height 89
click at [660, 228] on div at bounding box center [1079, 229] width 1076 height 89
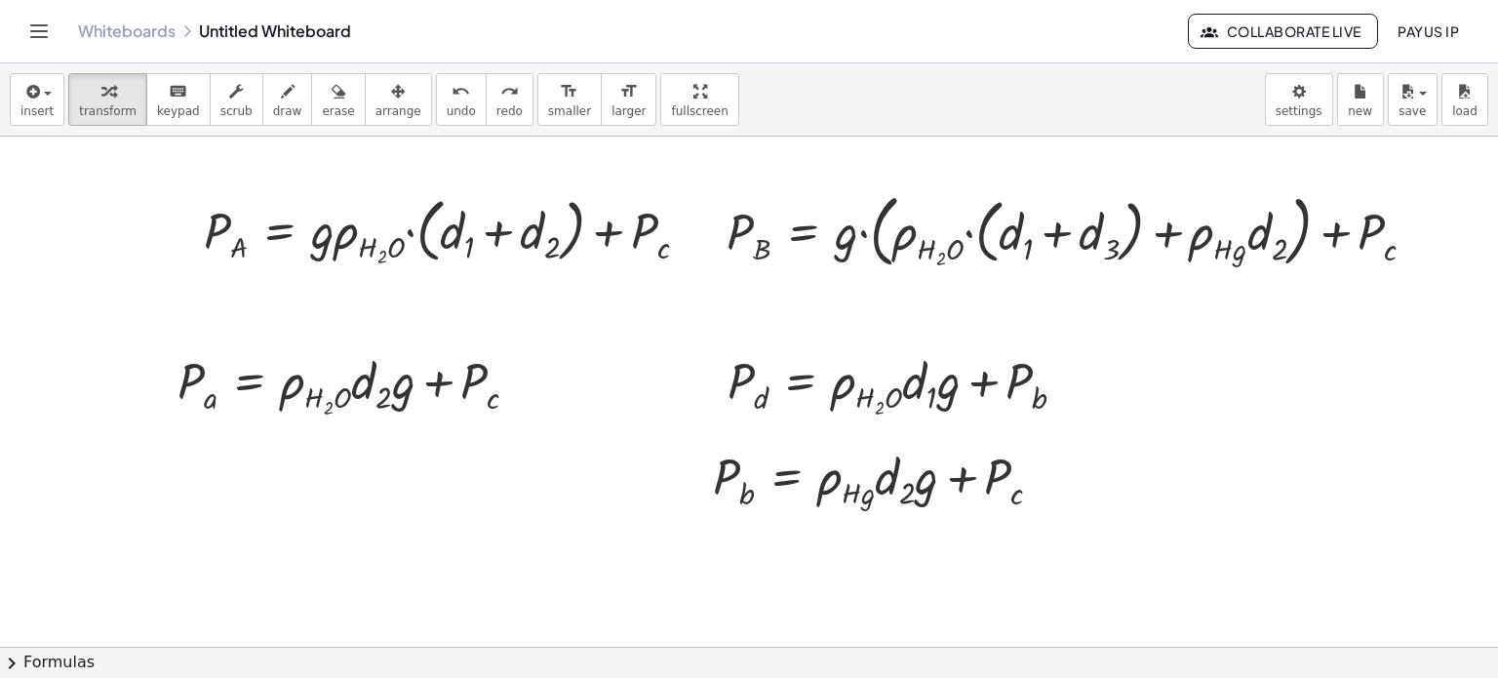
drag, startPoint x: 799, startPoint y: 282, endPoint x: 550, endPoint y: 584, distance: 391.4
click at [550, 584] on div "P A = + · ρ · H 2 · O · d 1 · g + P a P A = + · ρ · H 2 · O · d 1 · g + · ρ · H…" at bounding box center [931, 648] width 1863 height 1022
drag, startPoint x: 1416, startPoint y: 231, endPoint x: 586, endPoint y: 601, distance: 908.4
click at [586, 601] on div "P A = + · ρ · H 2 · O · d 1 · g + P a P A = + · ρ · H 2 · O · d 1 · g + · ρ · H…" at bounding box center [931, 648] width 1863 height 1022
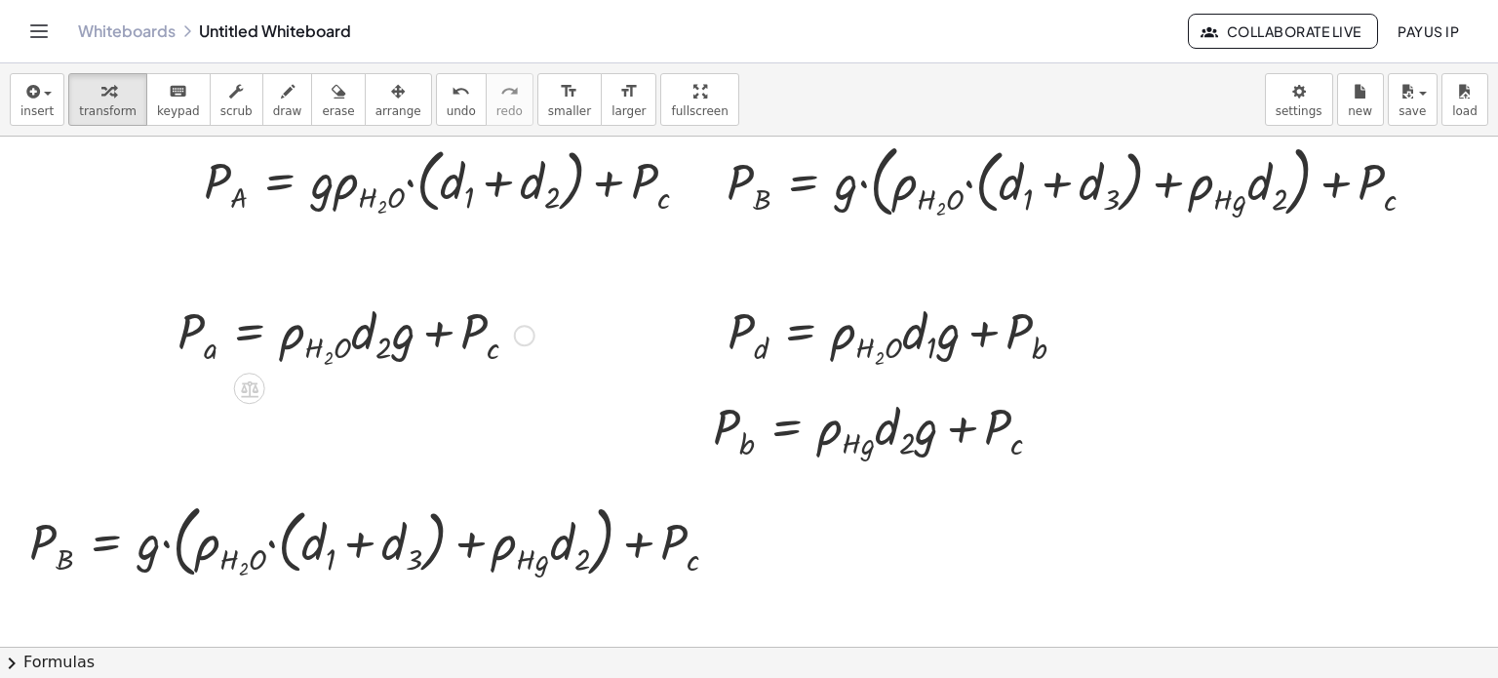
scroll to position [51, 0]
drag, startPoint x: 691, startPoint y: 186, endPoint x: 1182, endPoint y: 523, distance: 594.8
click at [1182, 523] on div "P A = + · ρ · H 2 · O · d 1 · g + P a P A = + · ρ · H 2 · O · d 1 · g + · ρ · H…" at bounding box center [931, 597] width 1863 height 1022
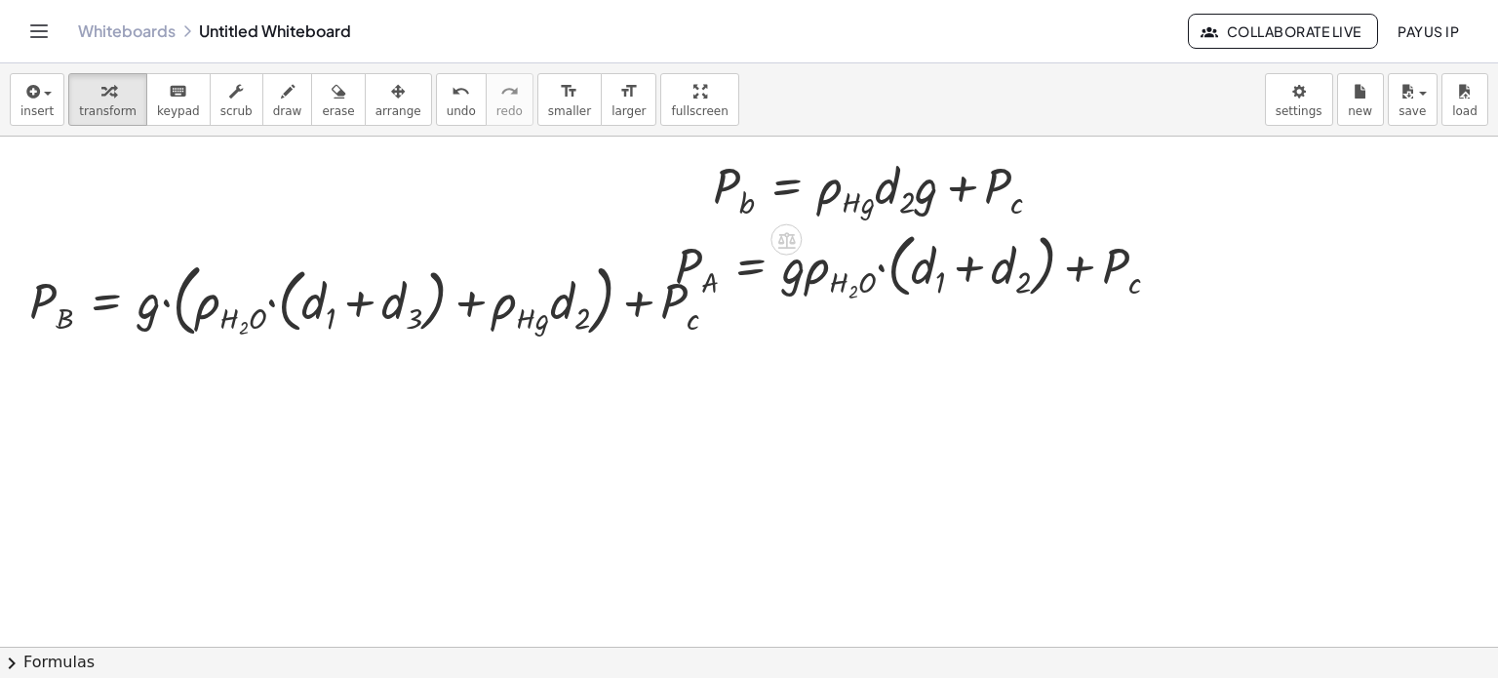
scroll to position [293, 0]
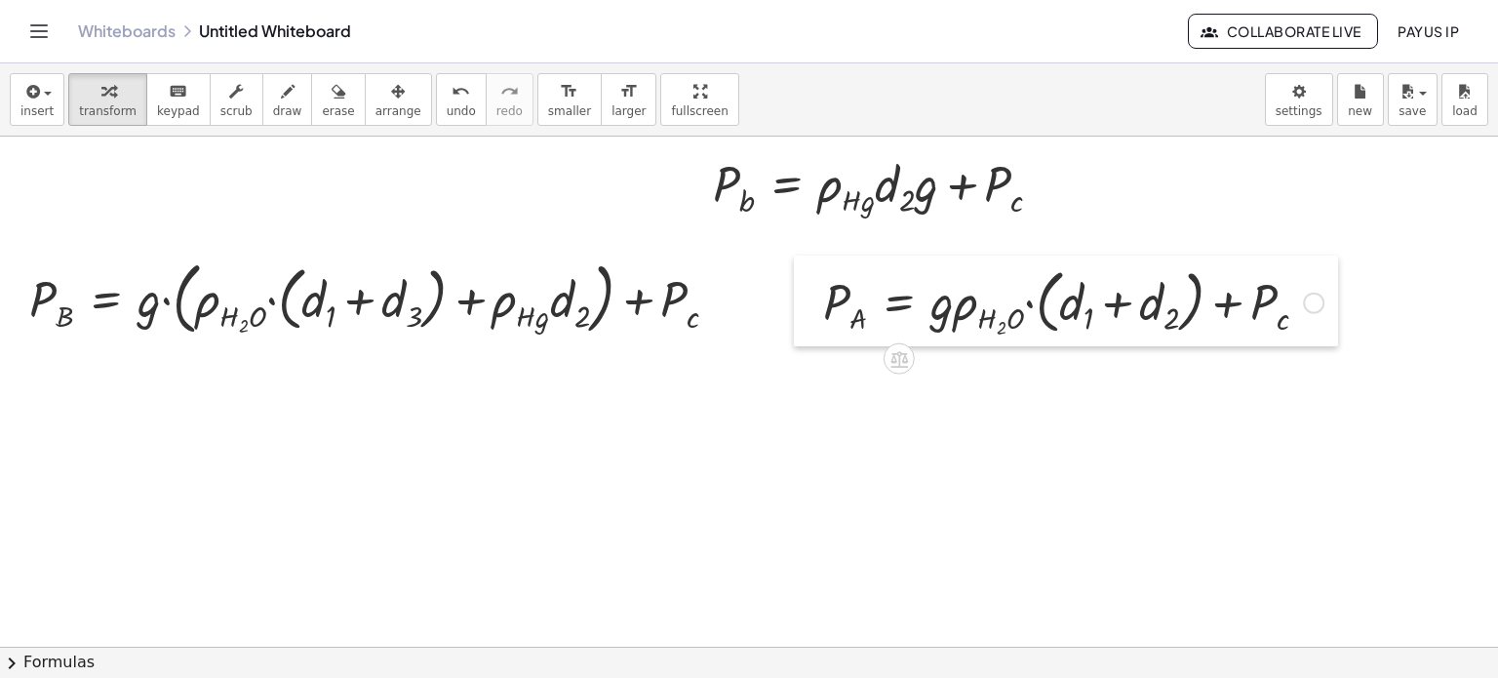
drag, startPoint x: 667, startPoint y: 260, endPoint x: 815, endPoint y: 299, distance: 153.3
click at [815, 299] on div at bounding box center [808, 300] width 29 height 91
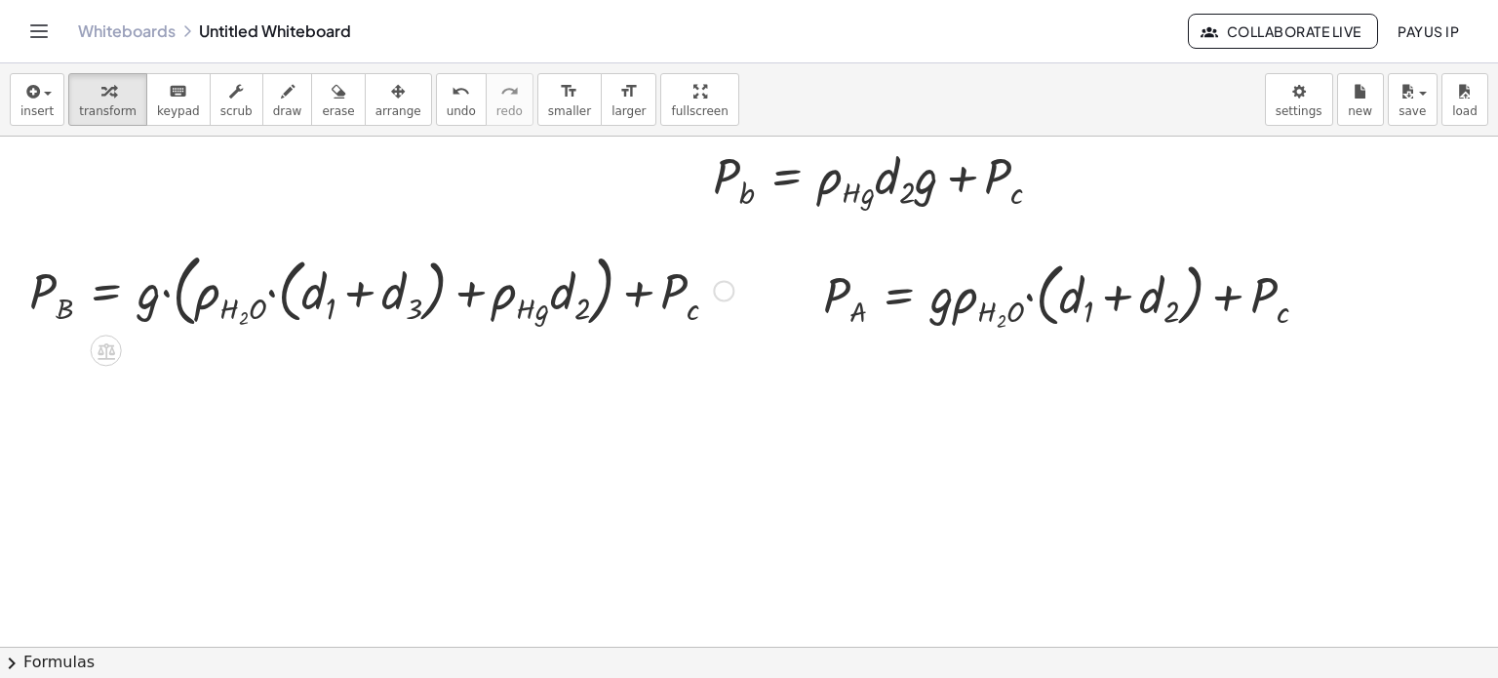
scroll to position [291, 0]
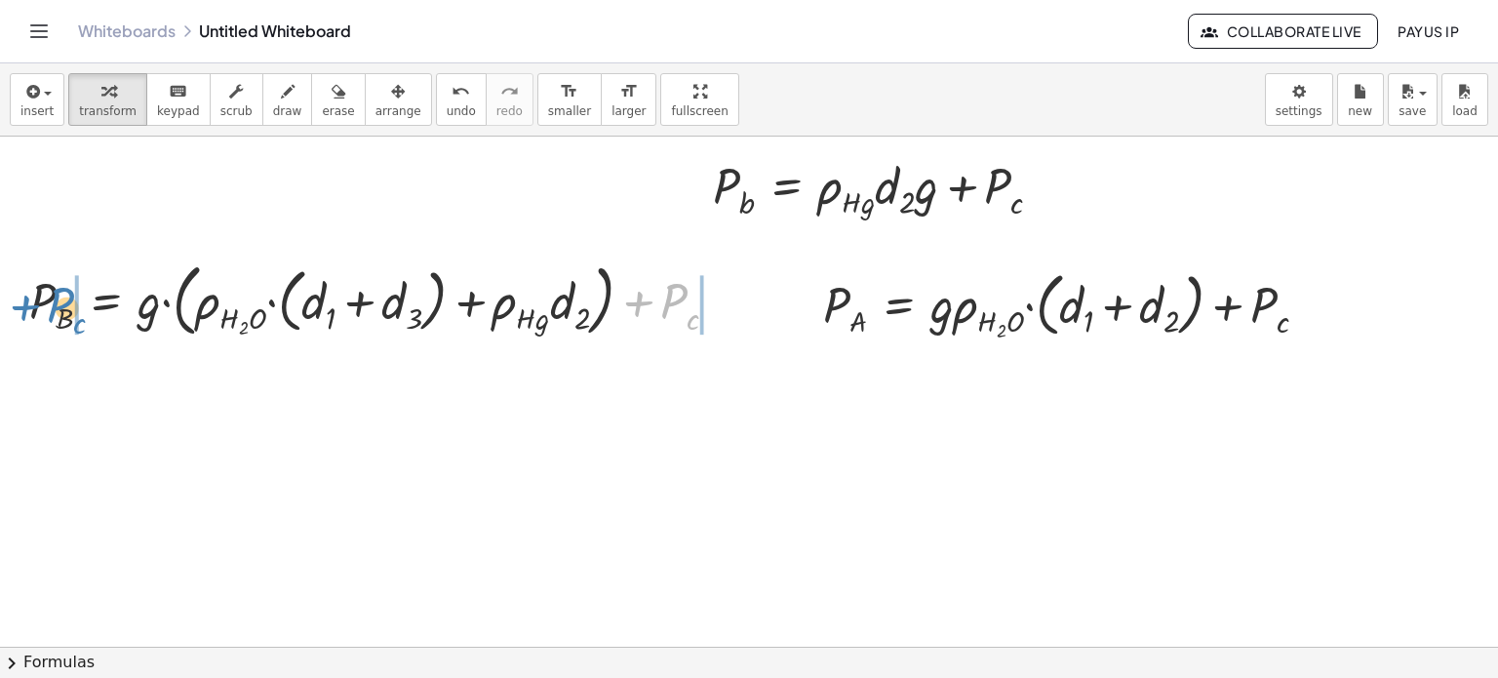
drag, startPoint x: 653, startPoint y: 302, endPoint x: 42, endPoint y: 304, distance: 611.4
click at [42, 304] on div at bounding box center [382, 299] width 724 height 89
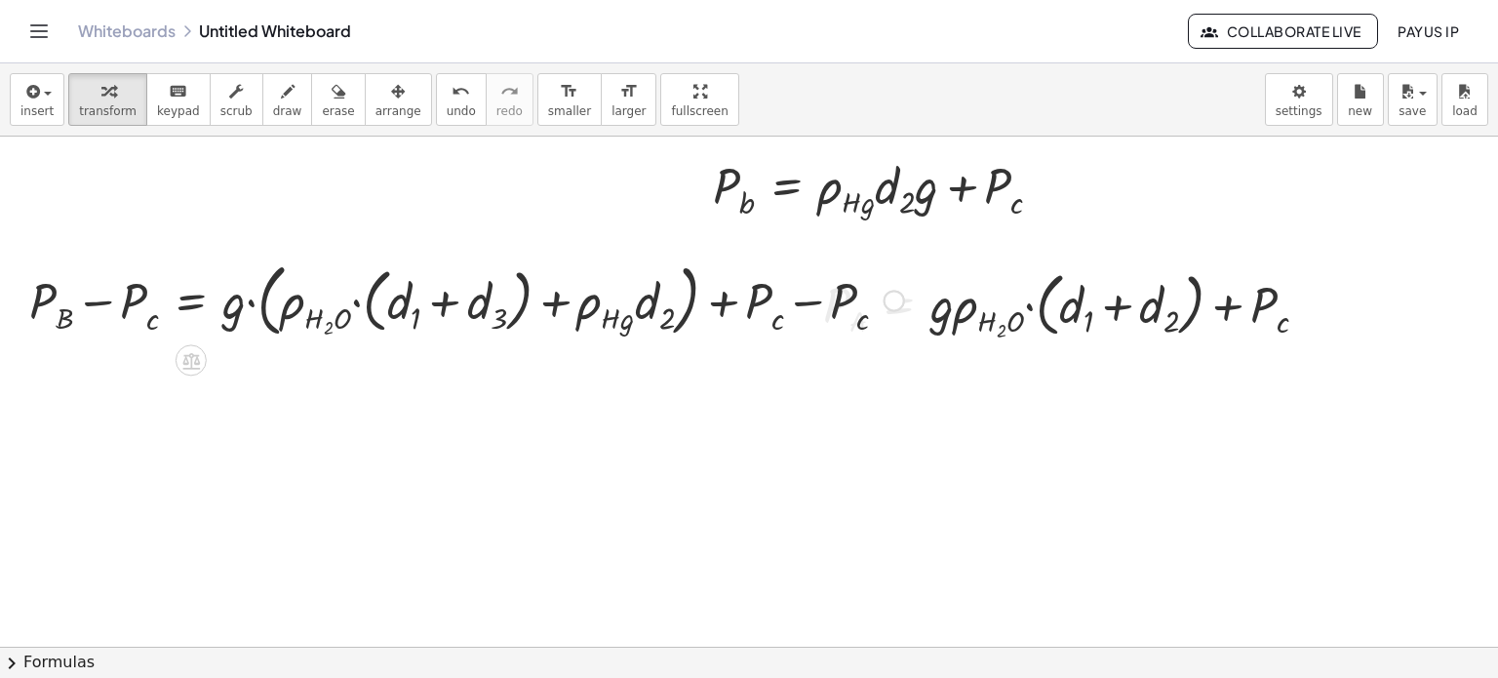
click at [781, 301] on div at bounding box center [467, 299] width 894 height 89
click at [768, 288] on div at bounding box center [467, 299] width 894 height 89
drag, startPoint x: 846, startPoint y: 299, endPoint x: 762, endPoint y: 295, distance: 84.9
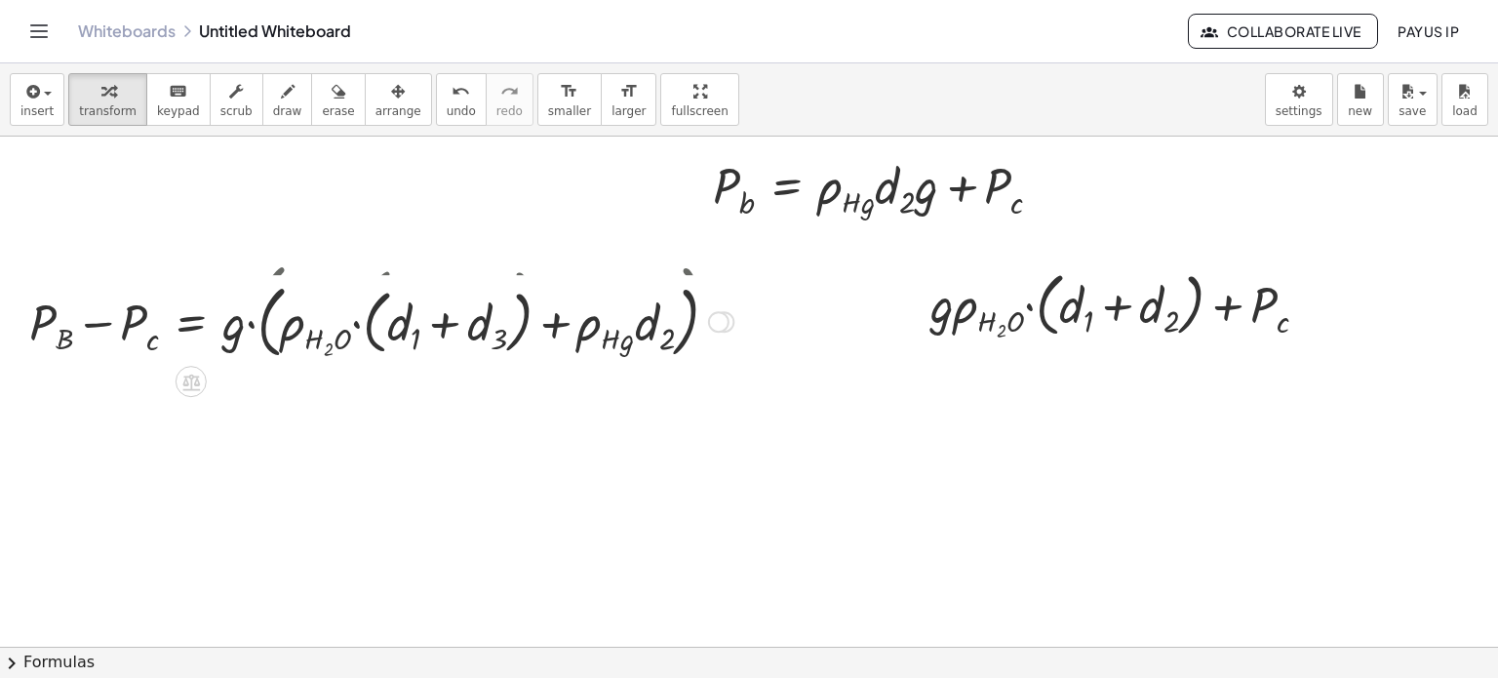
drag, startPoint x: 718, startPoint y: 381, endPoint x: 718, endPoint y: 304, distance: 77.0
click at [191, 322] on div "P B = · g · ( + · ρ · H 2 · O · ( + d 1 + d 3 ) + · ρ · H · g · d 2 ) + − P c" at bounding box center [191, 322] width 0 height 0
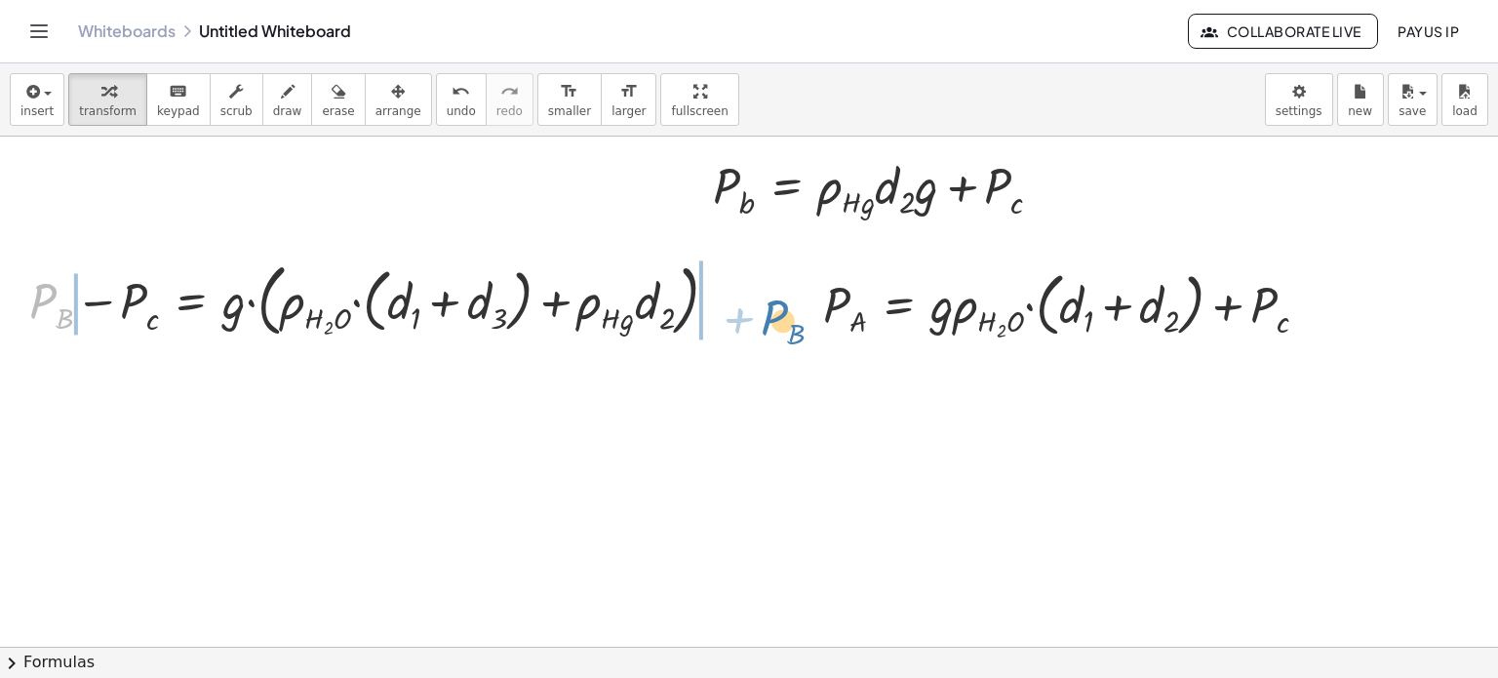
drag, startPoint x: 59, startPoint y: 305, endPoint x: 779, endPoint y: 321, distance: 720.8
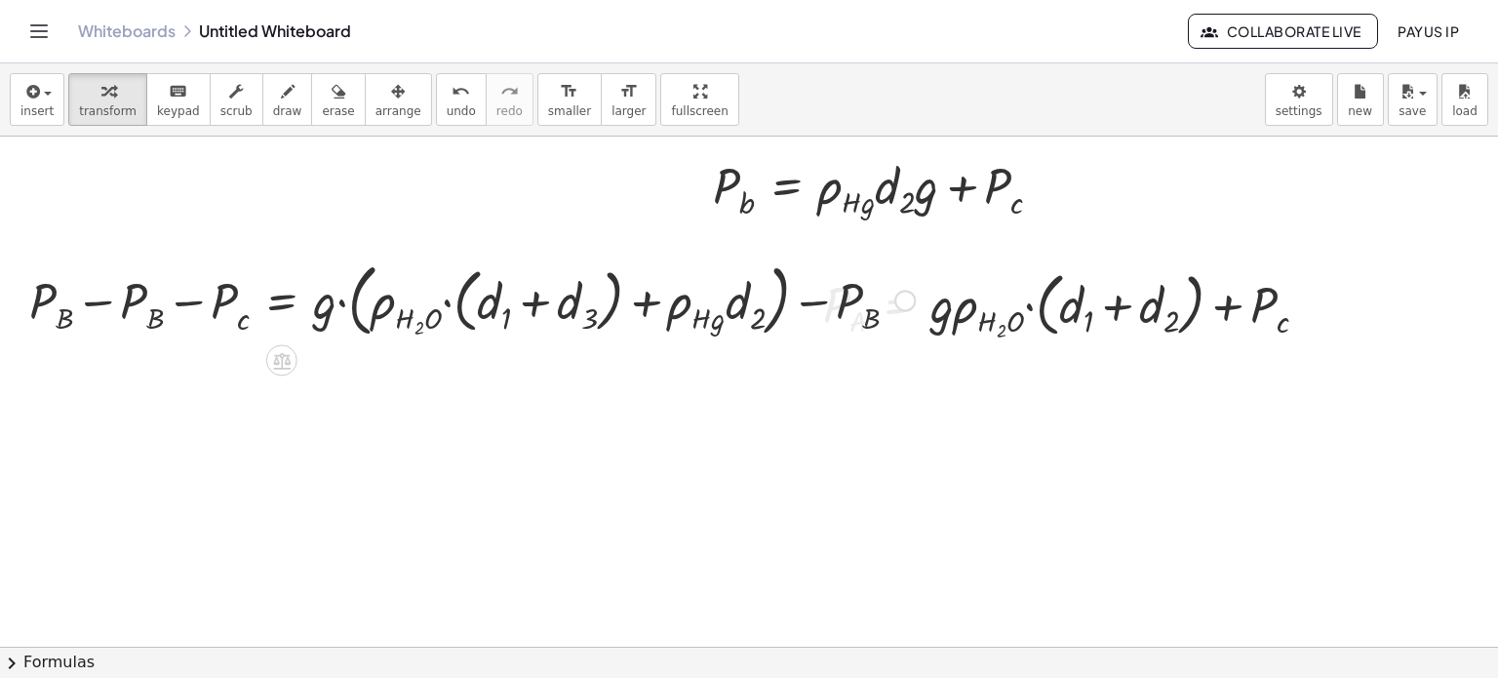
click at [133, 308] on div at bounding box center [472, 299] width 905 height 89
drag, startPoint x: 201, startPoint y: 303, endPoint x: 377, endPoint y: 315, distance: 176.9
click at [377, 315] on div at bounding box center [551, 299] width 746 height 89
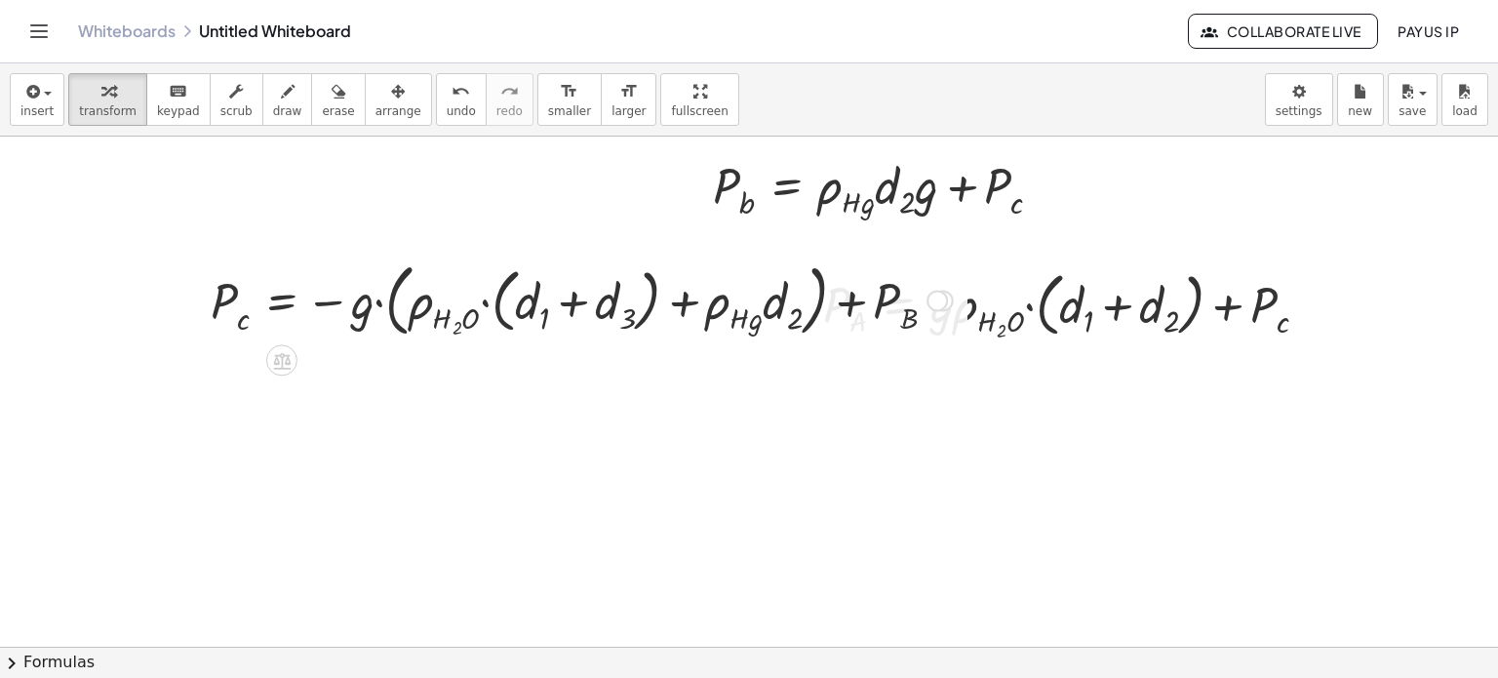
click at [333, 303] on div at bounding box center [582, 299] width 762 height 89
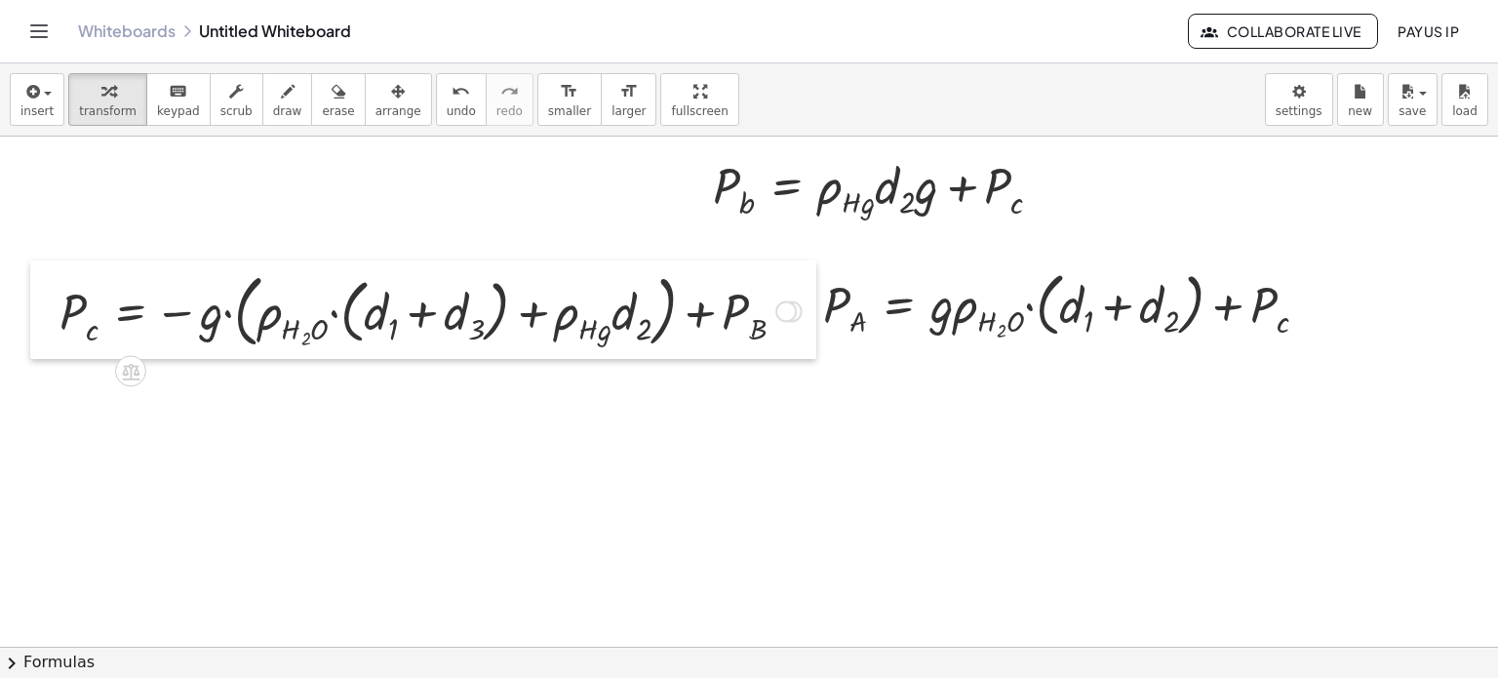
drag, startPoint x: 194, startPoint y: 293, endPoint x: 43, endPoint y: 303, distance: 151.5
click at [43, 303] on div at bounding box center [44, 309] width 29 height 98
drag, startPoint x: 86, startPoint y: 315, endPoint x: 1275, endPoint y: 315, distance: 1189.6
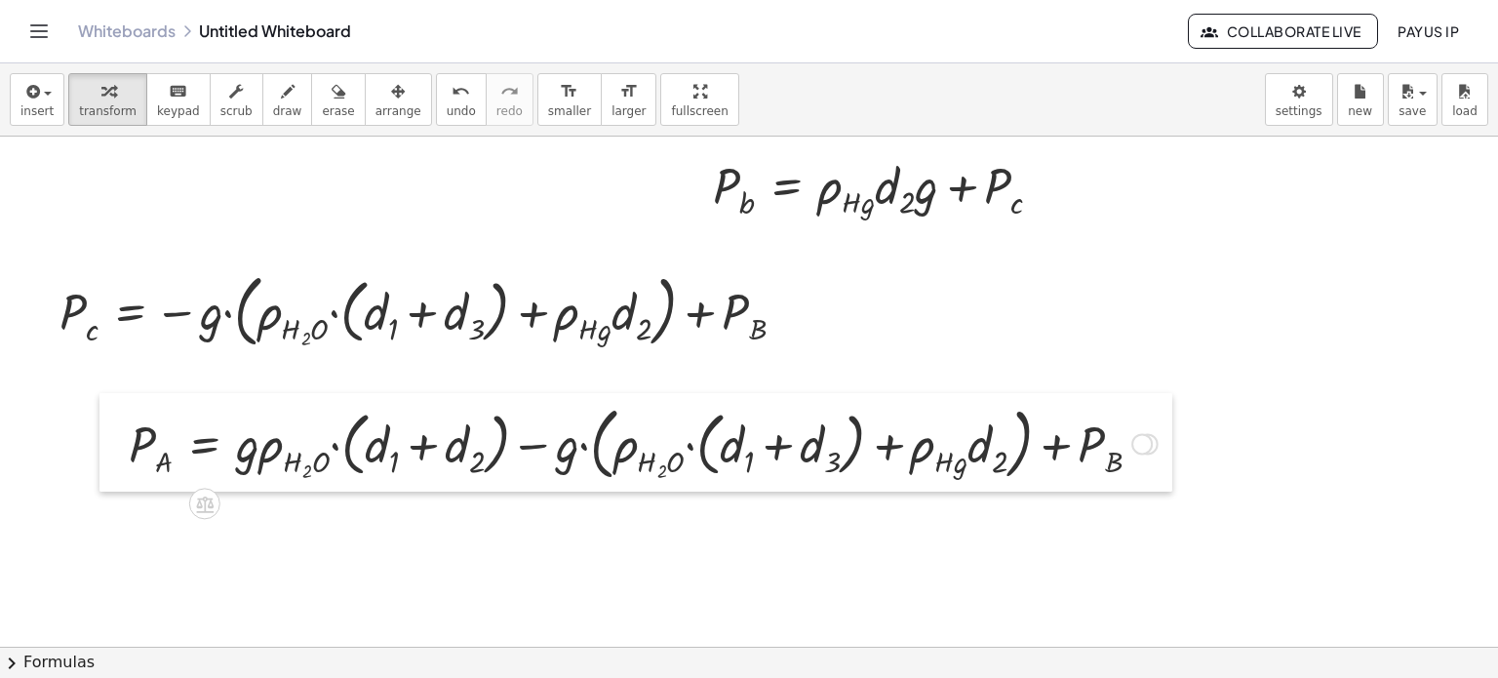
drag, startPoint x: 819, startPoint y: 317, endPoint x: 131, endPoint y: 453, distance: 701.8
click at [129, 453] on div at bounding box center [113, 442] width 29 height 98
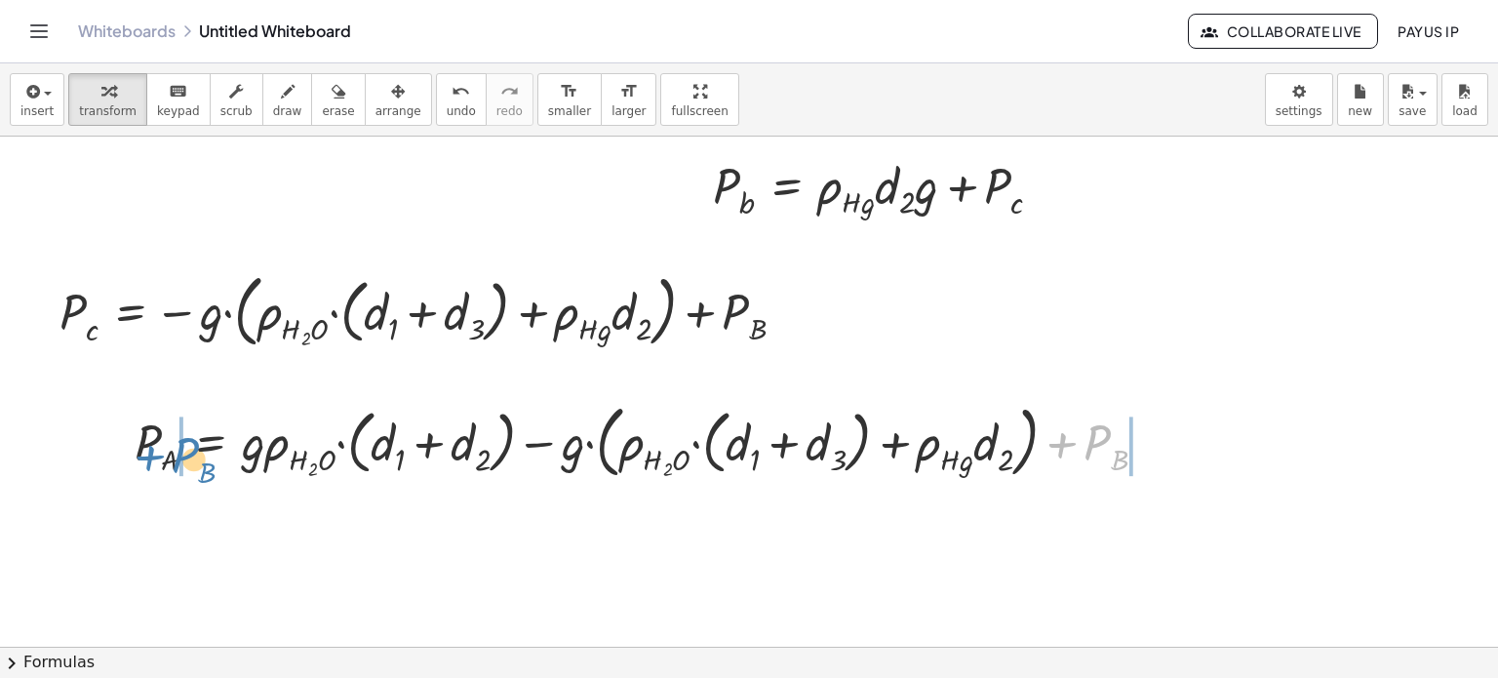
drag, startPoint x: 1075, startPoint y: 448, endPoint x: 160, endPoint y: 461, distance: 914.7
click at [160, 461] on div at bounding box center [649, 440] width 1048 height 89
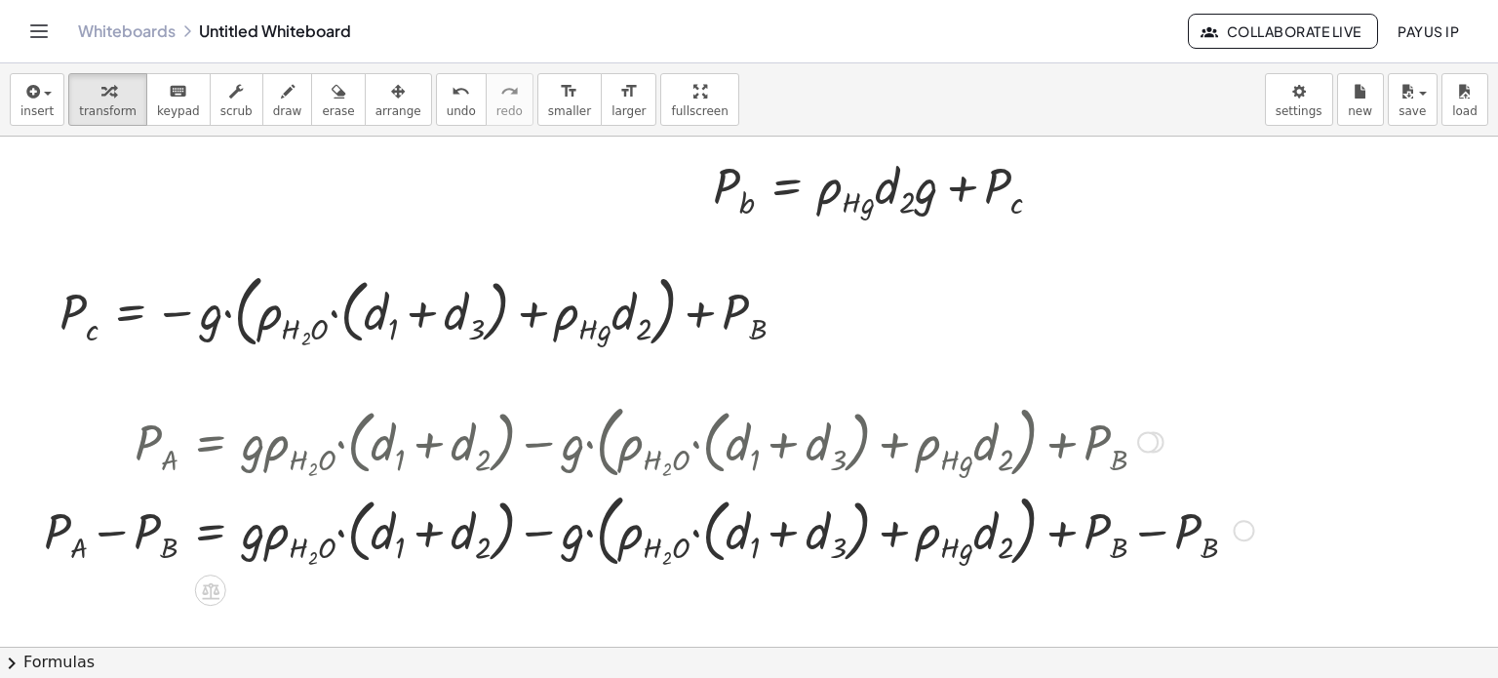
click at [1102, 544] on div at bounding box center [648, 529] width 1229 height 89
click at [1185, 534] on div at bounding box center [648, 529] width 1229 height 89
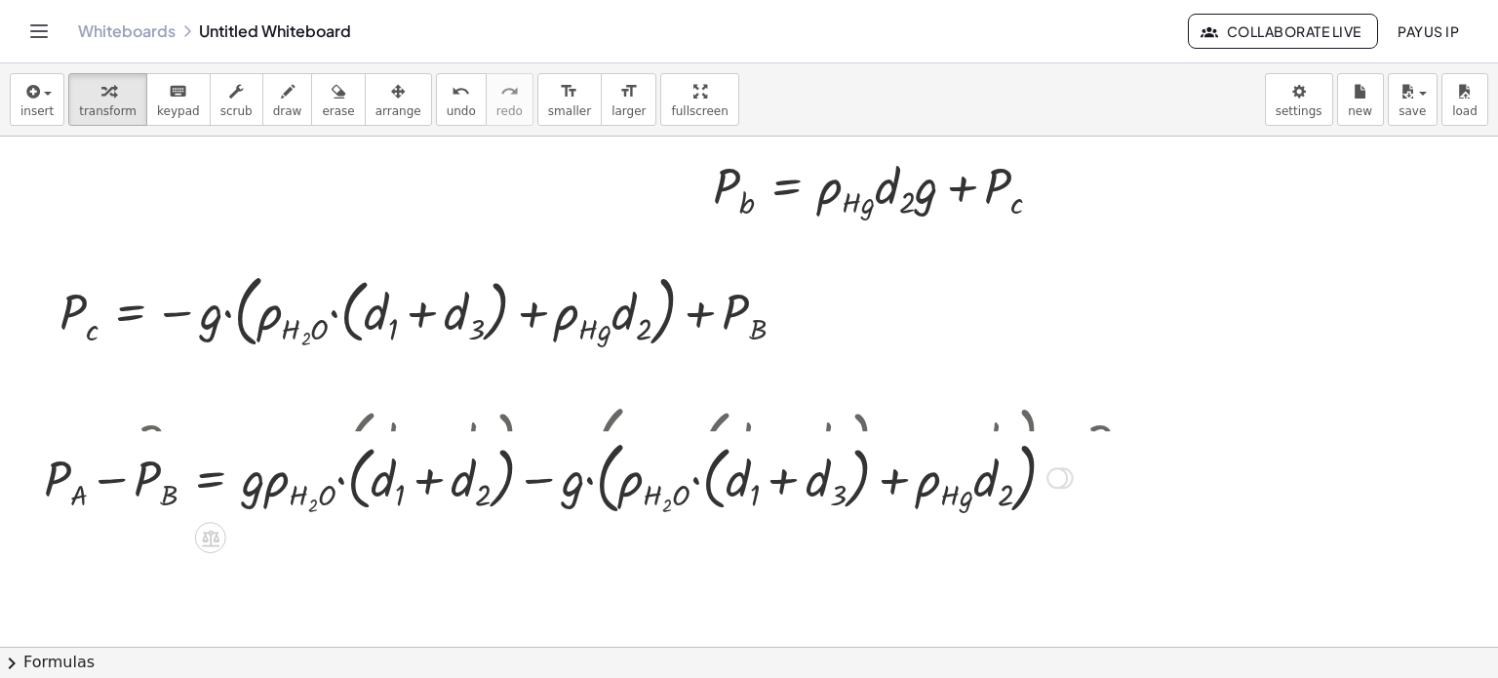
drag, startPoint x: 1064, startPoint y: 532, endPoint x: 1053, endPoint y: 443, distance: 90.3
click at [1053, 467] on div at bounding box center [1056, 477] width 21 height 21
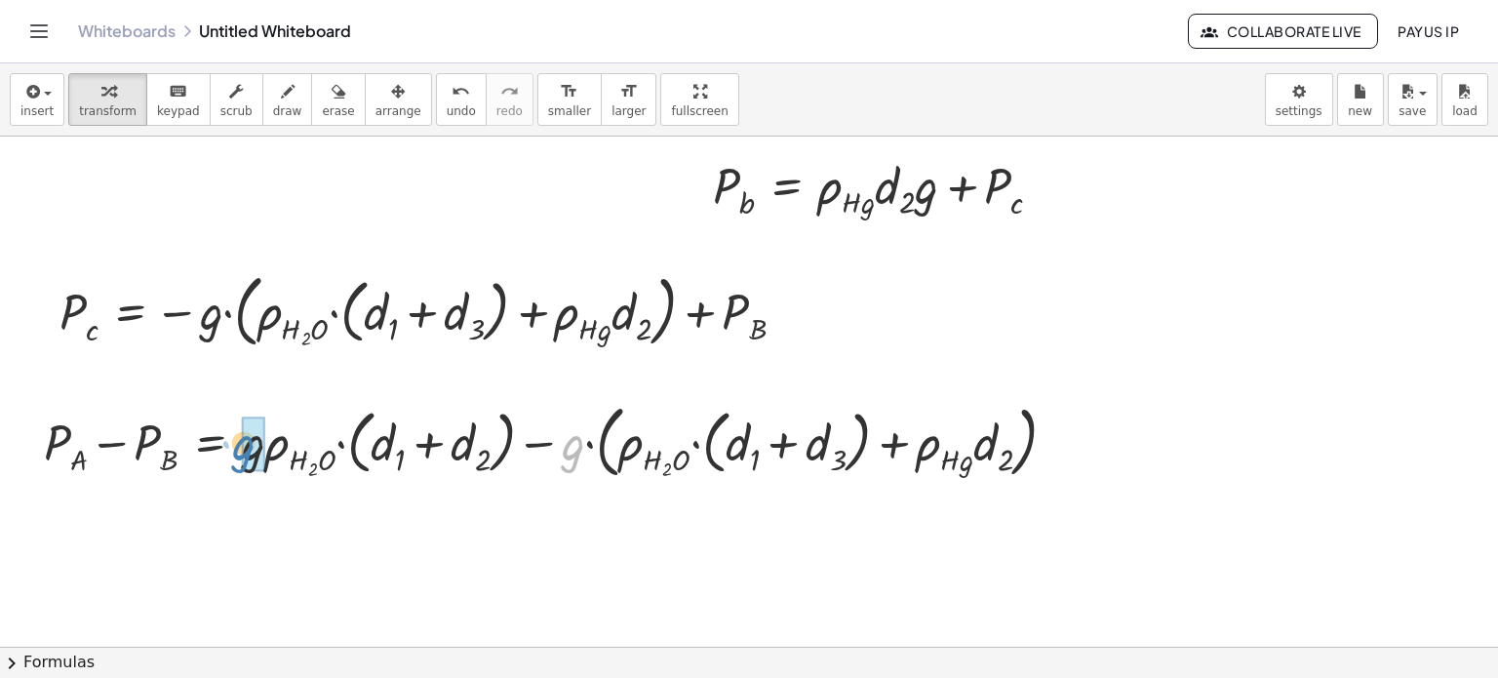
drag, startPoint x: 574, startPoint y: 444, endPoint x: 248, endPoint y: 444, distance: 326.7
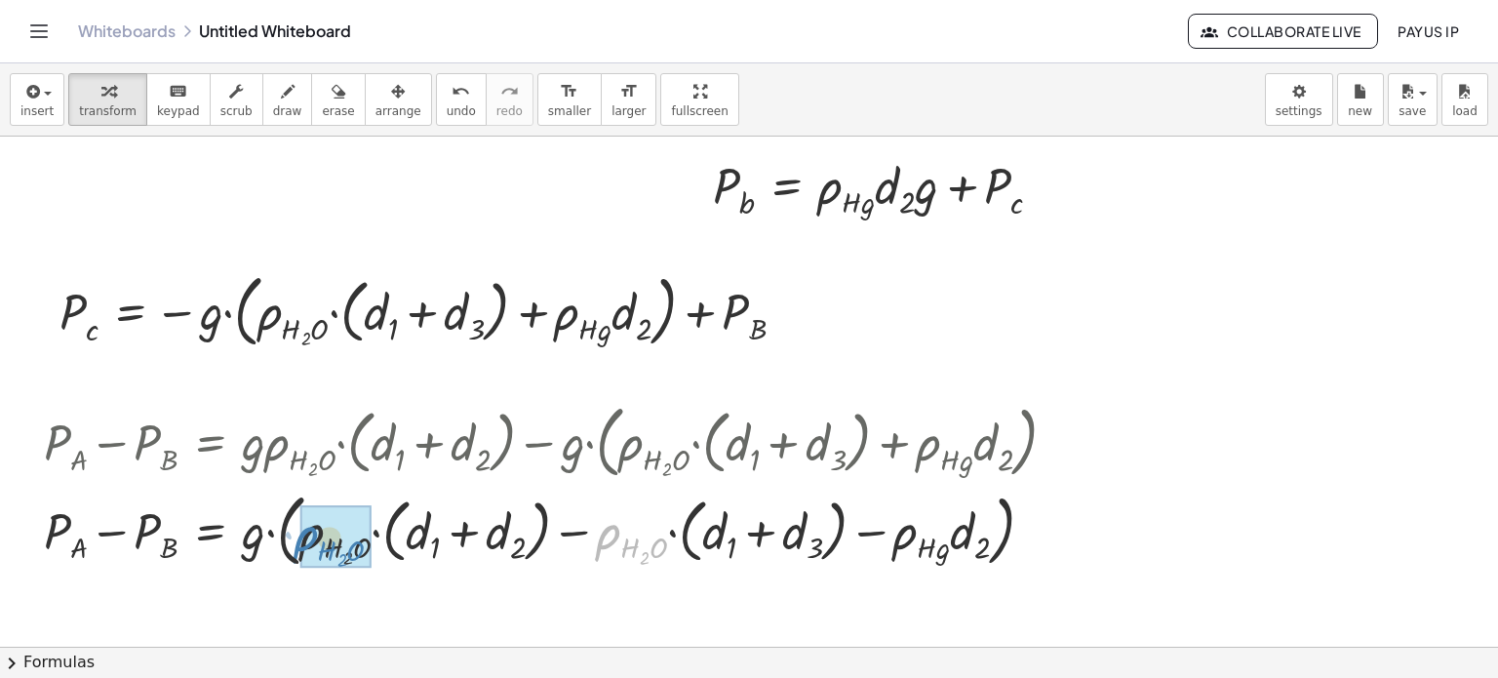
drag, startPoint x: 636, startPoint y: 540, endPoint x: 333, endPoint y: 539, distance: 302.3
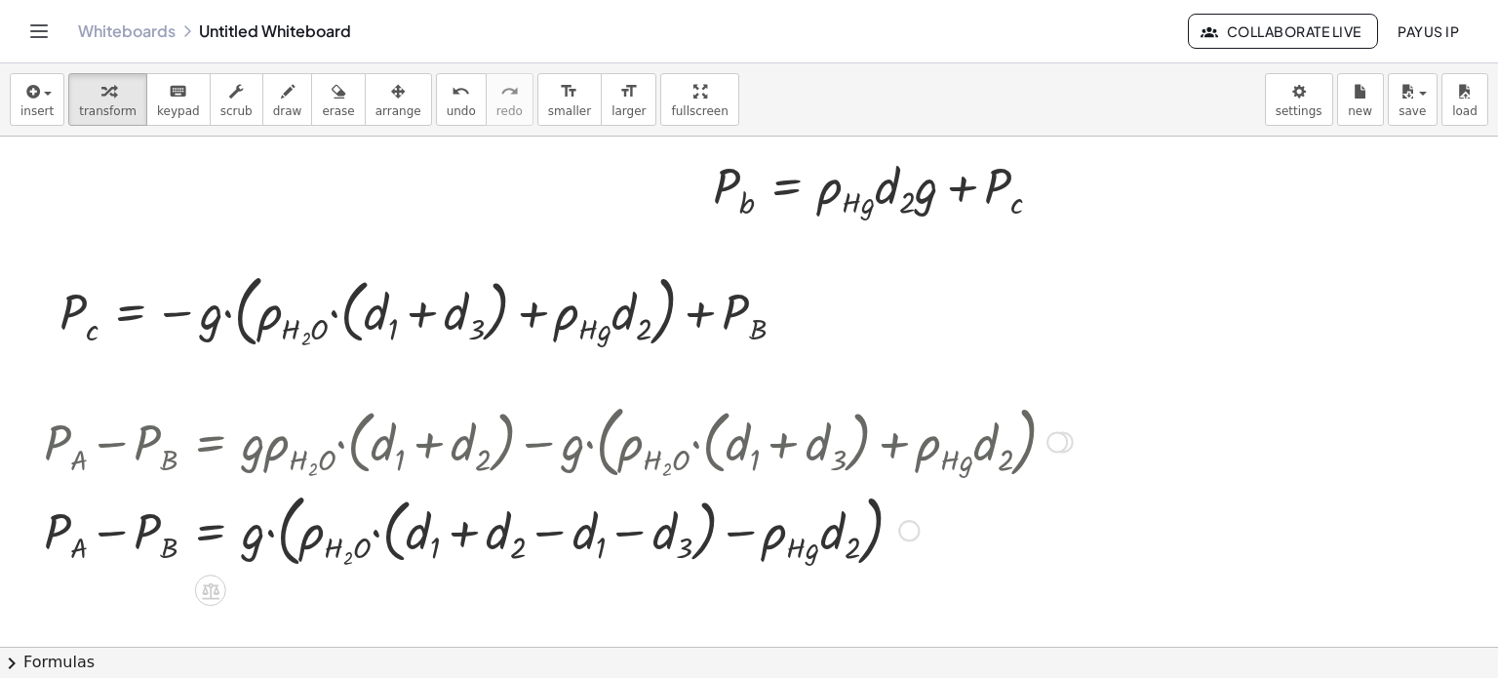
click at [575, 530] on div at bounding box center [558, 529] width 1048 height 89
drag, startPoint x: 578, startPoint y: 545, endPoint x: 427, endPoint y: 545, distance: 151.1
click at [427, 545] on div at bounding box center [558, 529] width 1048 height 89
click at [461, 536] on div at bounding box center [558, 529] width 1048 height 89
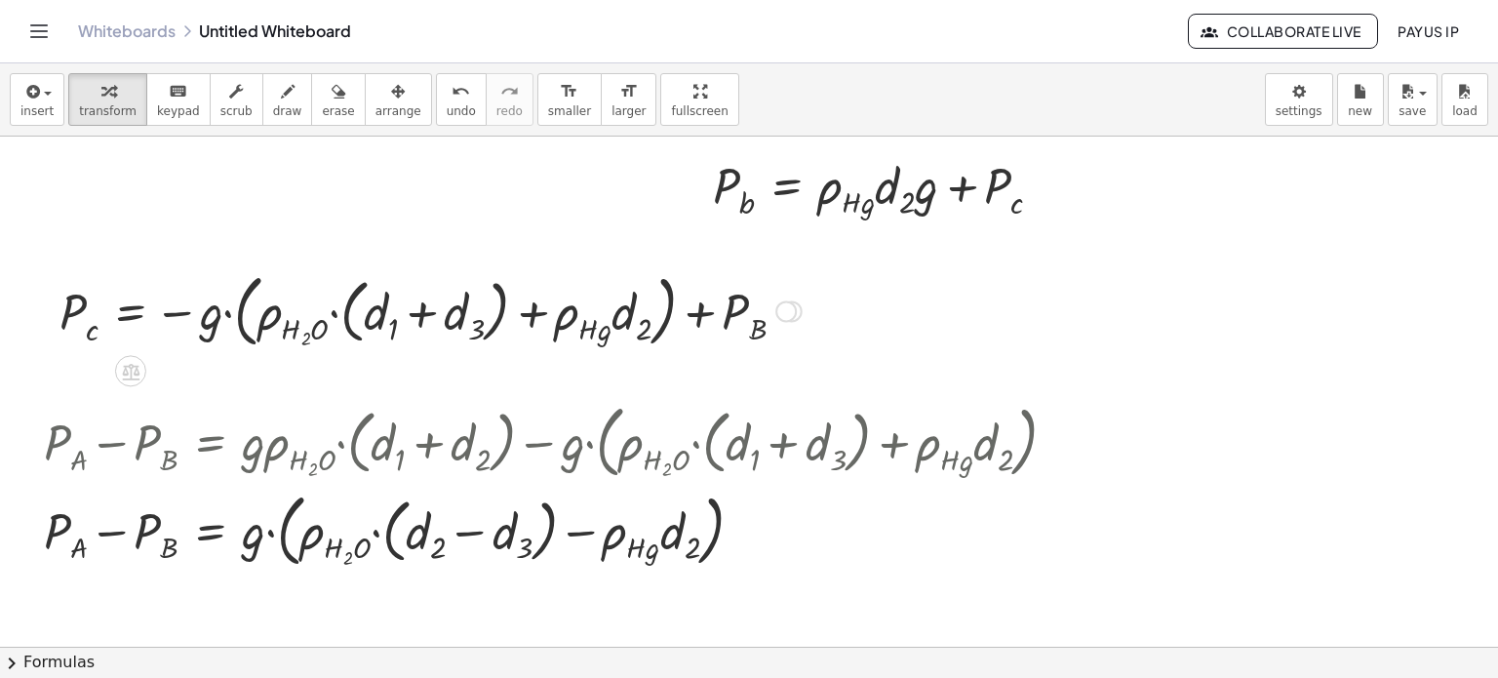
scroll to position [0, 0]
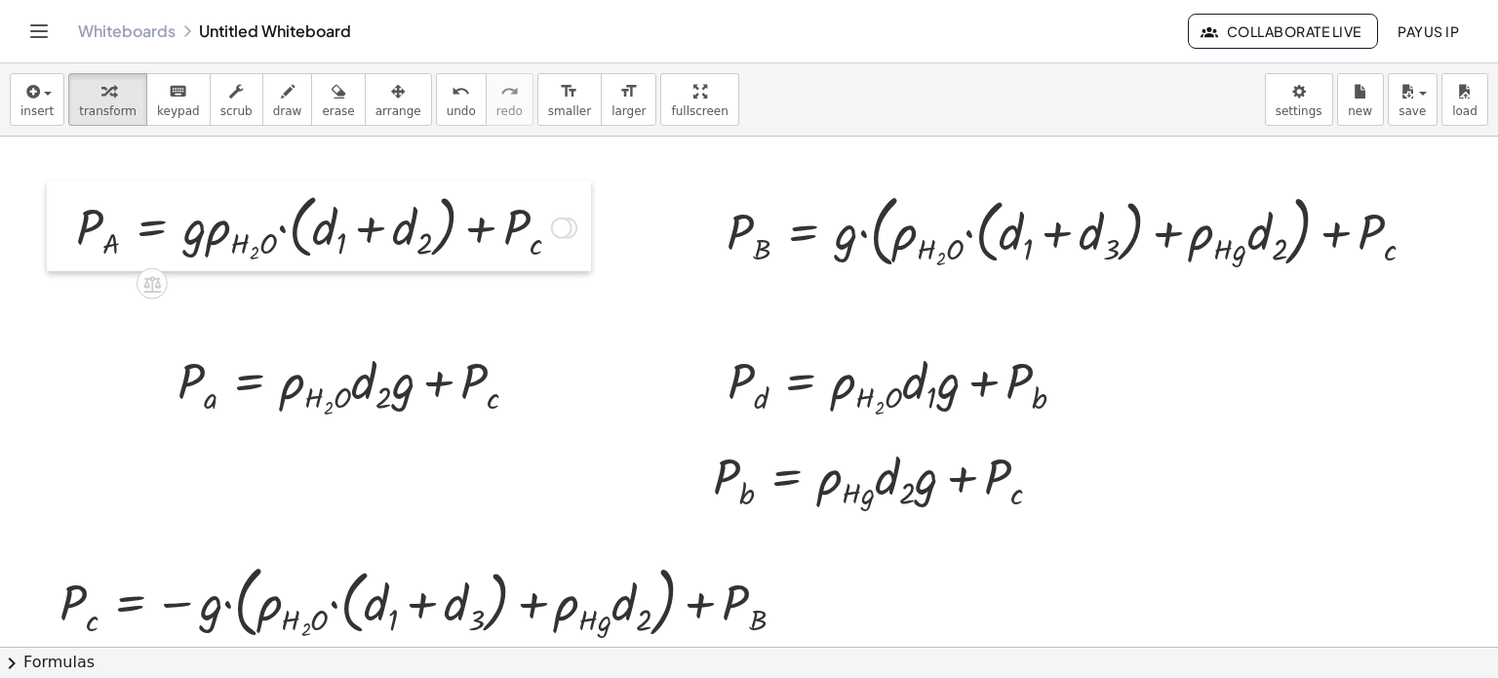
drag, startPoint x: 191, startPoint y: 234, endPoint x: 65, endPoint y: 231, distance: 125.8
click at [65, 231] on div at bounding box center [61, 225] width 29 height 91
